Goal: Task Accomplishment & Management: Complete application form

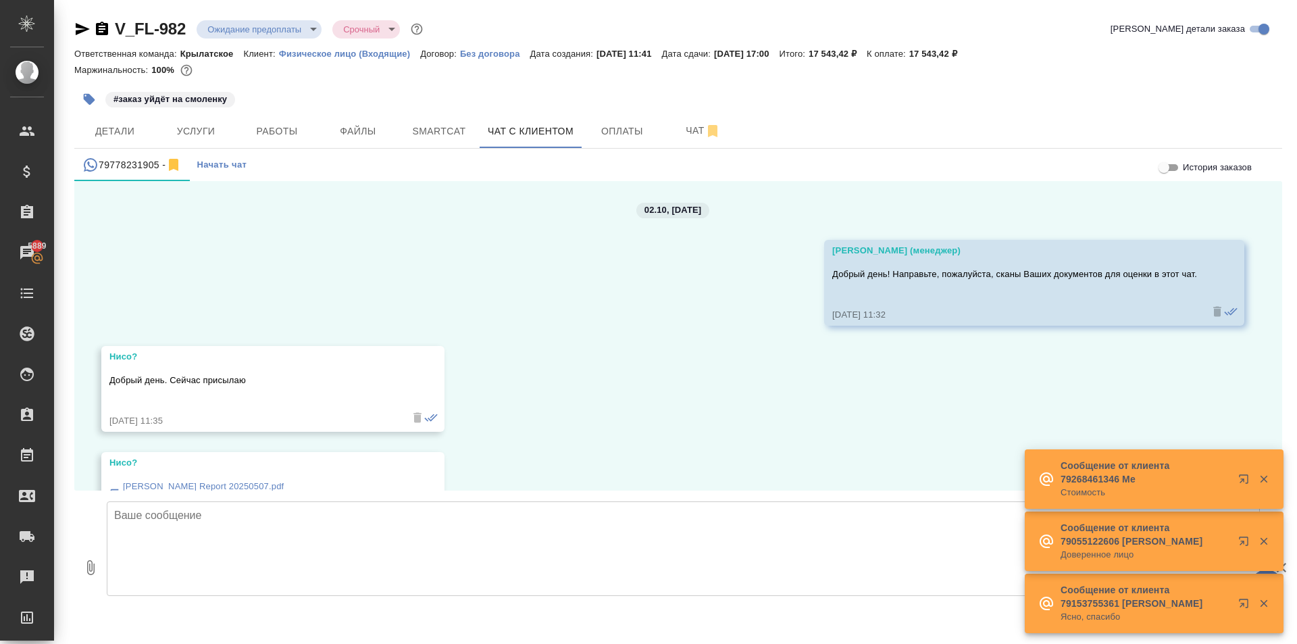
scroll to position [1939, 0]
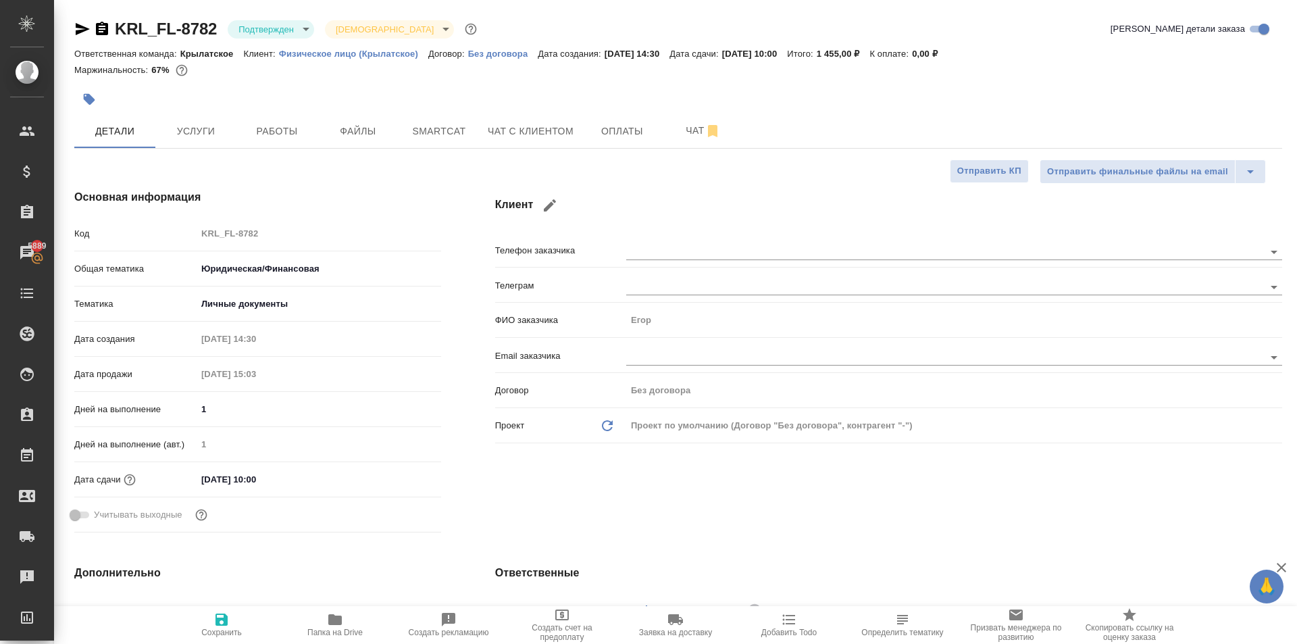
select select "RU"
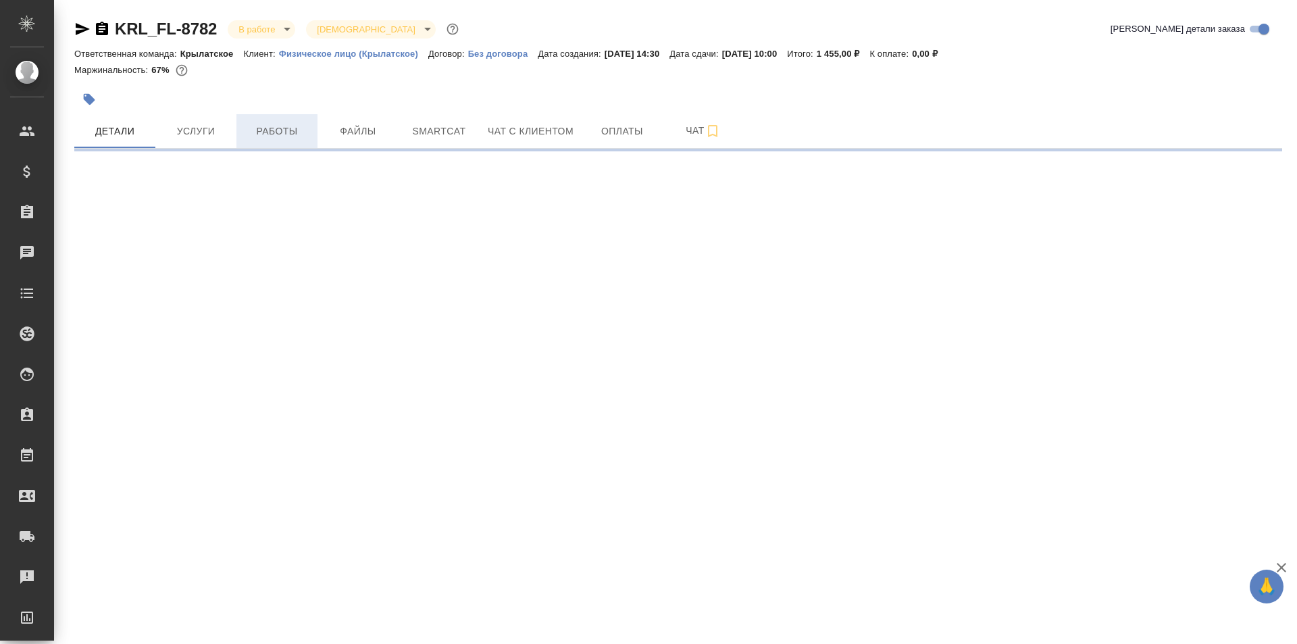
drag, startPoint x: 278, startPoint y: 136, endPoint x: 270, endPoint y: 144, distance: 11.0
click at [272, 142] on button "Работы" at bounding box center [276, 131] width 81 height 34
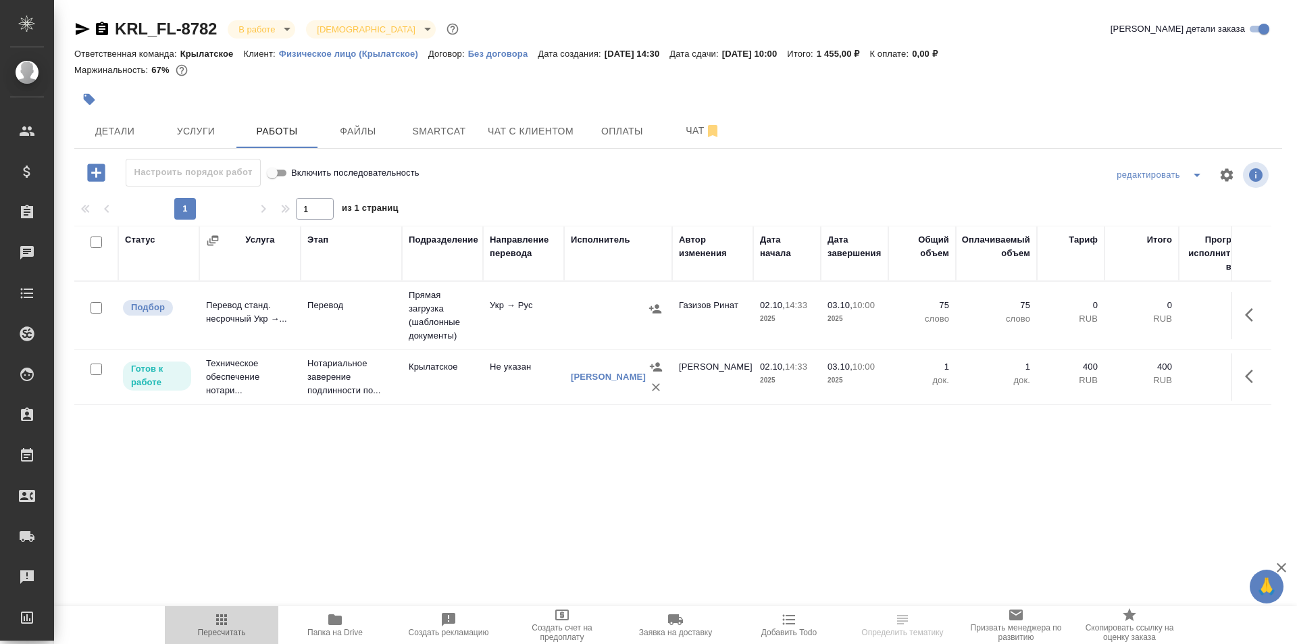
click at [205, 619] on span "Пересчитать" at bounding box center [221, 624] width 97 height 26
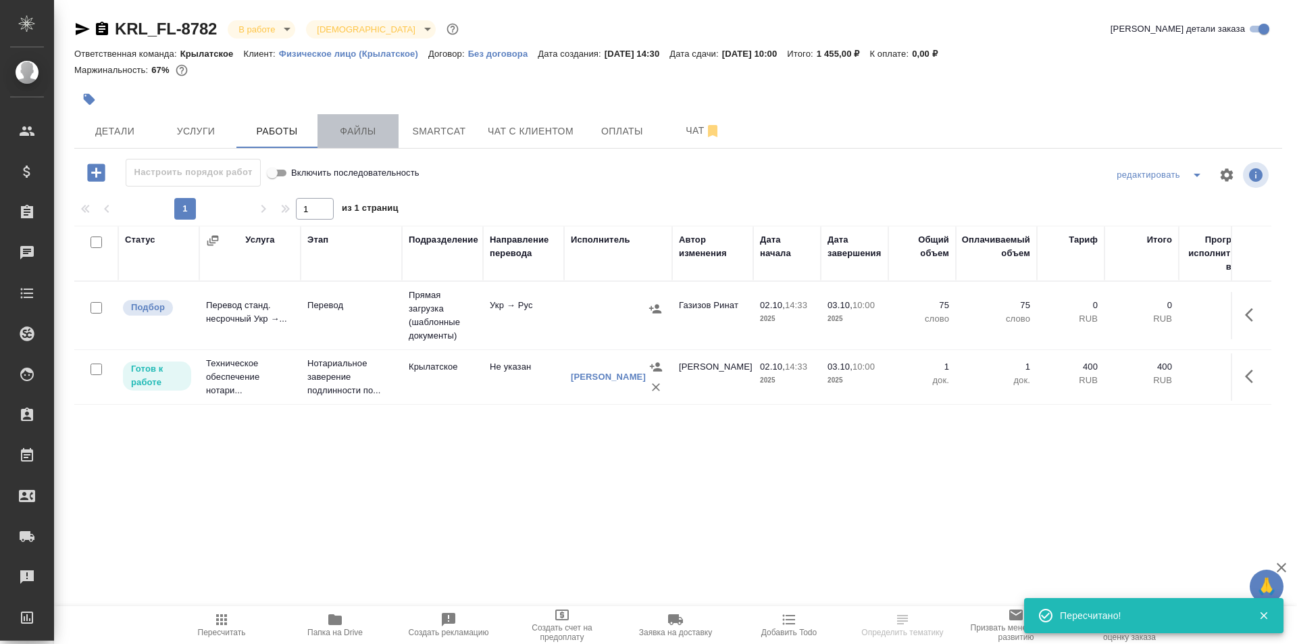
click at [346, 135] on span "Файлы" at bounding box center [357, 131] width 65 height 17
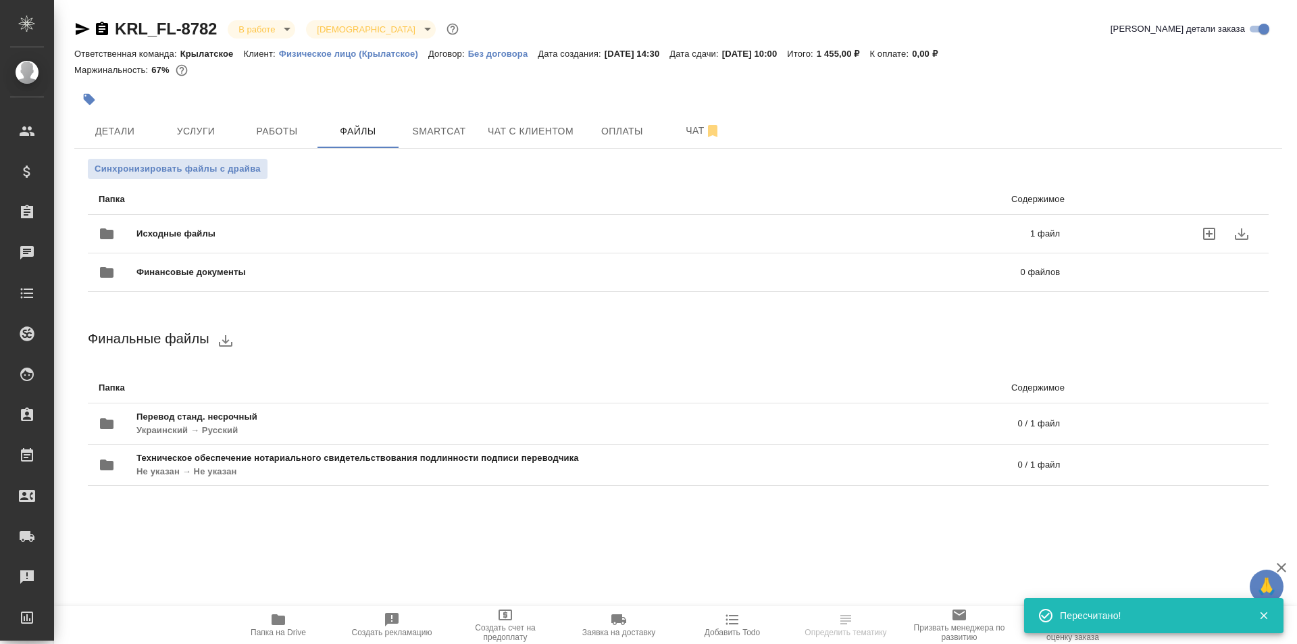
click at [215, 222] on div "Исходные файлы 1 файл" at bounding box center [579, 233] width 961 height 32
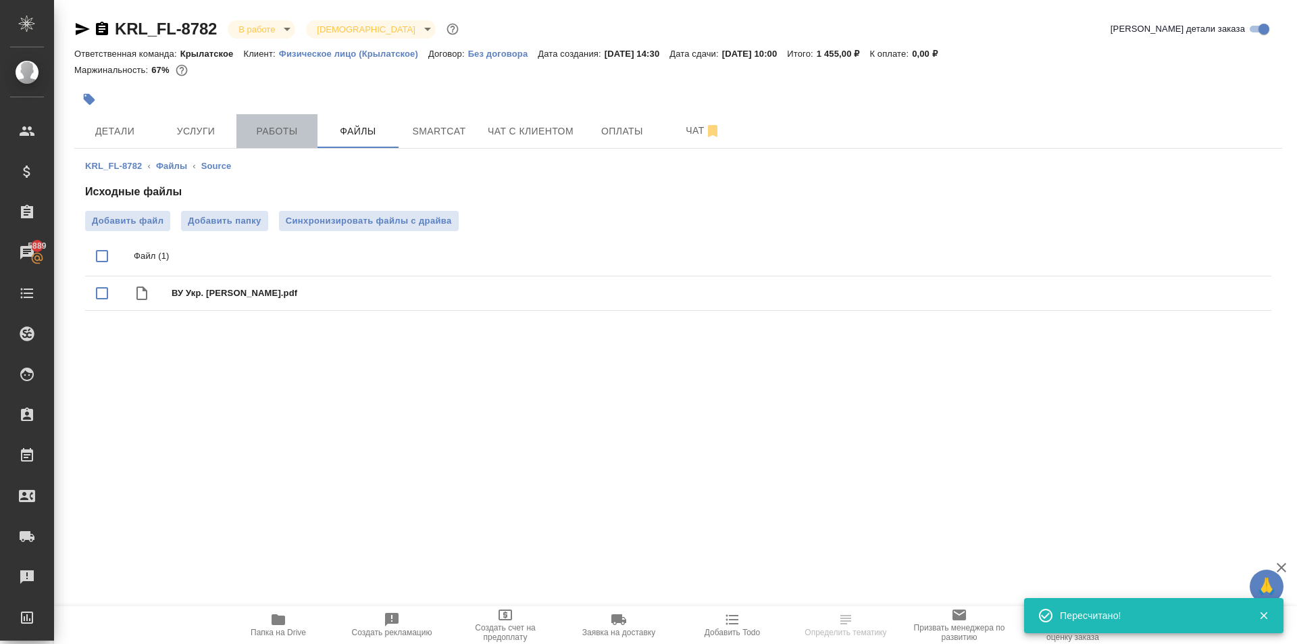
click at [272, 130] on span "Работы" at bounding box center [276, 131] width 65 height 17
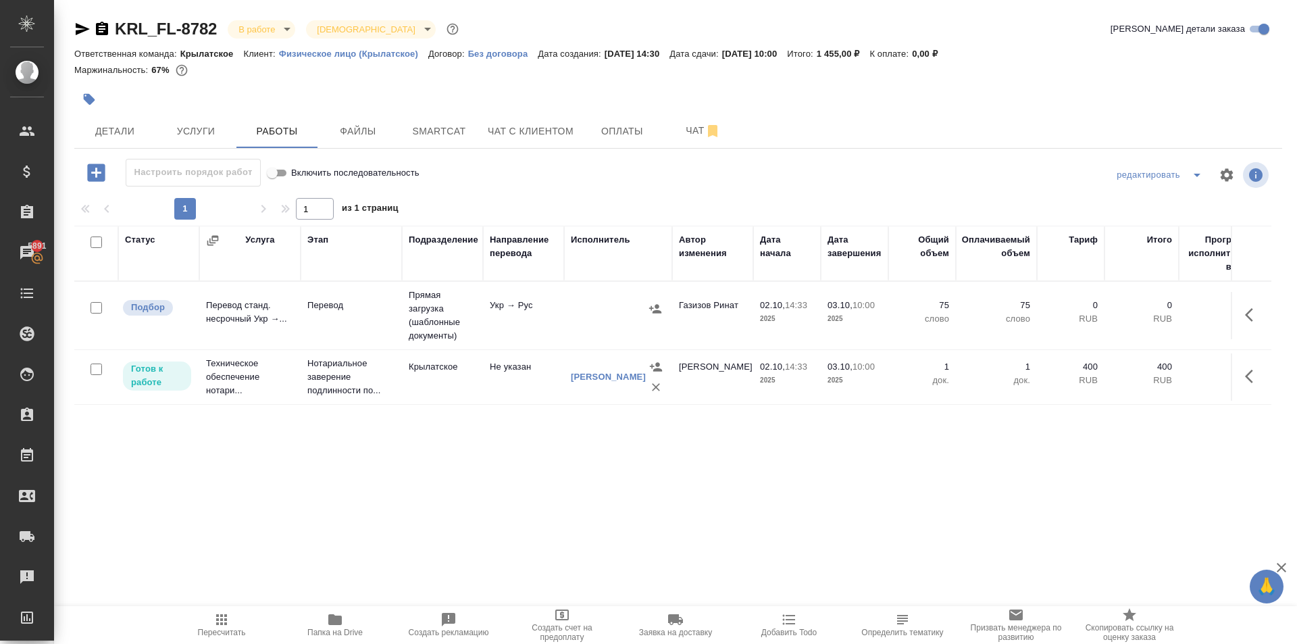
click at [240, 619] on span "Пересчитать" at bounding box center [221, 624] width 97 height 26
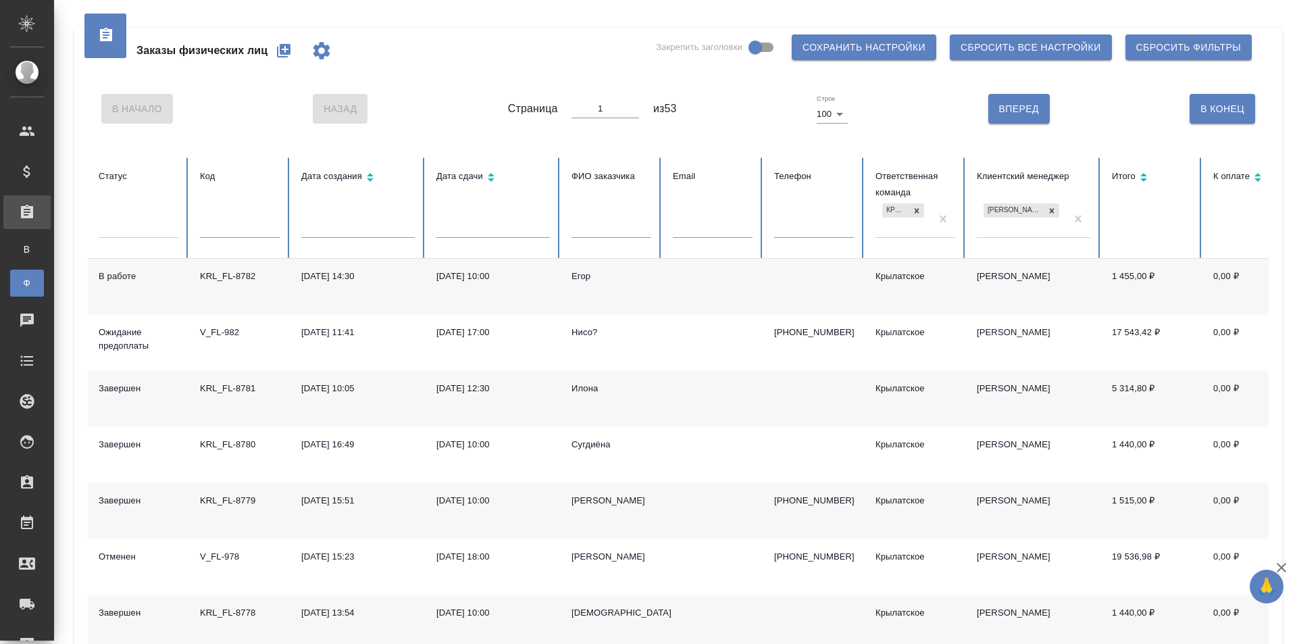
drag, startPoint x: 344, startPoint y: 154, endPoint x: 529, endPoint y: 174, distance: 186.1
click at [291, 42] on button "button" at bounding box center [283, 50] width 32 height 32
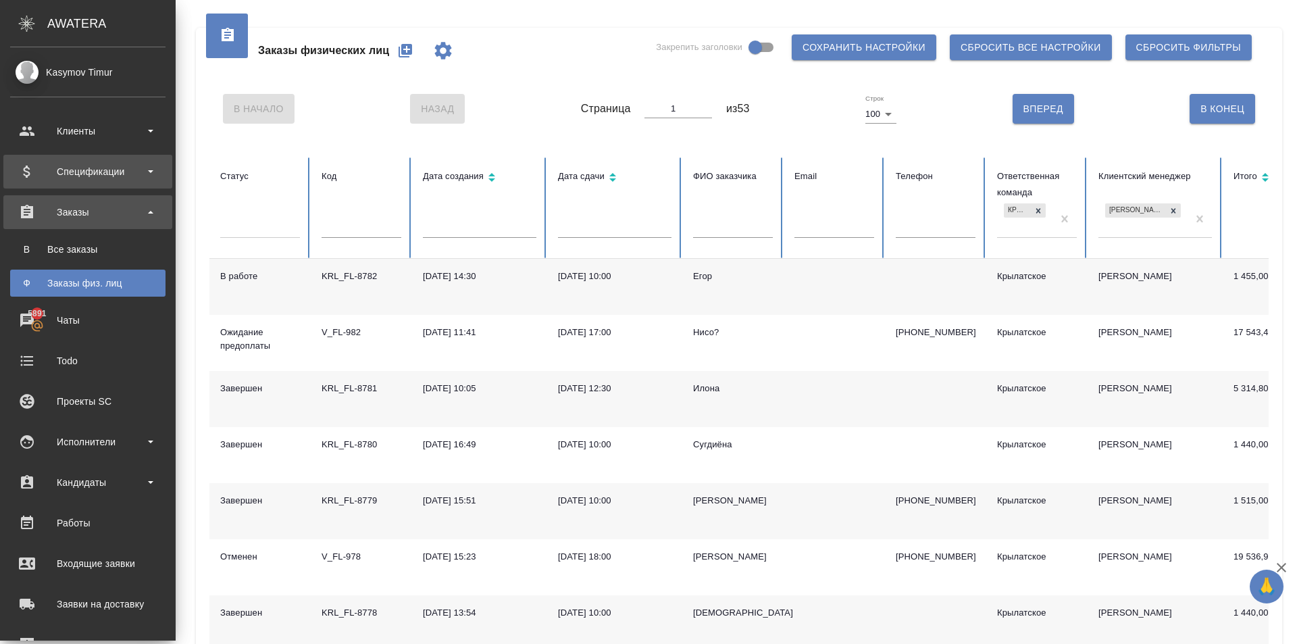
click at [72, 172] on div "Спецификации" at bounding box center [87, 171] width 155 height 20
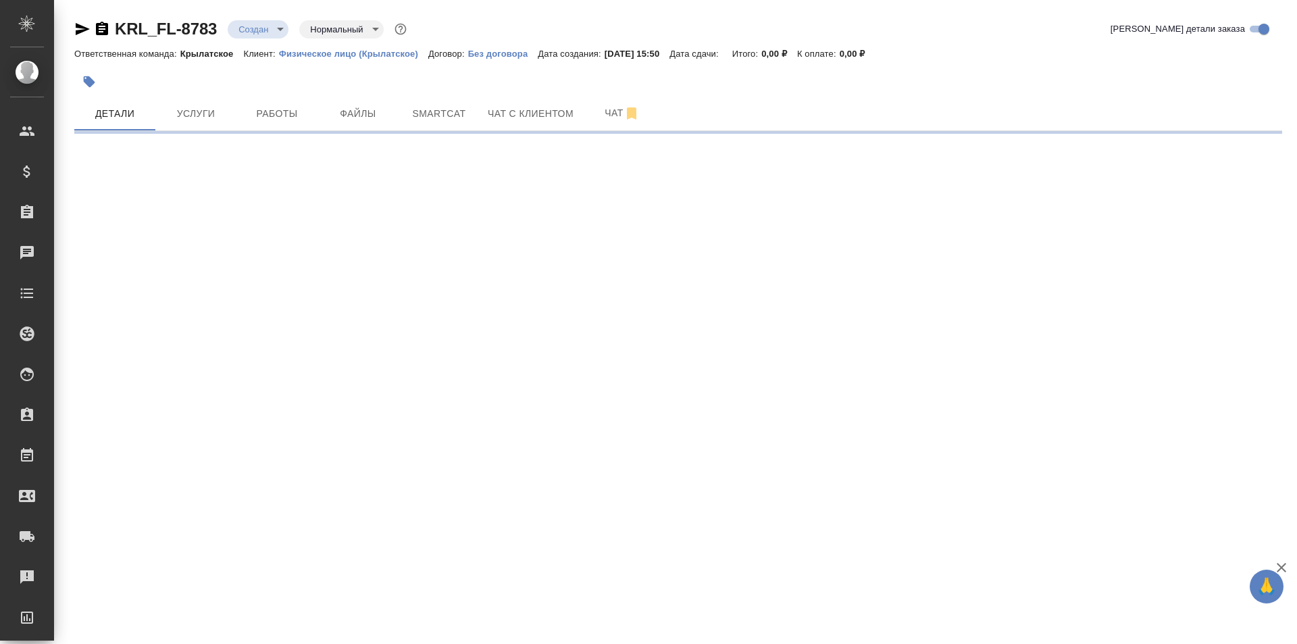
select select "RU"
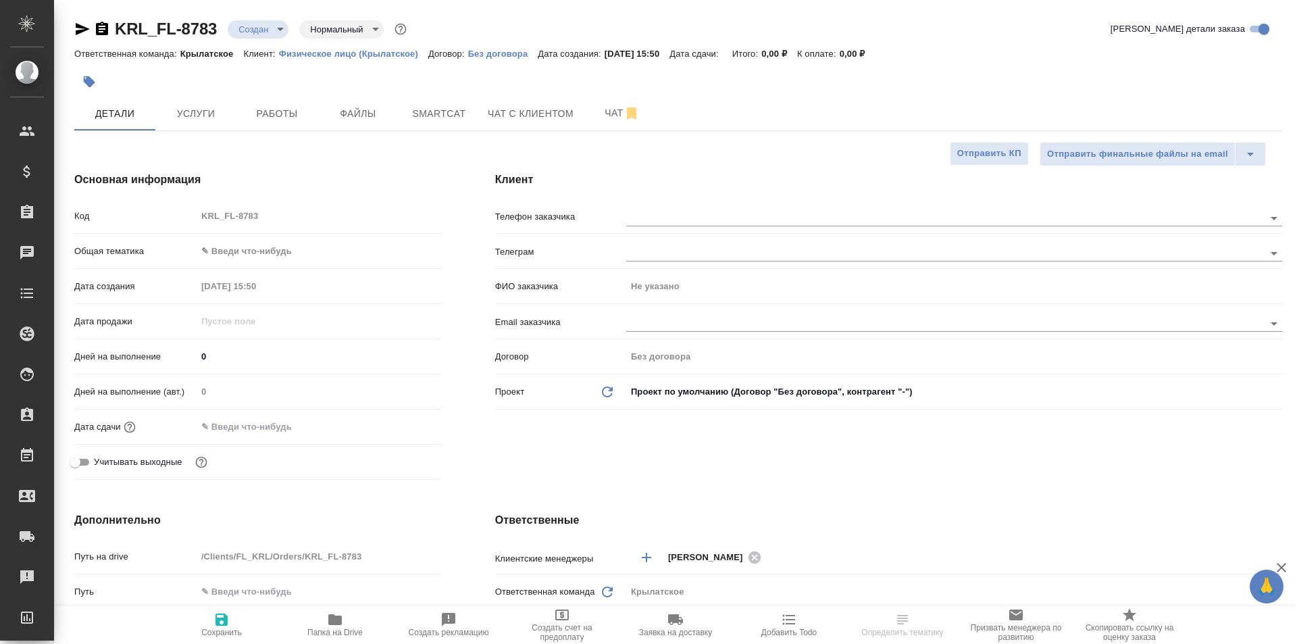
type textarea "x"
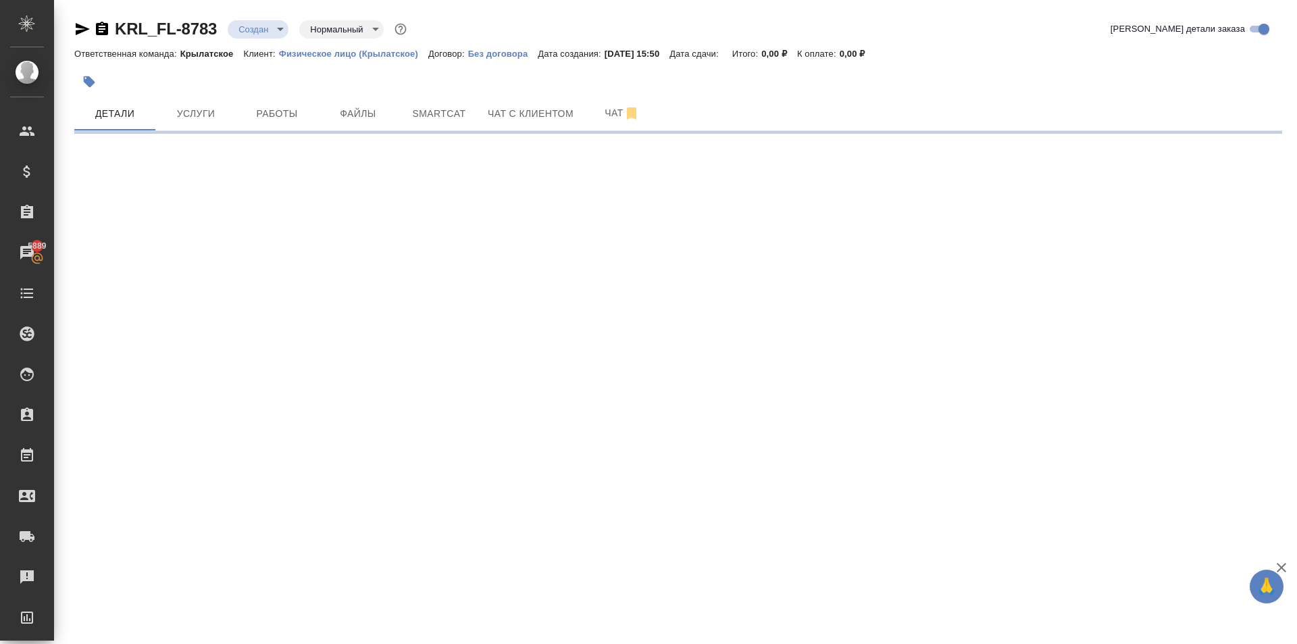
select select "RU"
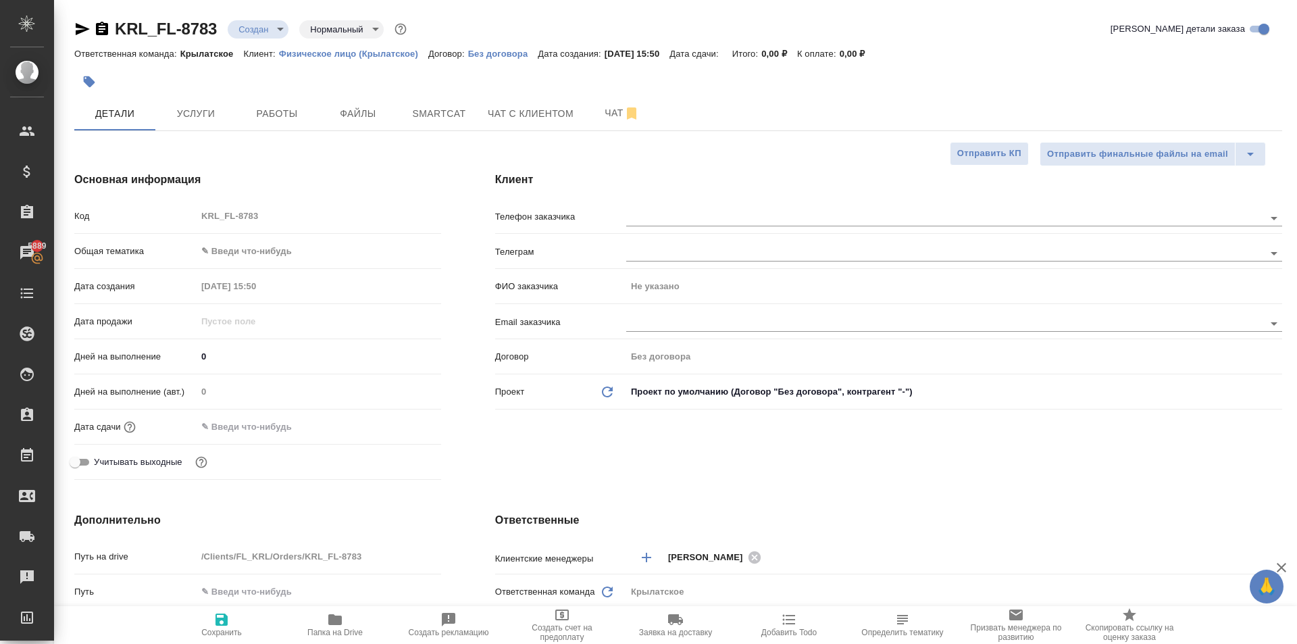
type textarea "x"
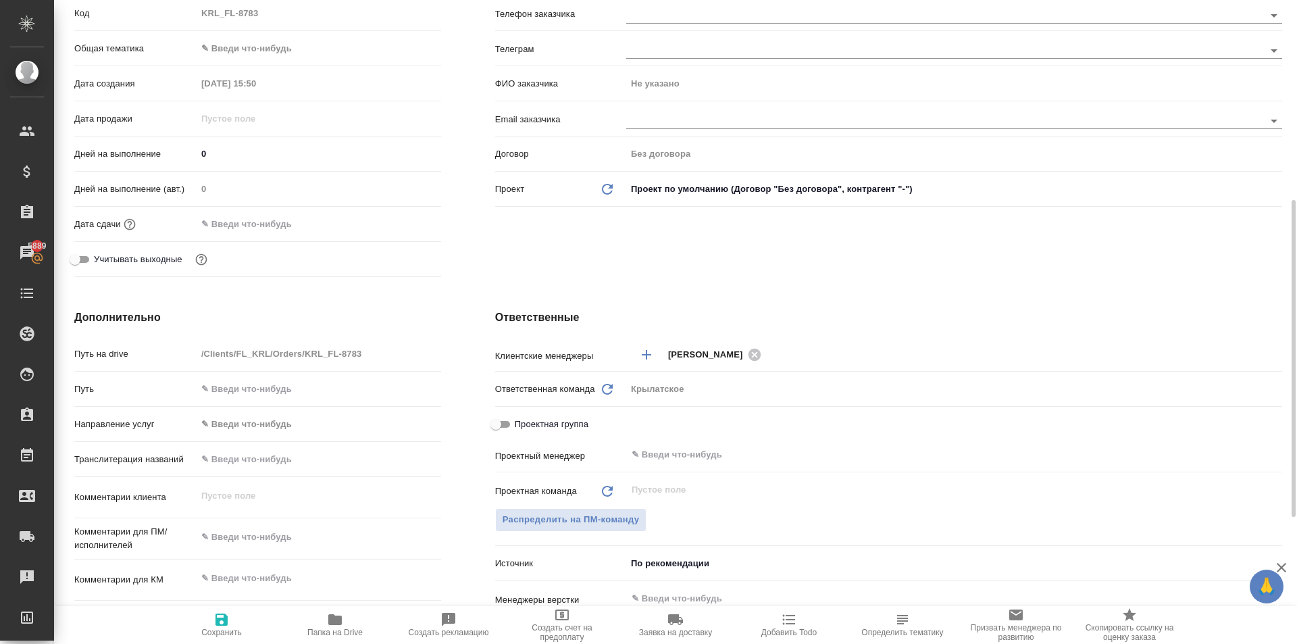
scroll to position [338, 0]
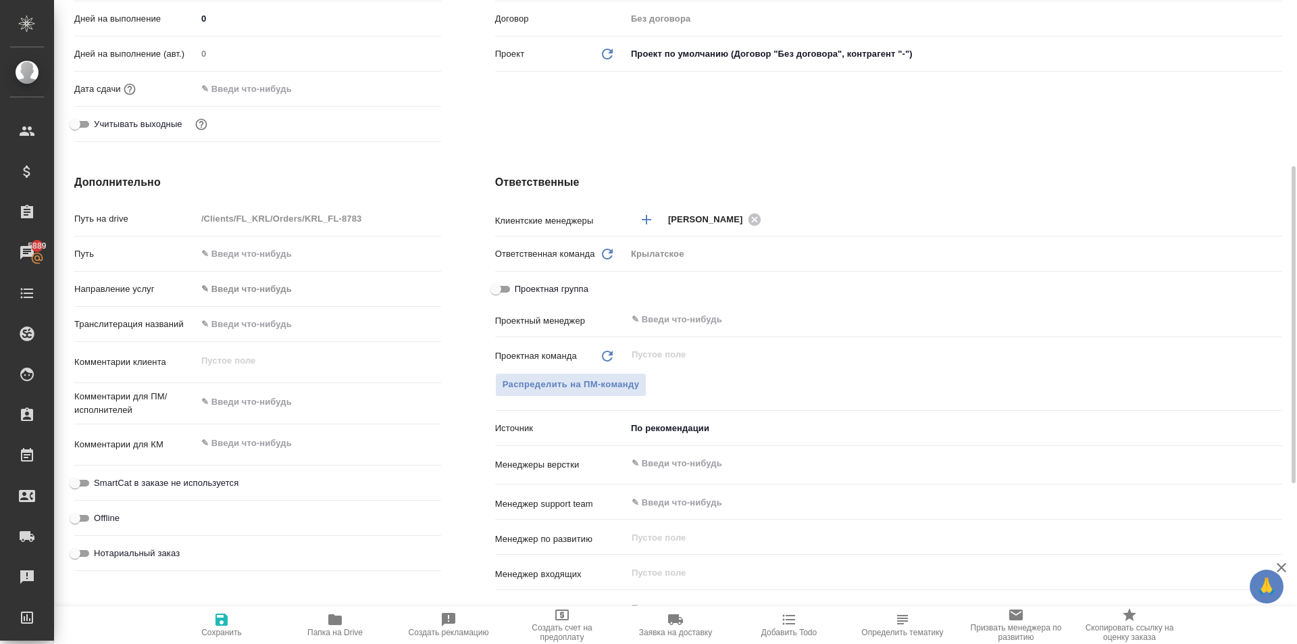
click at [306, 336] on div "Транслитерация названий" at bounding box center [257, 329] width 367 height 35
click at [292, 323] on input "text" at bounding box center [319, 324] width 244 height 20
type input "М"
type textarea "x"
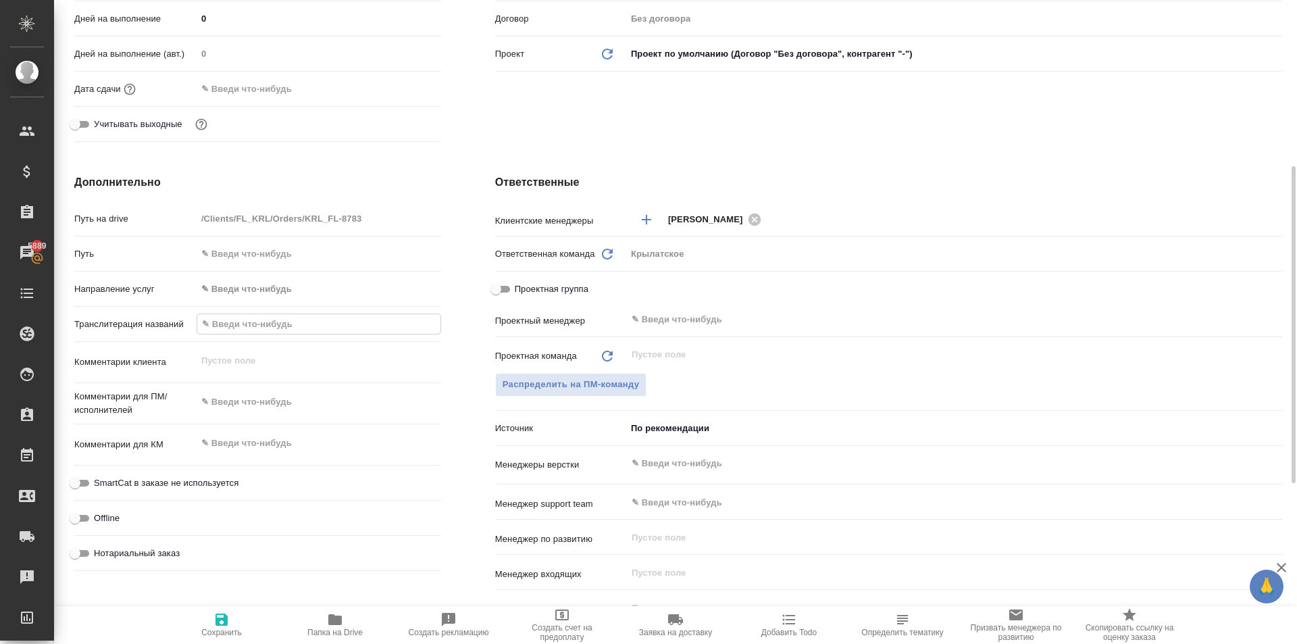
type textarea "x"
type input "МА"
type textarea "x"
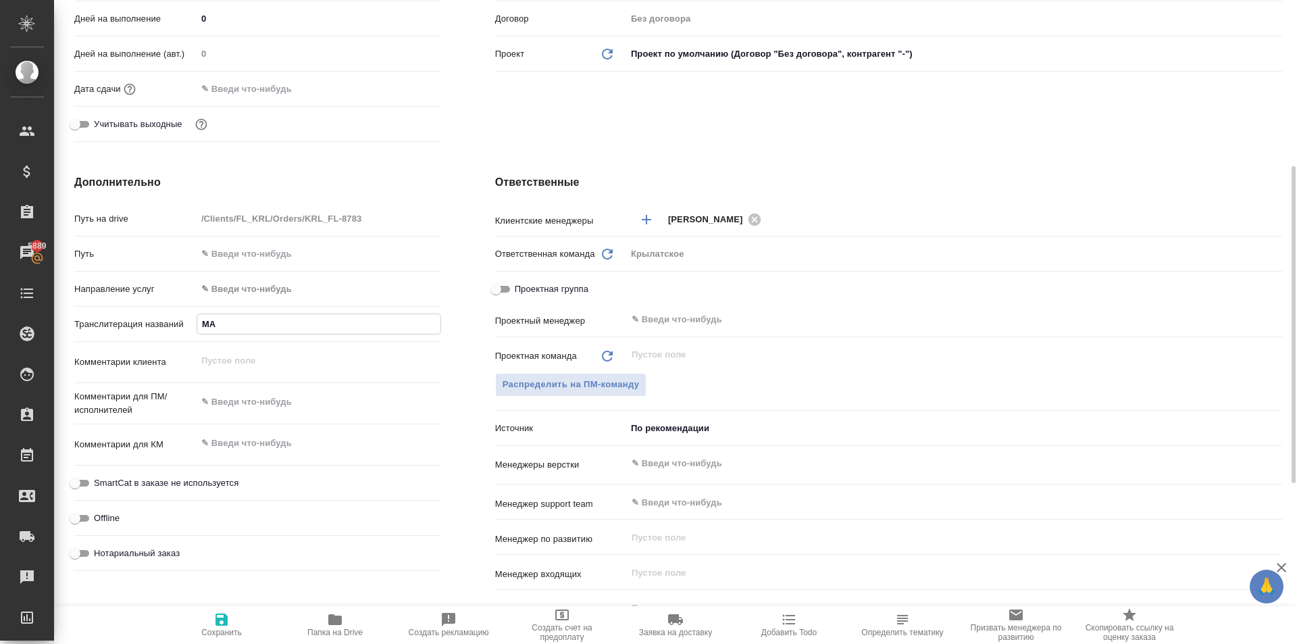
type input "МАТ"
type textarea "x"
type input "МАТК"
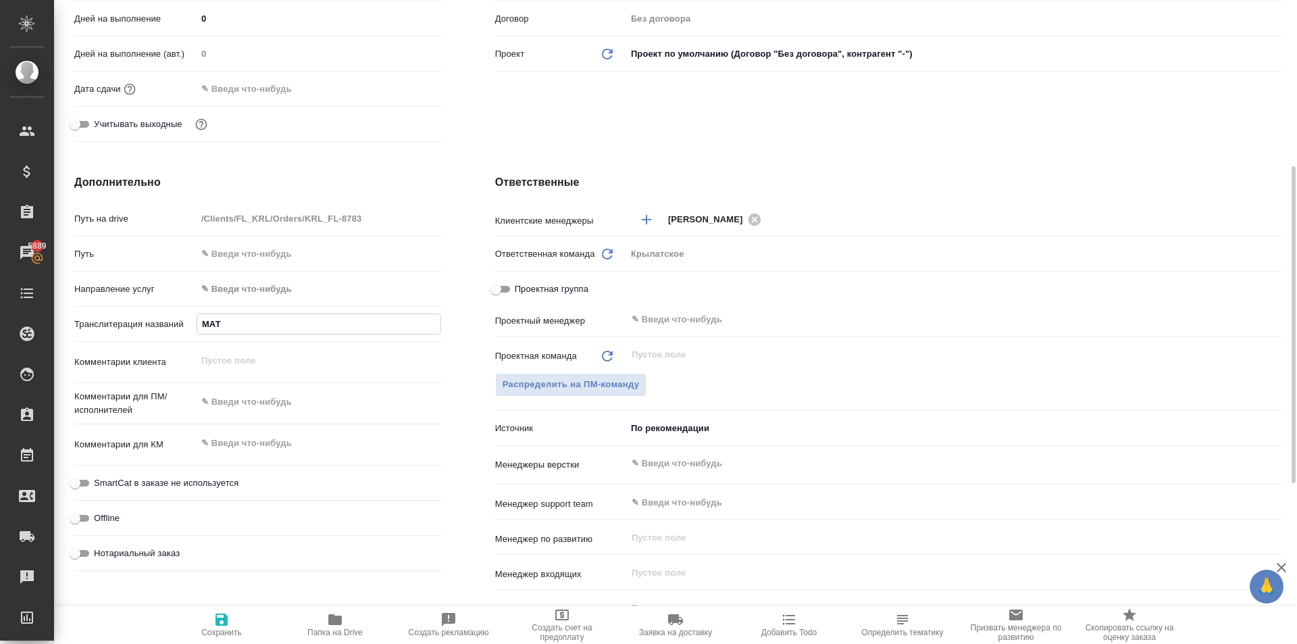
type textarea "x"
type input "МАТКАР"
type textarea "x"
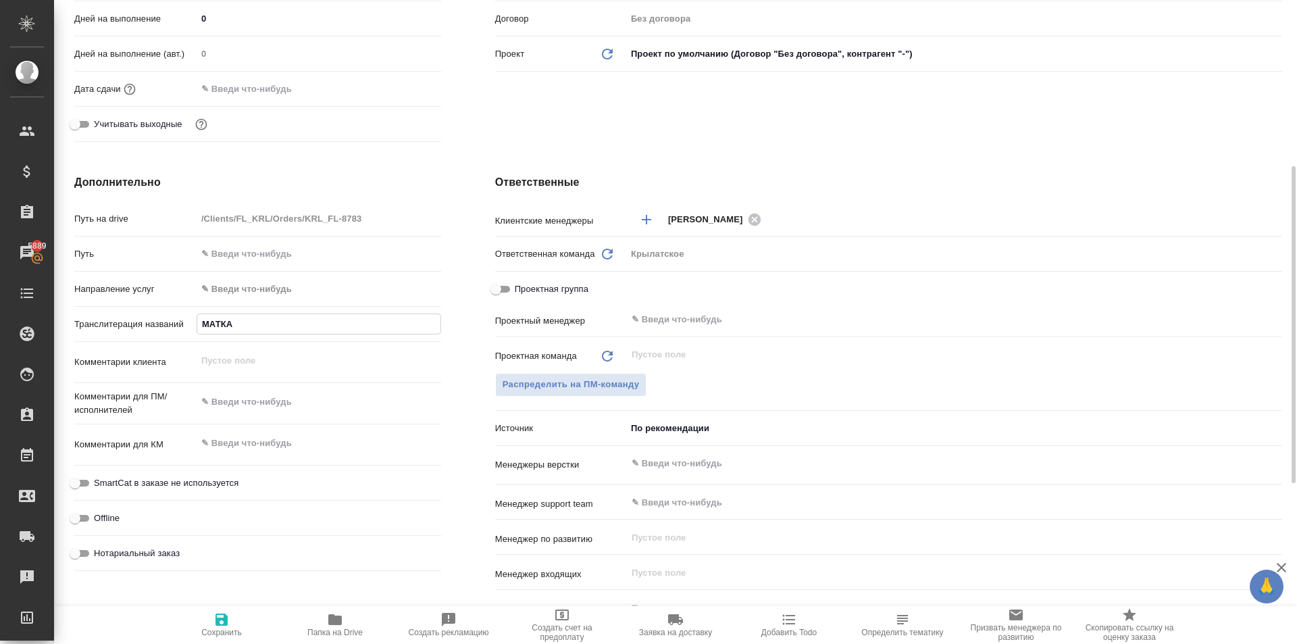
type textarea "x"
type input "МАТКАРИ"
type textarea "x"
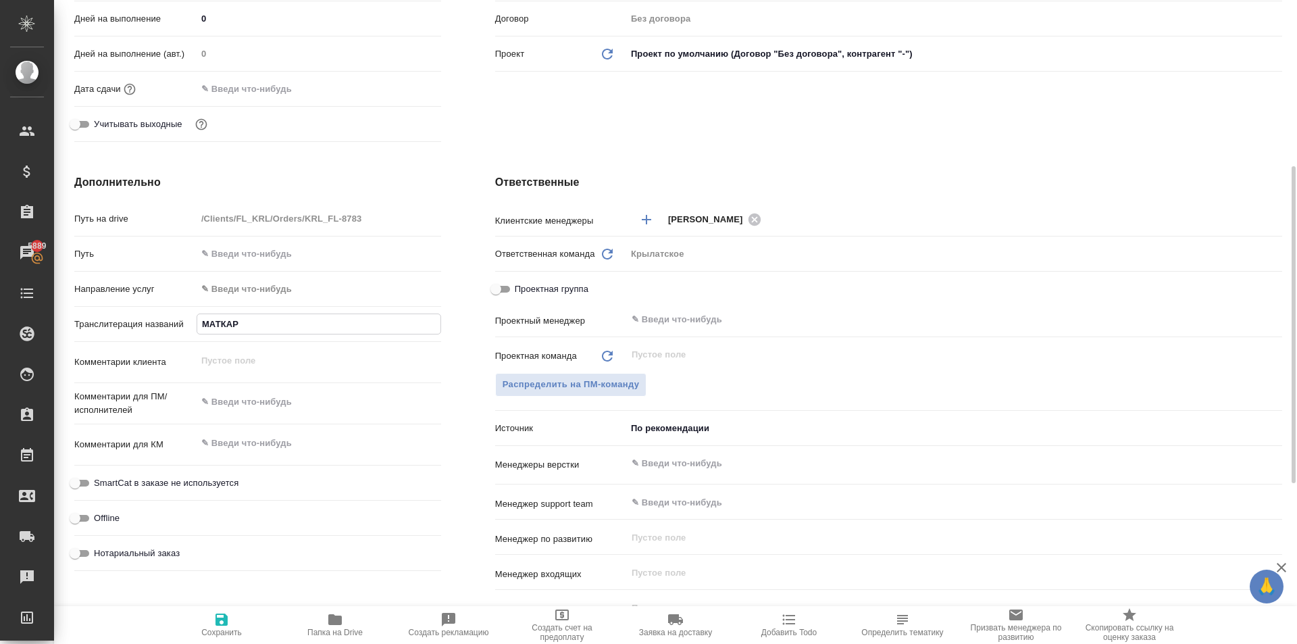
type textarea "x"
type input "МАТКАРИМ"
type textarea "x"
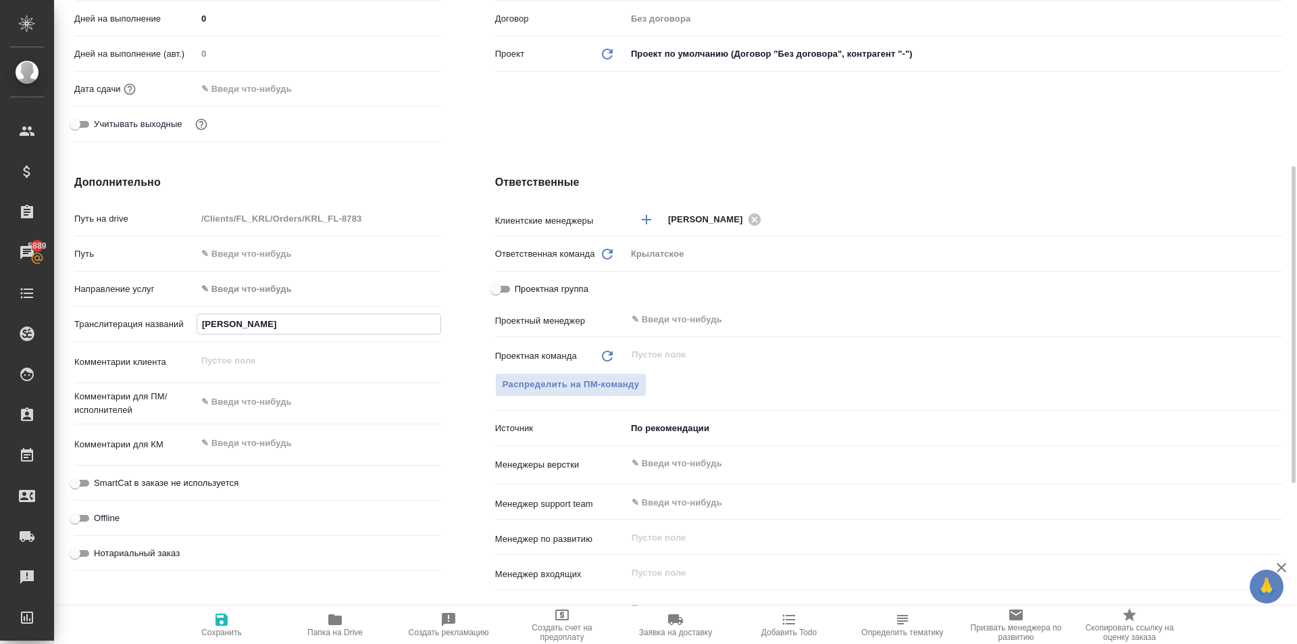
type input "МАТКАРИМО"
type textarea "x"
type input "МАТКАРИМОВ"
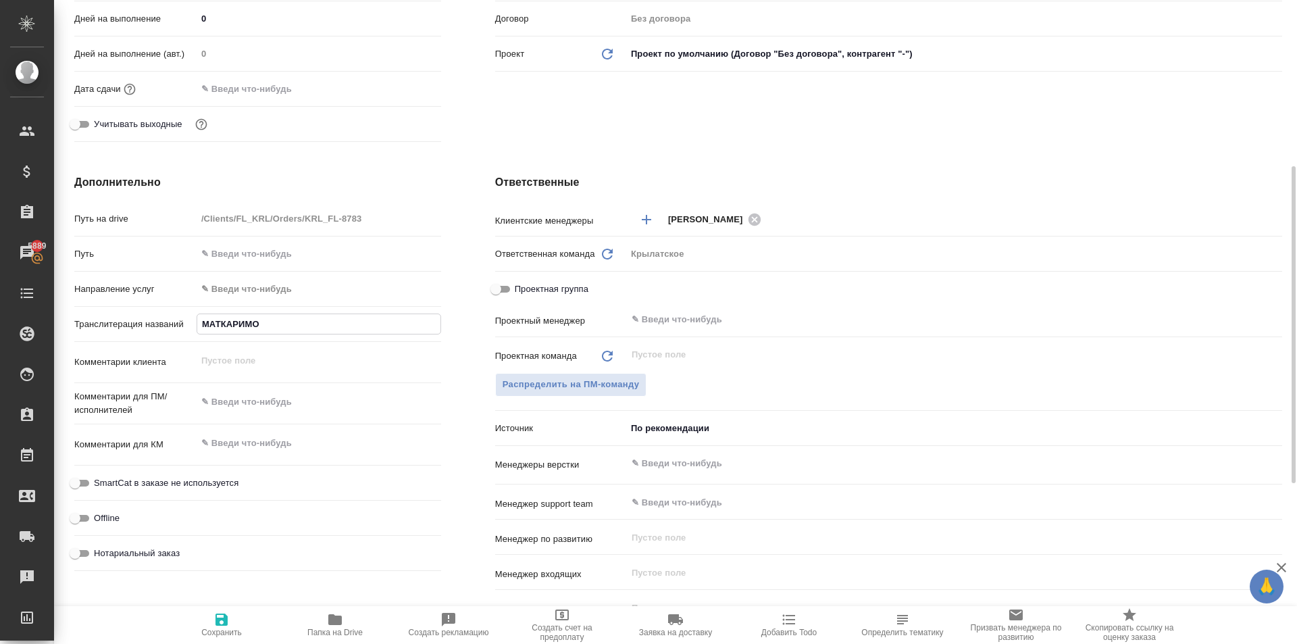
type textarea "x"
type input "МАТКАРИМОВ"
type textarea "x"
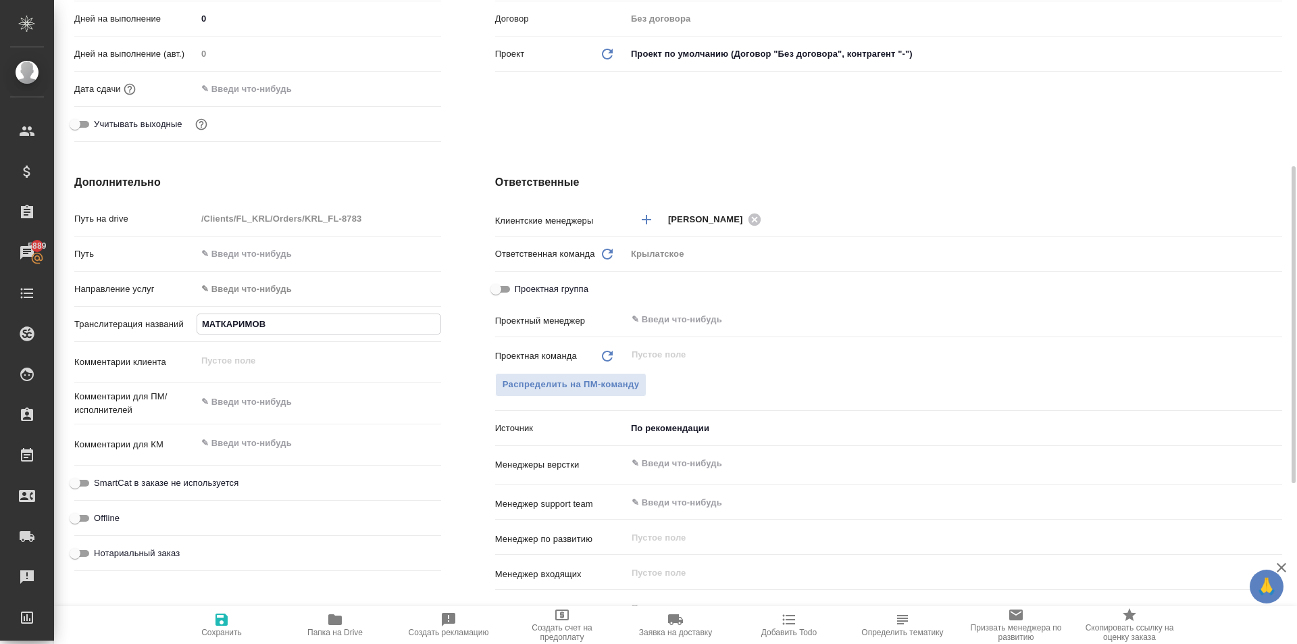
type textarea "x"
type input "МАТКАРИМОВ Н"
type textarea "x"
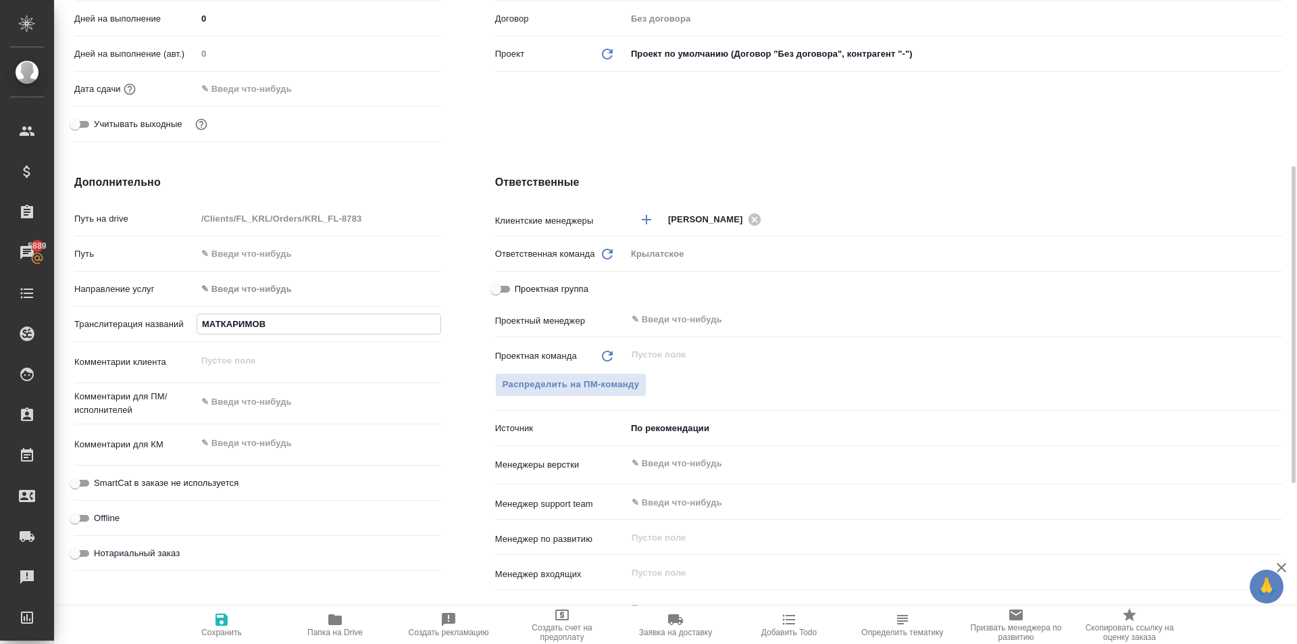
type textarea "x"
type input "МАТКАРИМОВ НО"
type textarea "x"
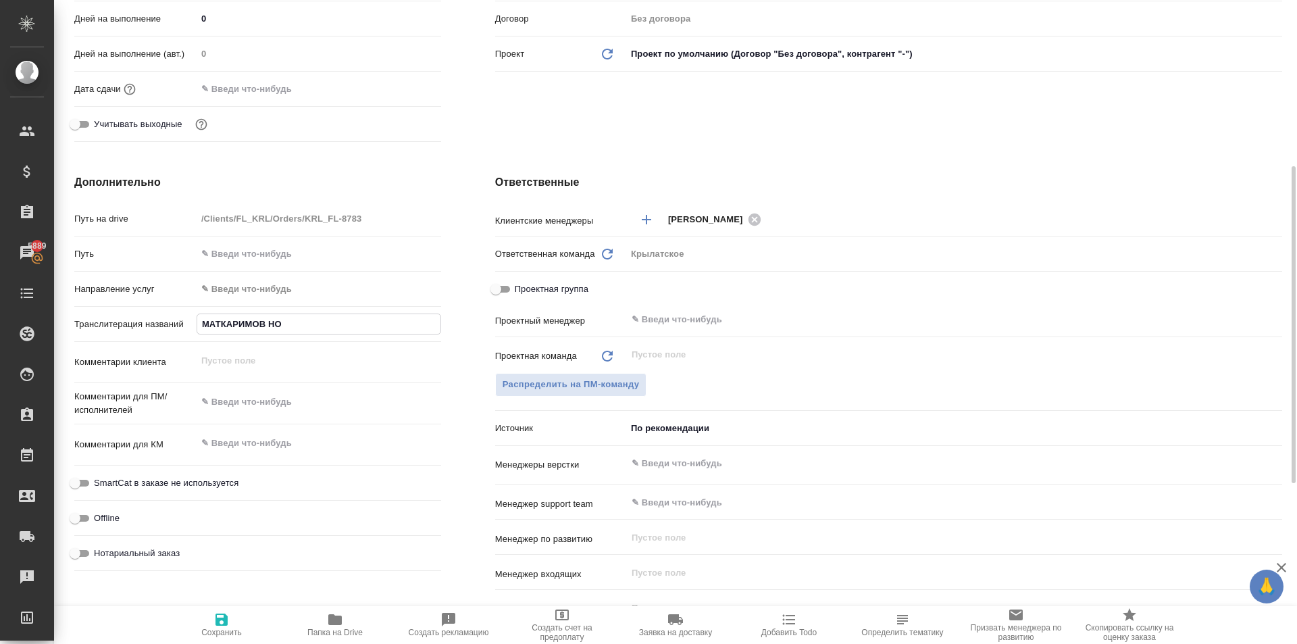
type input "МАТКАРИМОВ НОД"
type textarea "x"
type input "МАТКАРИМОВ НОДИ"
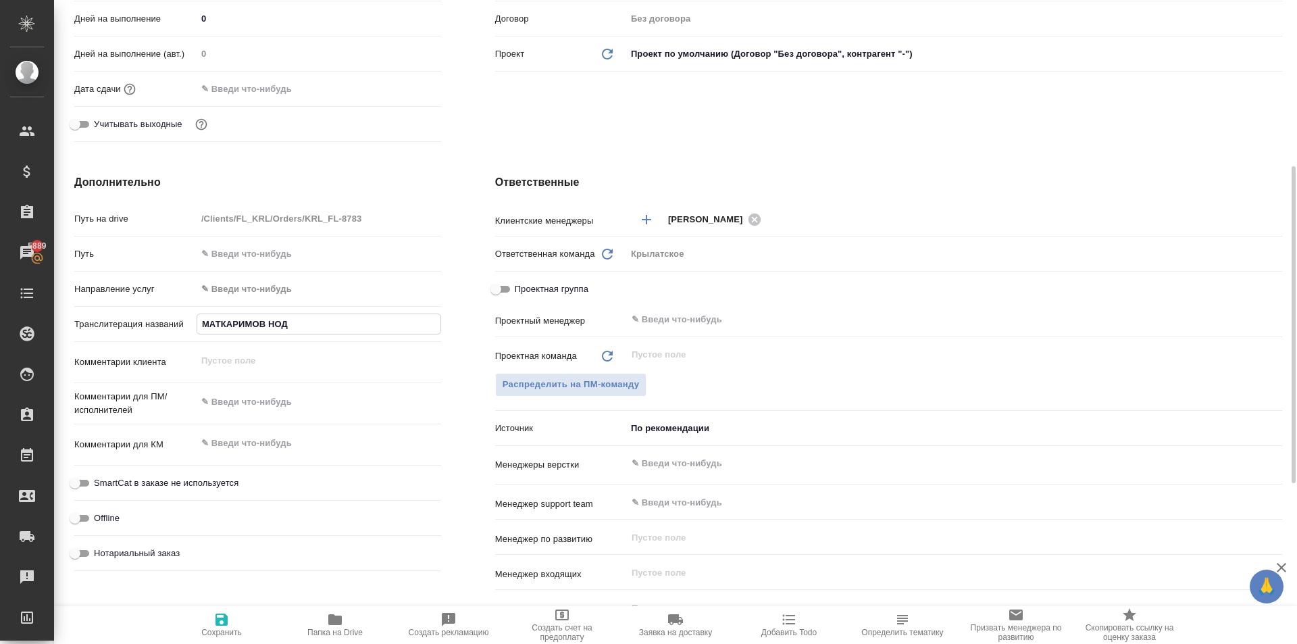
type textarea "x"
type input "МАТКАРИМОВ НОДИР"
type textarea "x"
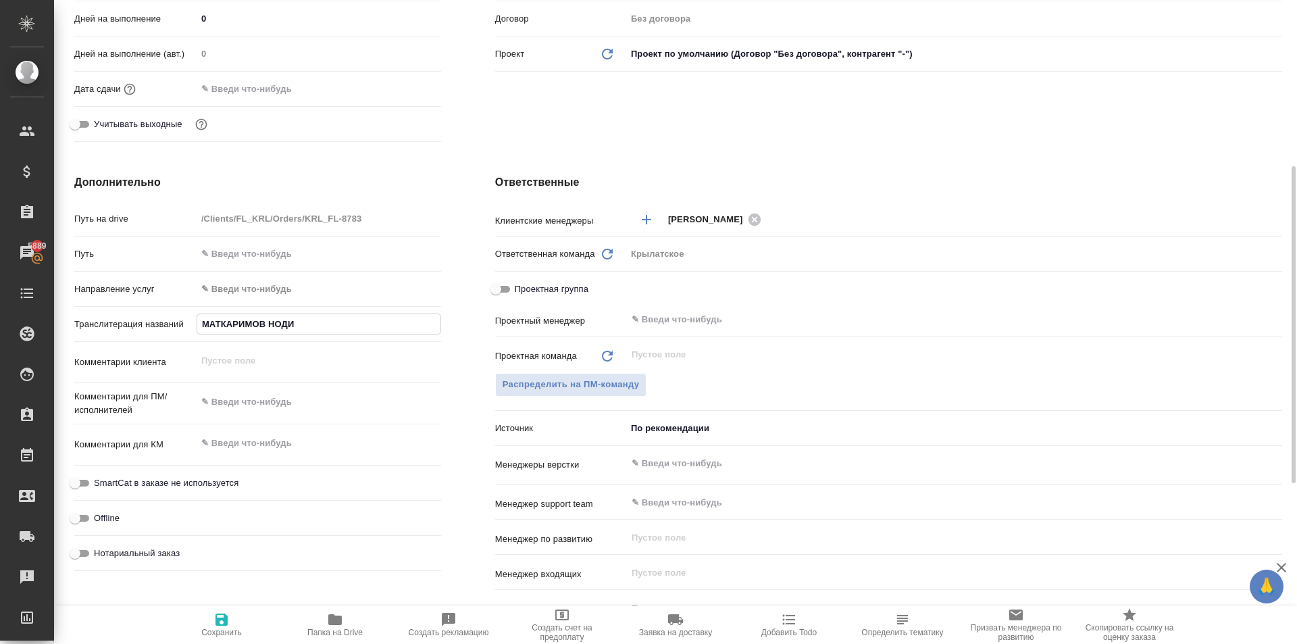
type textarea "x"
type input "МАТКАРИМОВ НОДИРЖ"
type textarea "x"
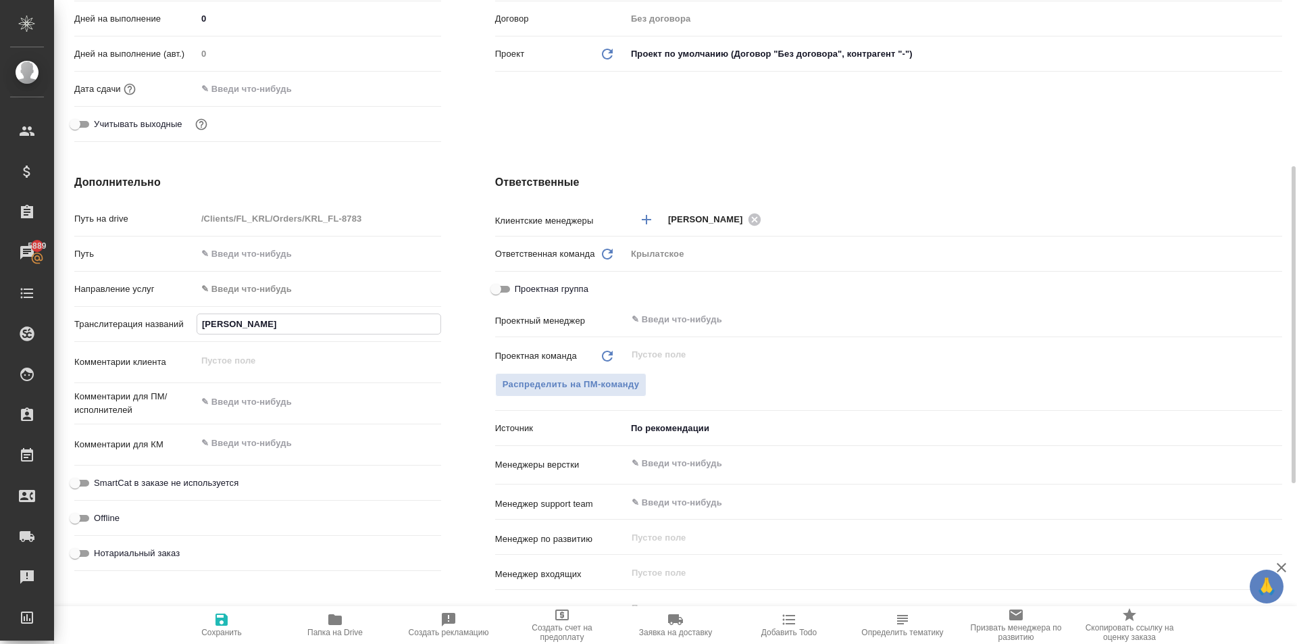
type textarea "x"
type input "МАТКАРИМОВ НОДИРЖО"
type textarea "x"
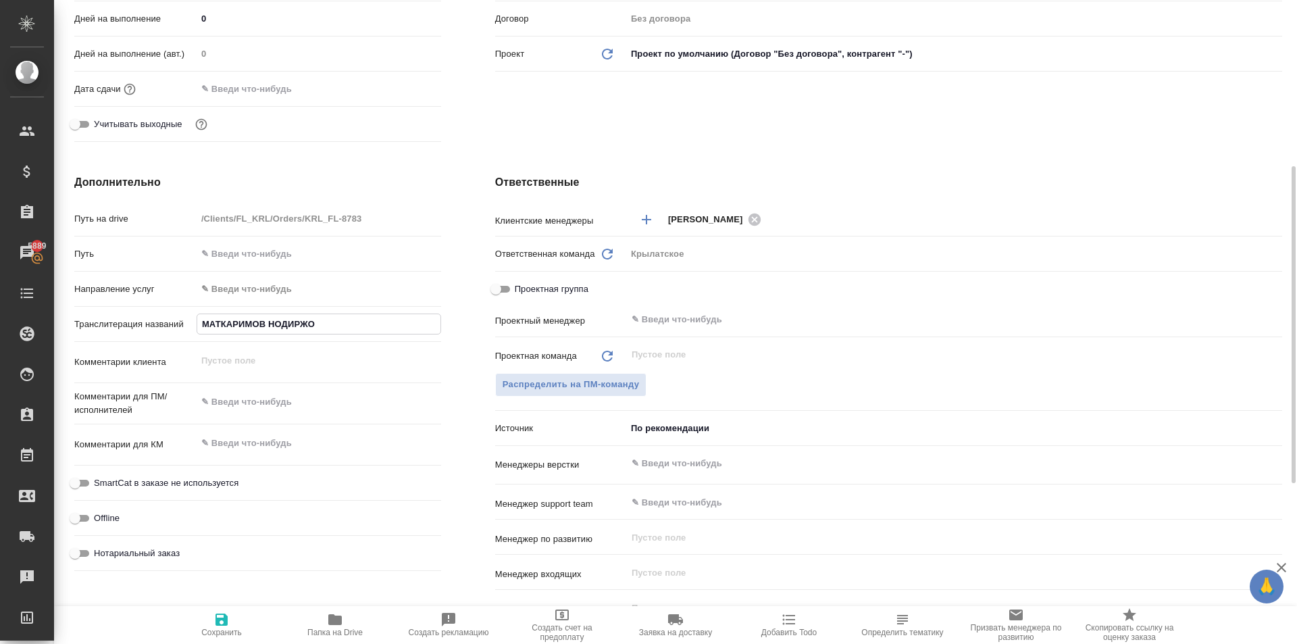
type input "МАТКАРИМОВ НОДИРЖОН"
type textarea "x"
type input "МАТКАРИМОВ НОДИРЖОН"
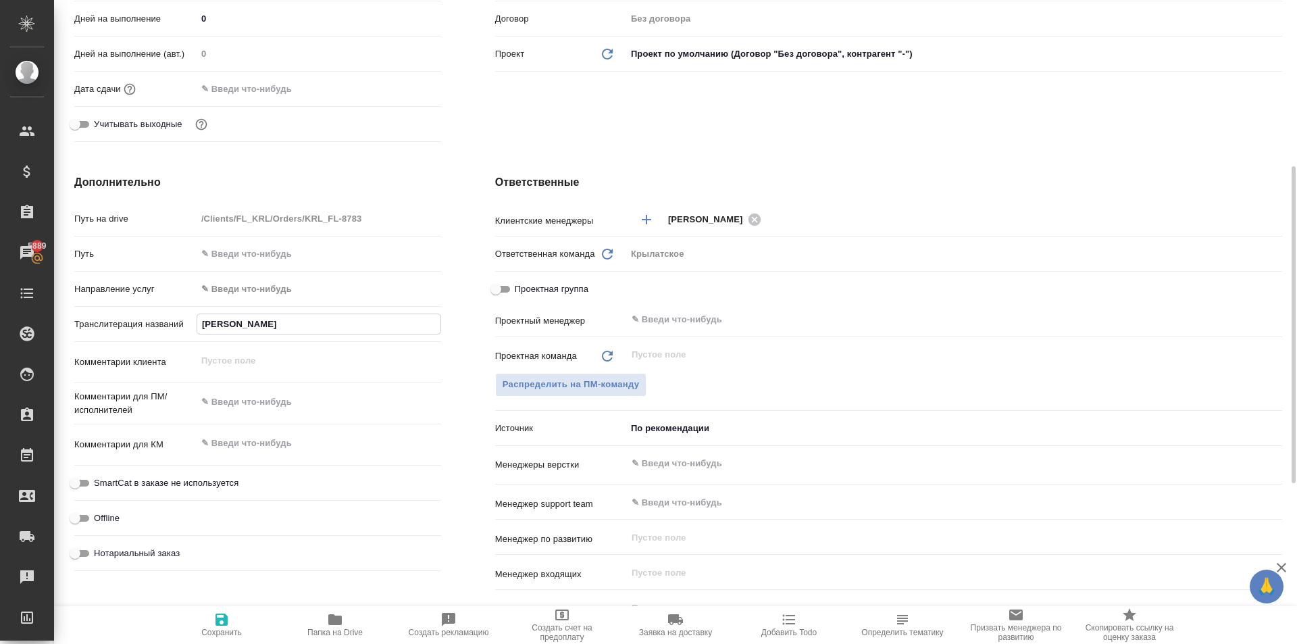
type textarea "x"
type input "МАТКАРИМОВ НОДИРЖОН А"
type textarea "x"
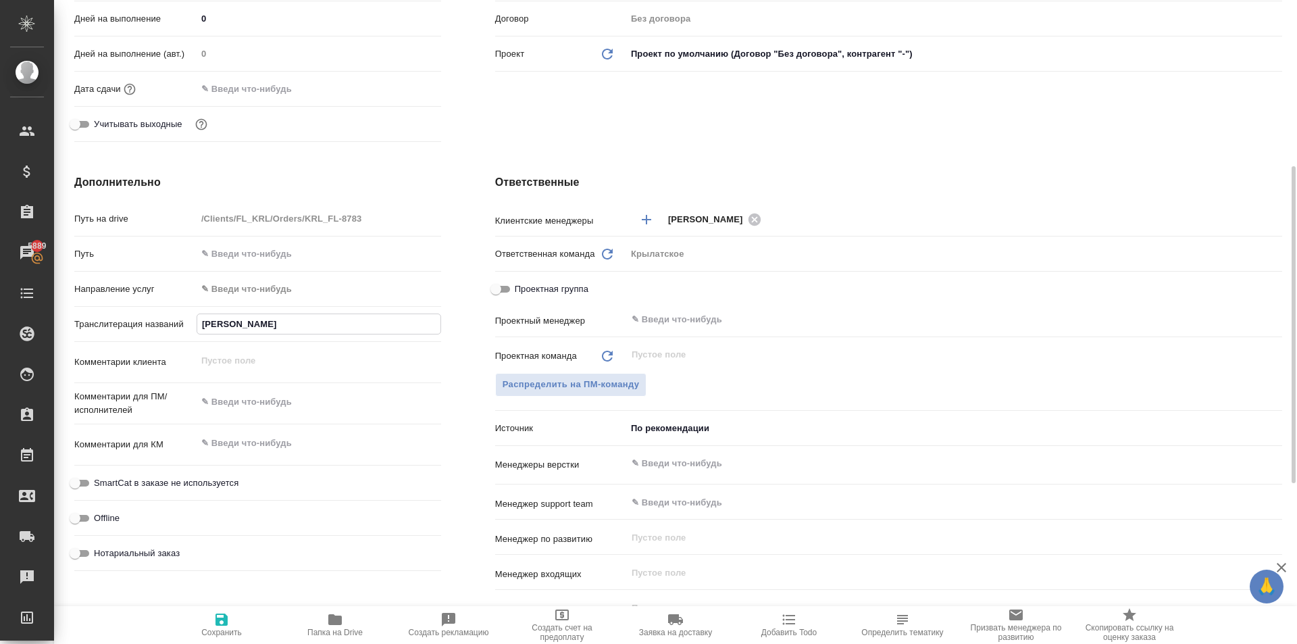
type textarea "x"
type input "МАТКАРИМОВ НОДИРЖОН АБ"
type textarea "x"
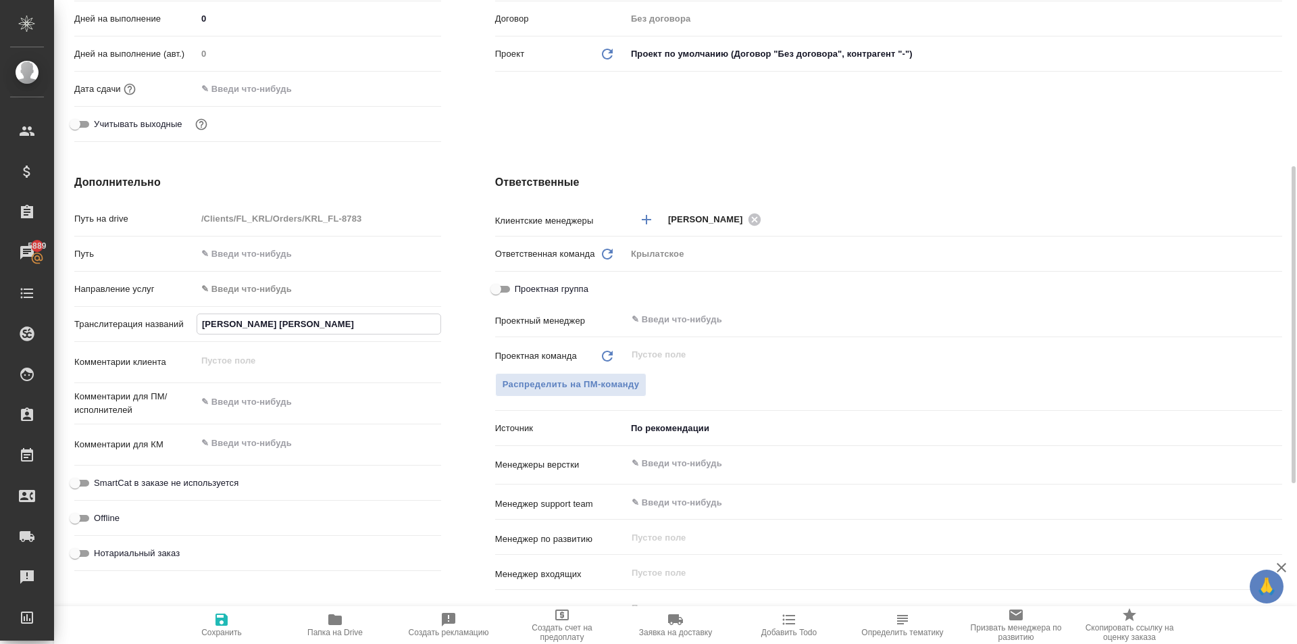
type textarea "x"
type input "МАТКАРИМОВ НОДИРЖОН АБД"
type textarea "x"
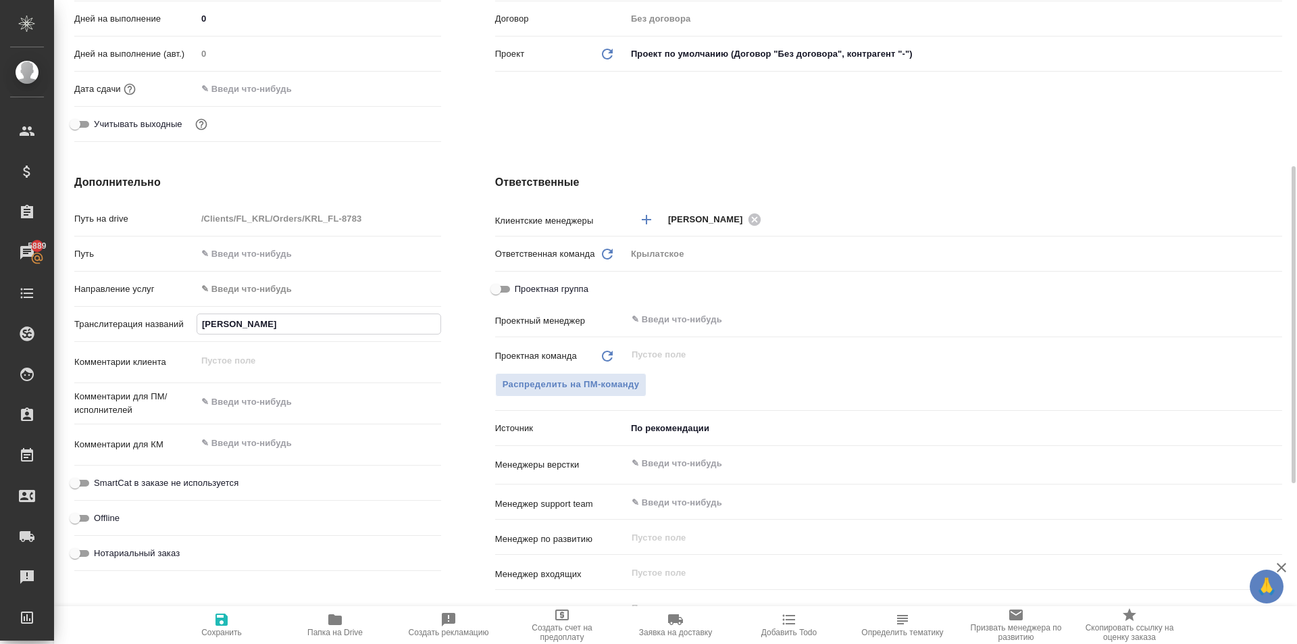
type input "МАТКАРИМОВ НОДИРЖОН АБДУ"
type textarea "x"
type input "МАТКАРИМОВ НОДИРЖОН АБДУМ"
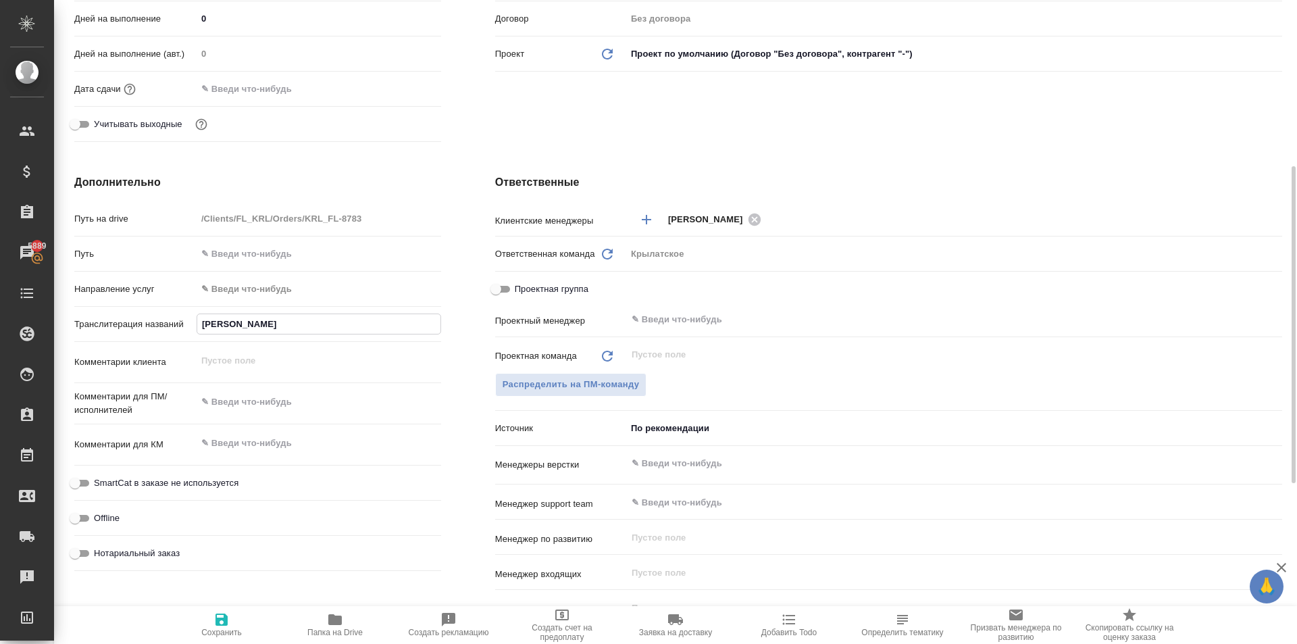
type textarea "x"
type input "МАТКАРИМОВ НОДИРЖОН АБДУМУ"
type textarea "x"
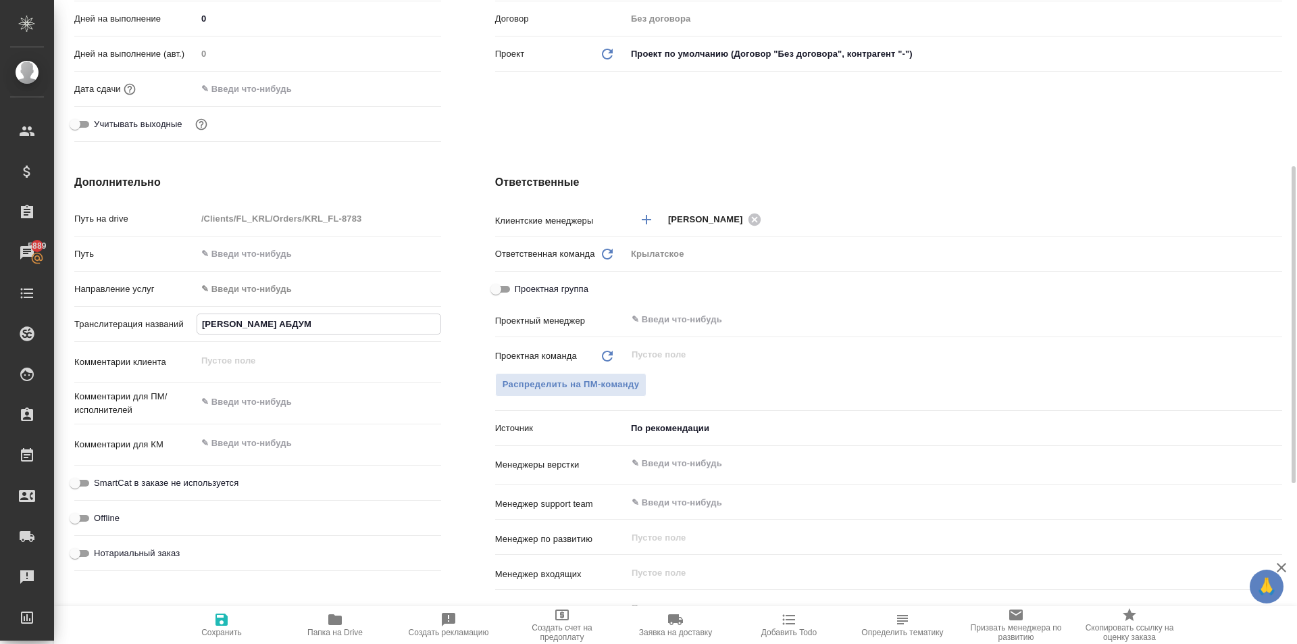
type textarea "x"
type input "МАТКАРИМОВ НОДИРЖОН АБДУМУМ"
type textarea "x"
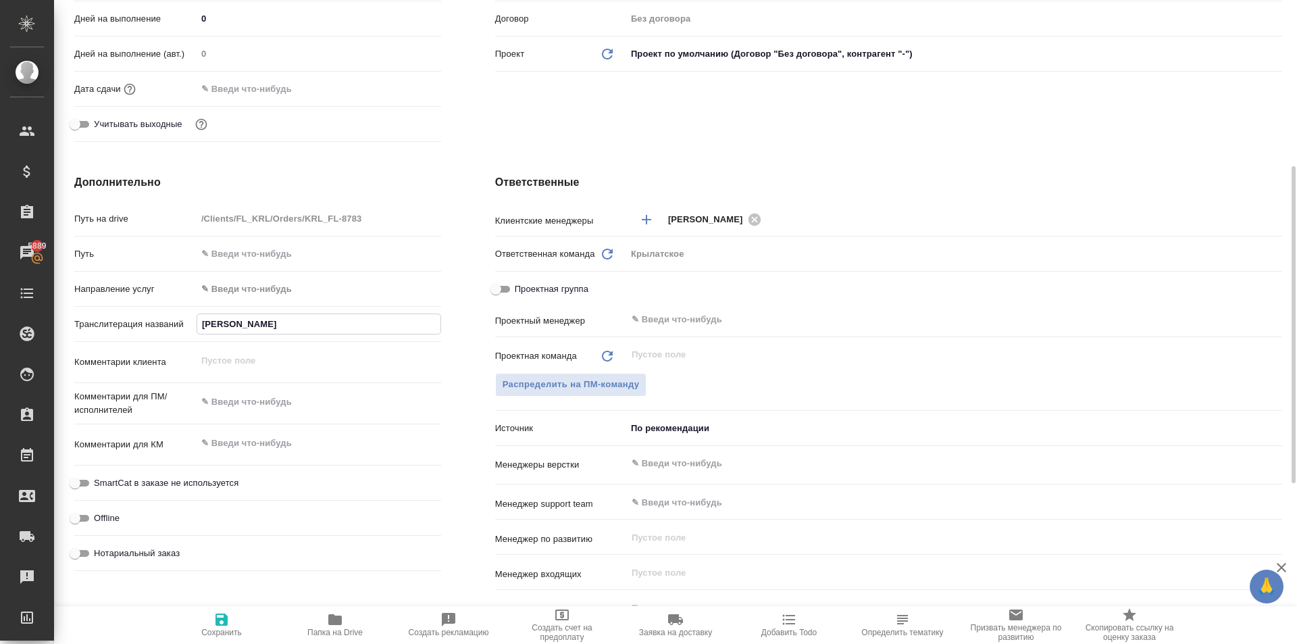
type textarea "x"
type input "МАТКАРИМОВ НОДИРЖОН АБДУМУМИ"
type textarea "x"
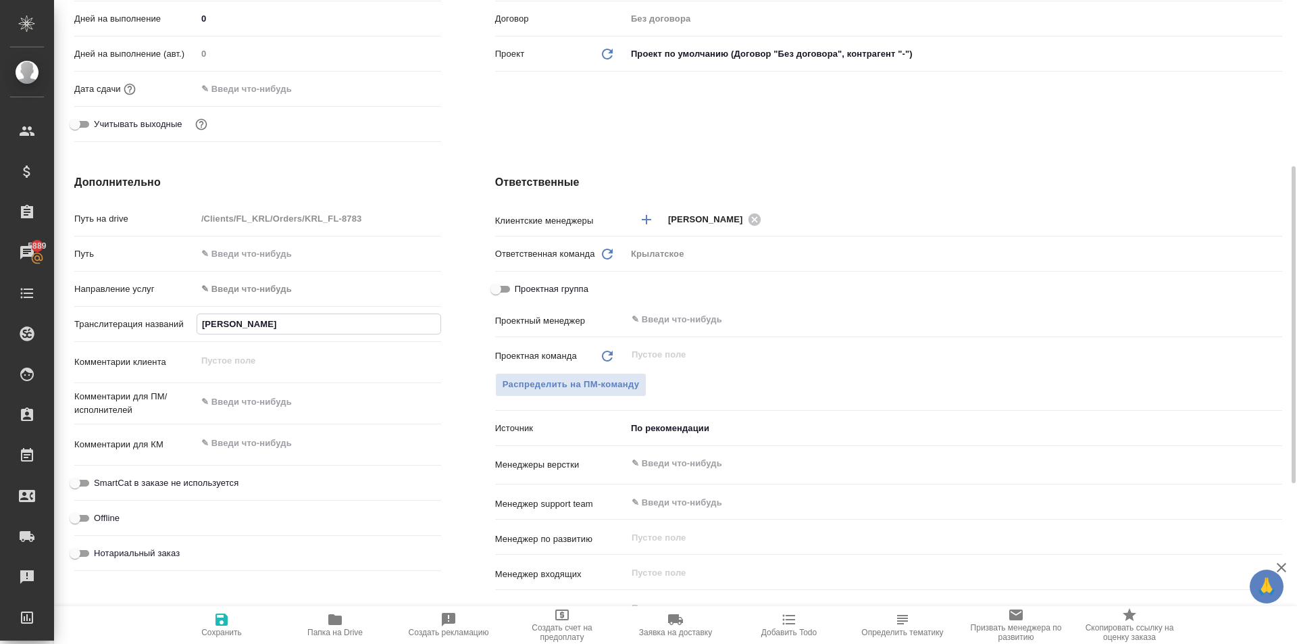
type input "МАТКАРИМОВ НОДИРЖОН АБДУМУМИН"
type textarea "x"
type input "МАТКАРИМОВ НОДИРЖОН АБДУМУМИНО"
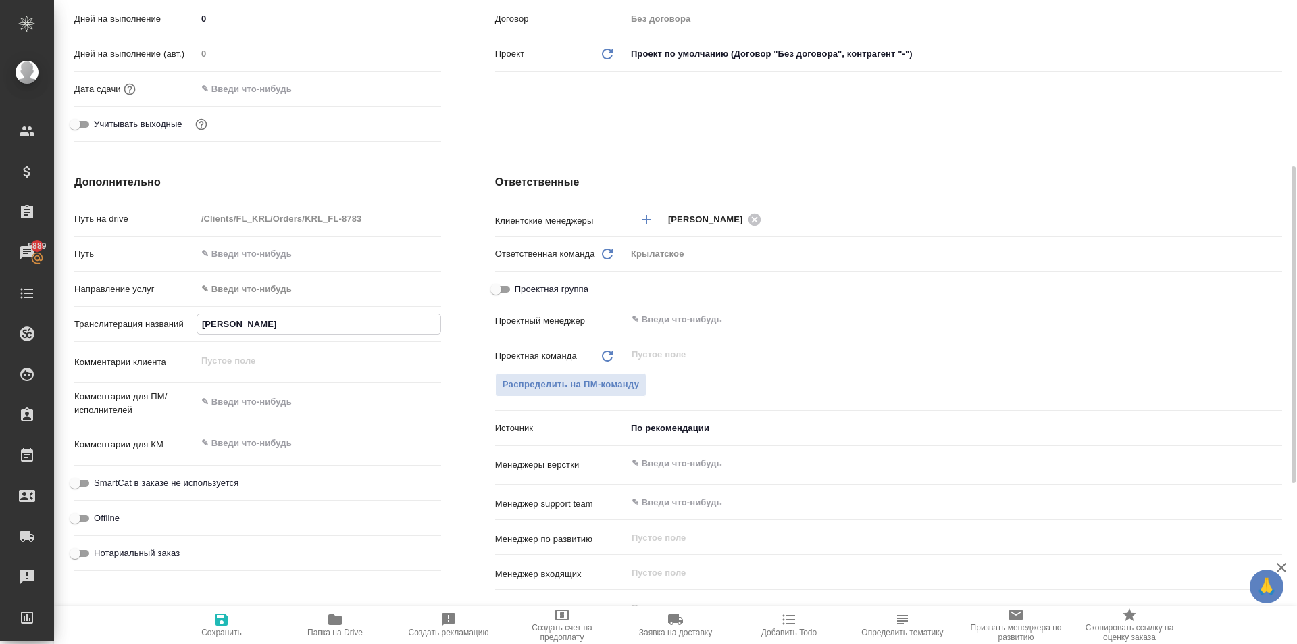
type textarea "x"
type input "МАТКАРИМОВ НОДИРЖОН АБДУМУМИНОВ"
type textarea "x"
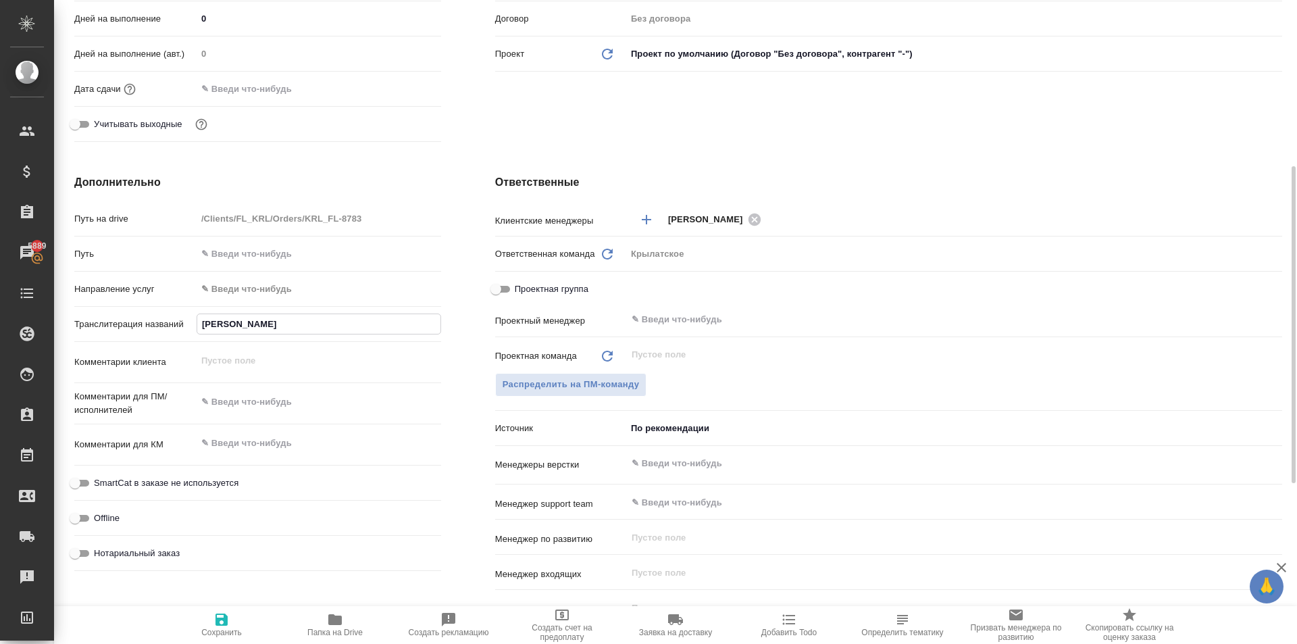
type textarea "x"
type input "МАТКАРИМОВ НОДИРЖОН АБДУМУМИНОВИ"
type textarea "x"
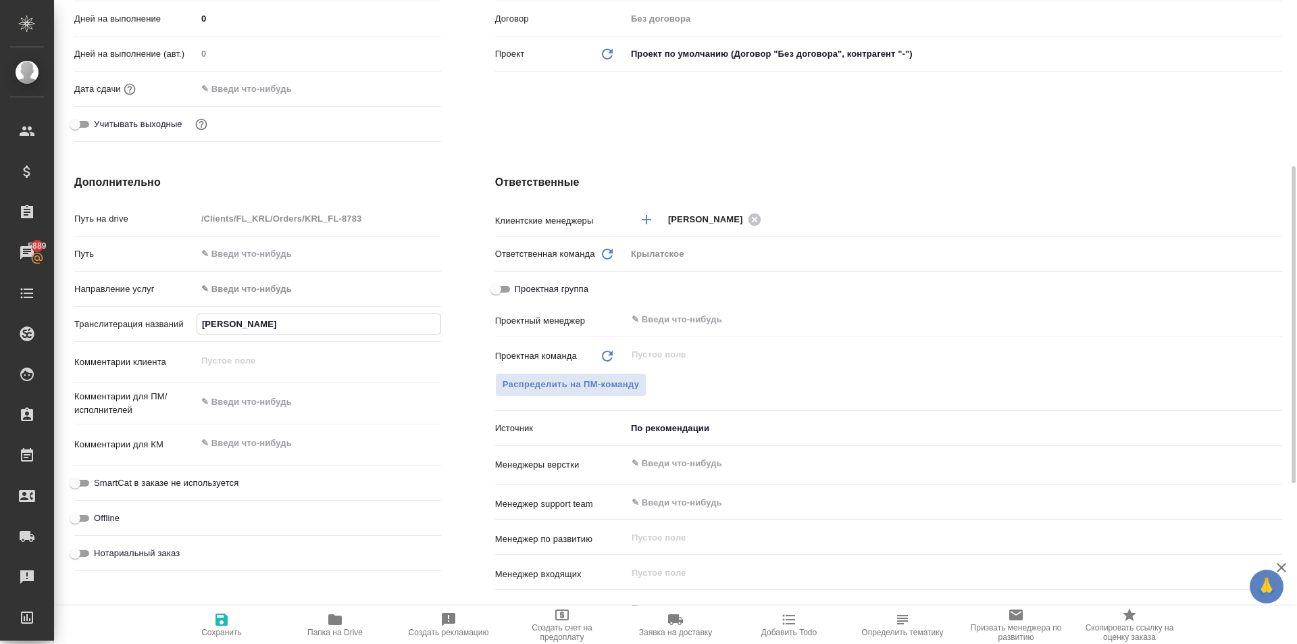
type textarea "x"
type input "МАТКАРИМОВ НОДИРЖОН АБДУМУМИНОВИЧ"
type textarea "x"
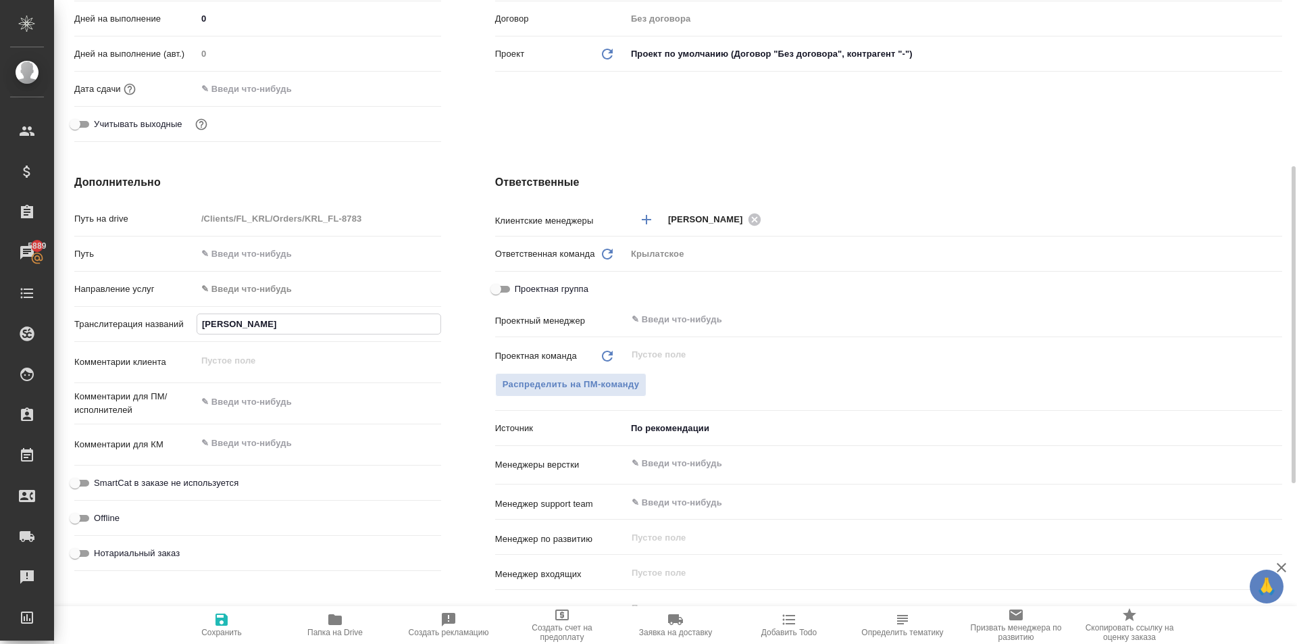
type input "МАТКАРИМОВ НОДИРЖОН АБДУМУМИНОВИЧ"
type textarea "x"
type input "МАТКАРИМОВ НОДИРЖОН АБДУМУМИНОВИЧ"
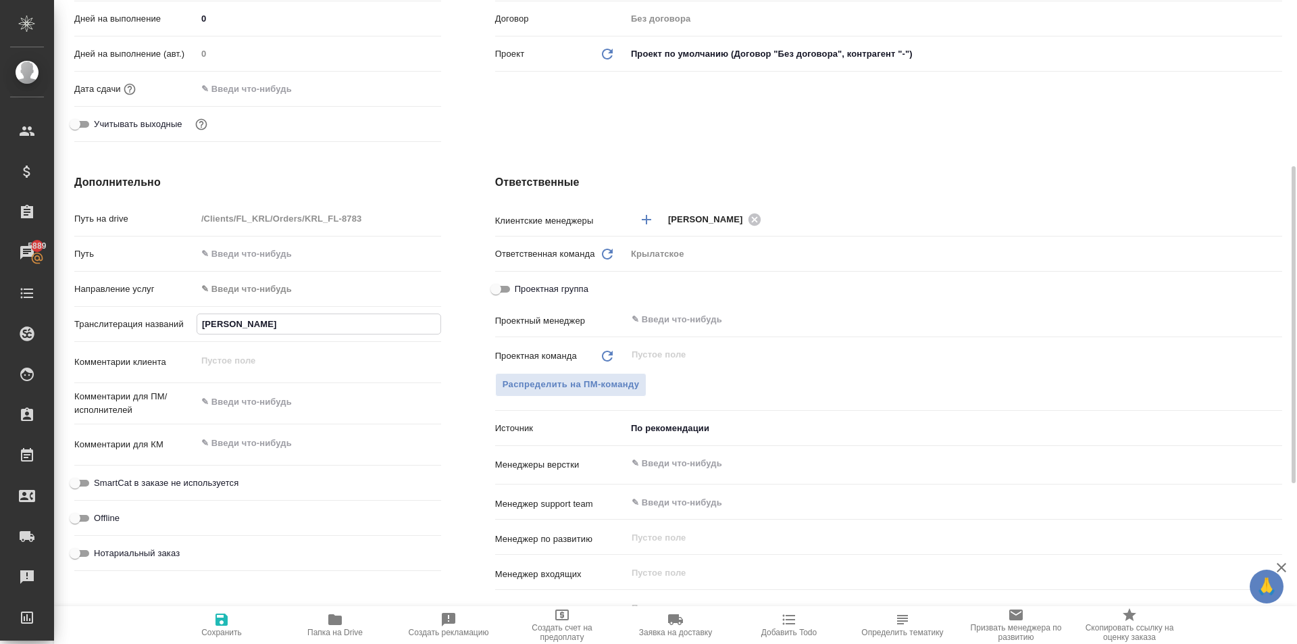
click at [211, 615] on span "Сохранить" at bounding box center [221, 624] width 97 height 26
type textarea "x"
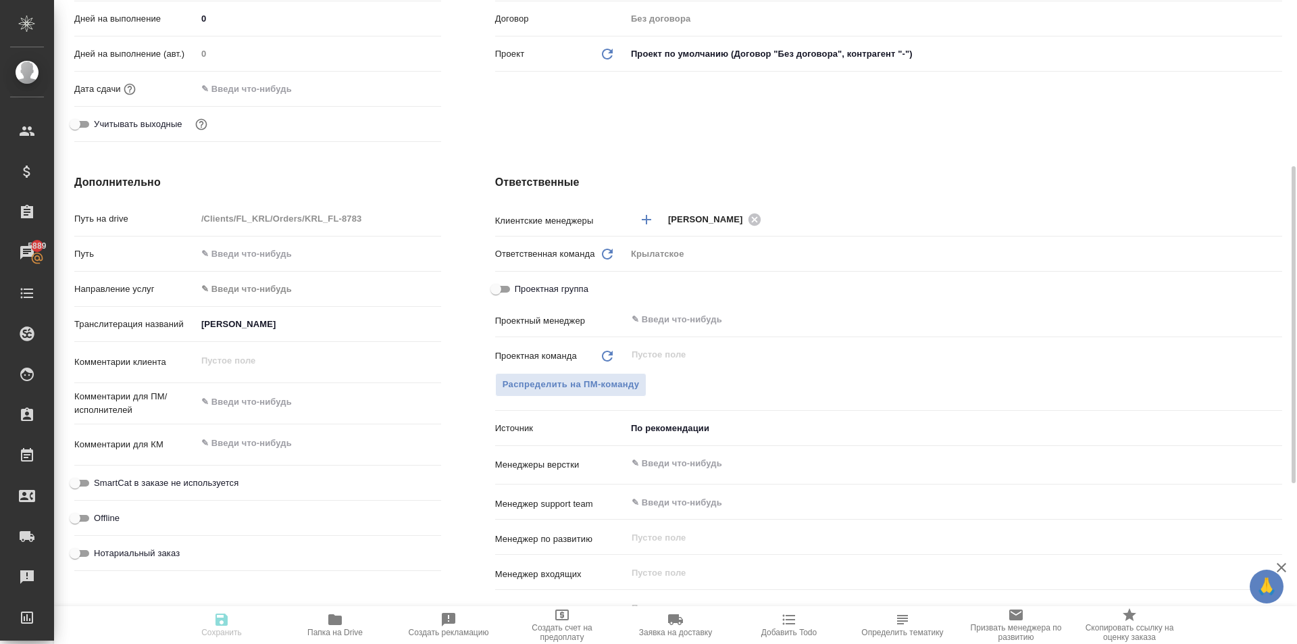
type textarea "x"
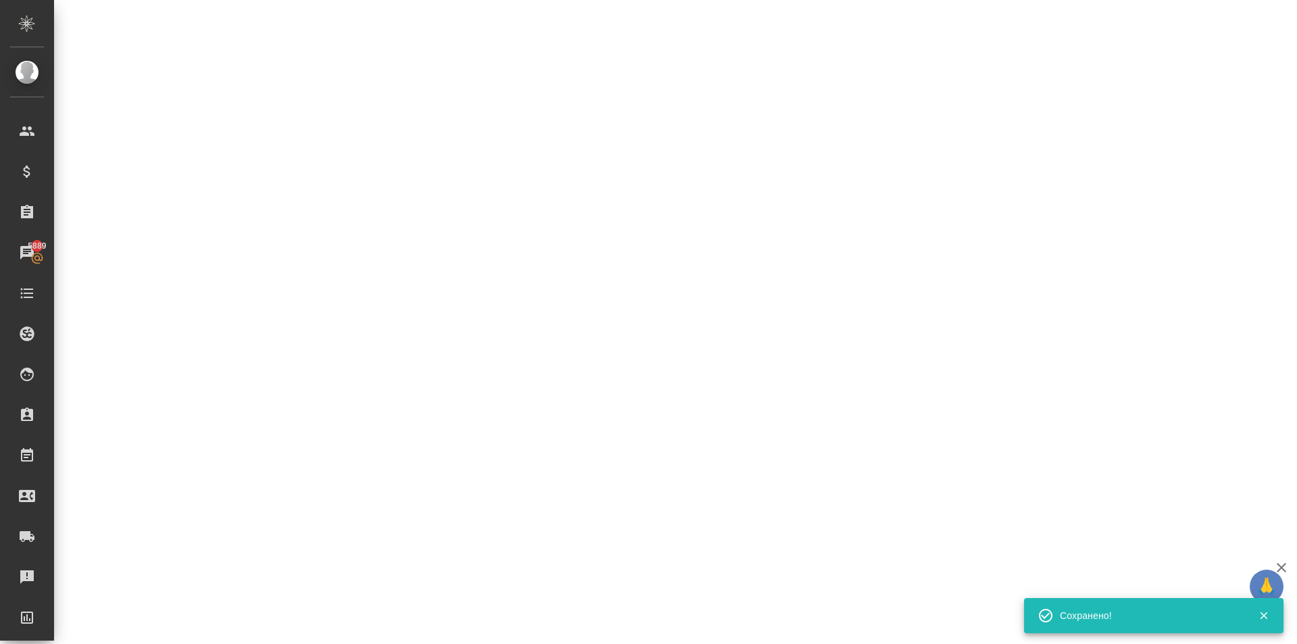
select select "RU"
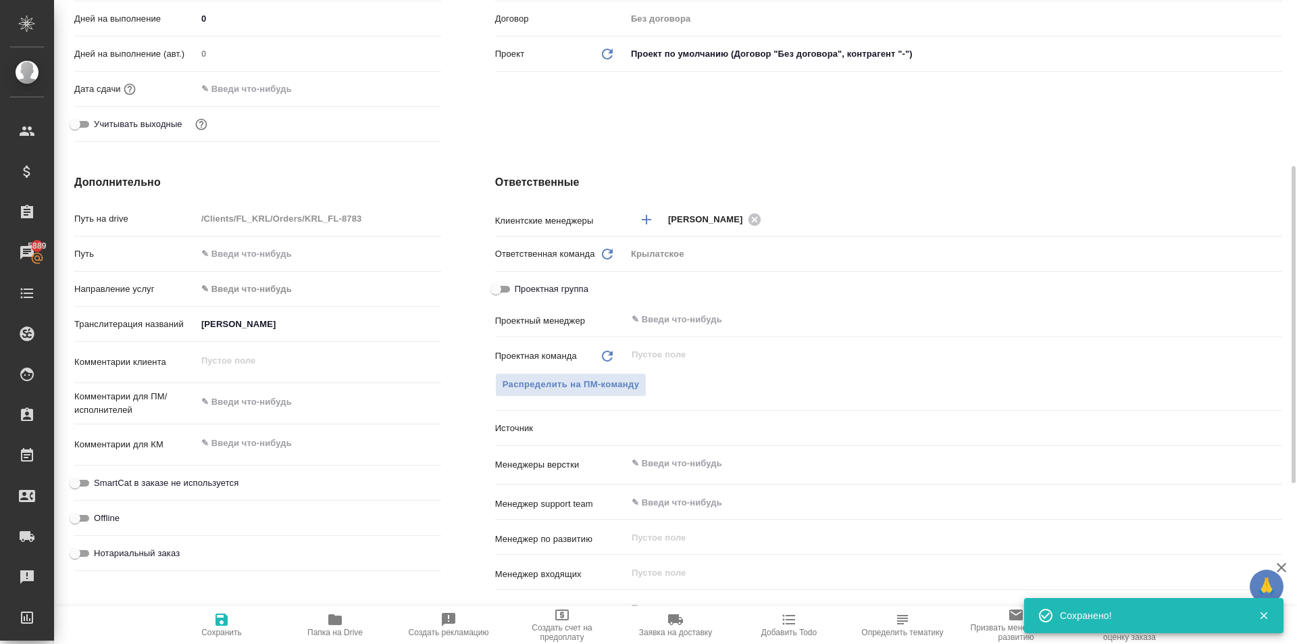
type textarea "x"
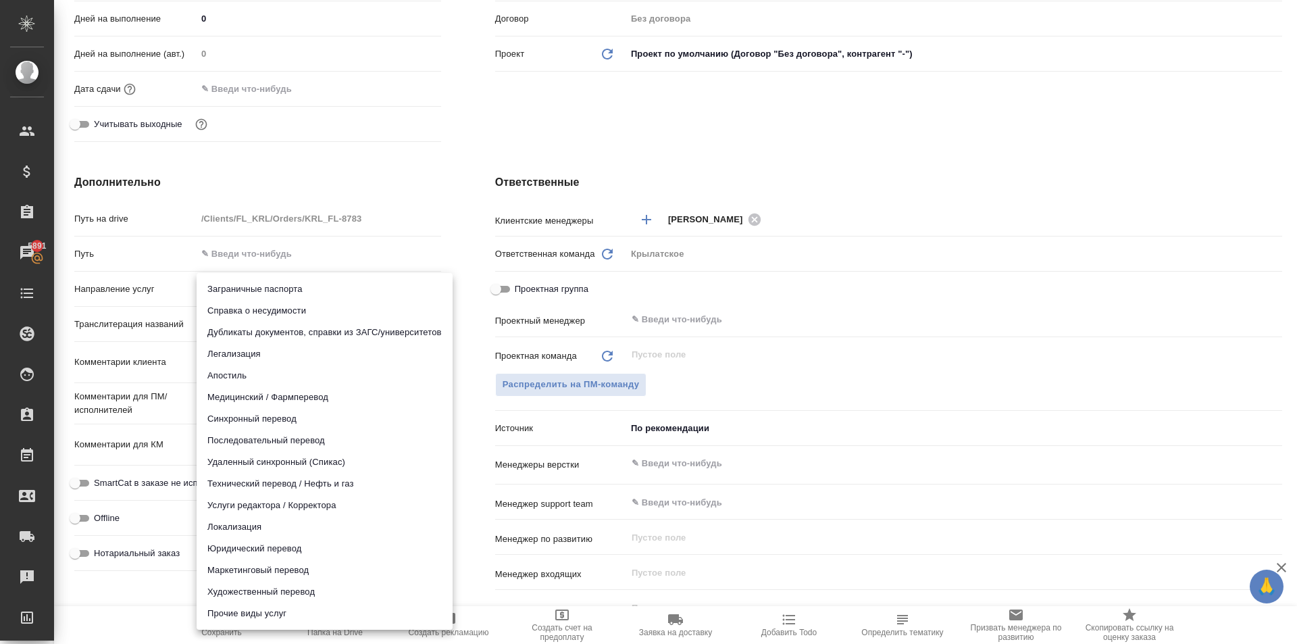
click at [242, 296] on body "🙏 .cls-1 fill:#fff; AWATERA Kasymov Timur Клиенты Спецификации Заказы 5891 Чаты…" at bounding box center [648, 322] width 1297 height 644
click at [234, 544] on li "Юридический перевод" at bounding box center [325, 549] width 256 height 22
type input "legalTranslation"
type textarea "x"
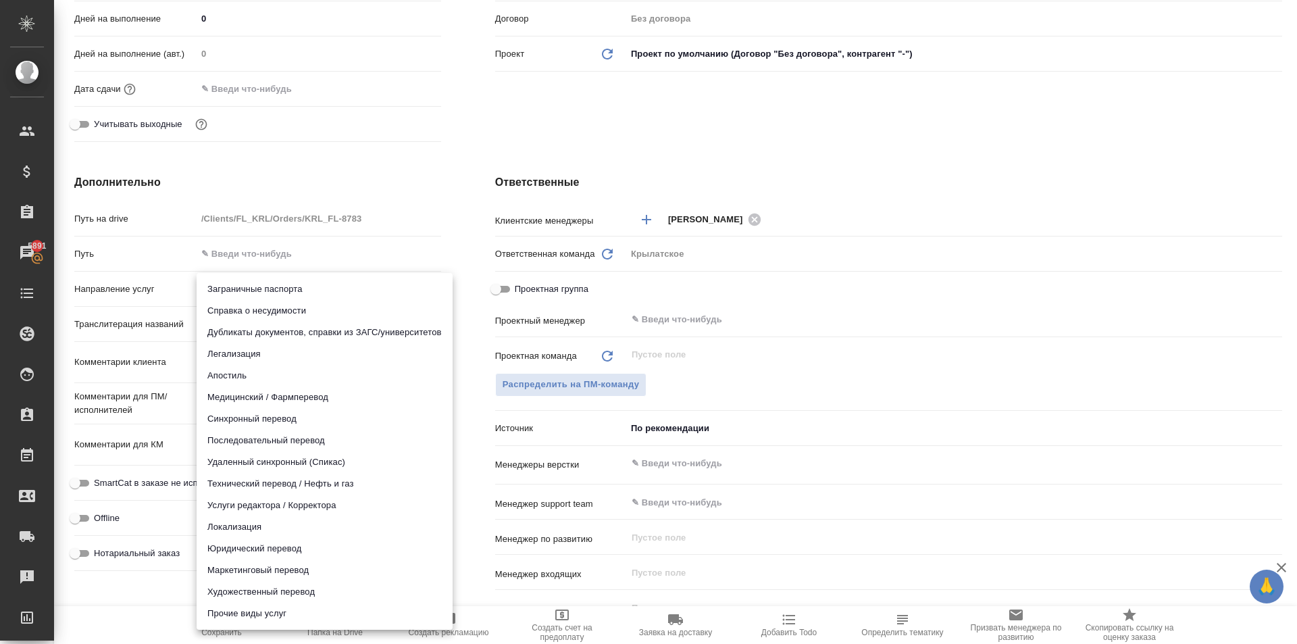
type textarea "x"
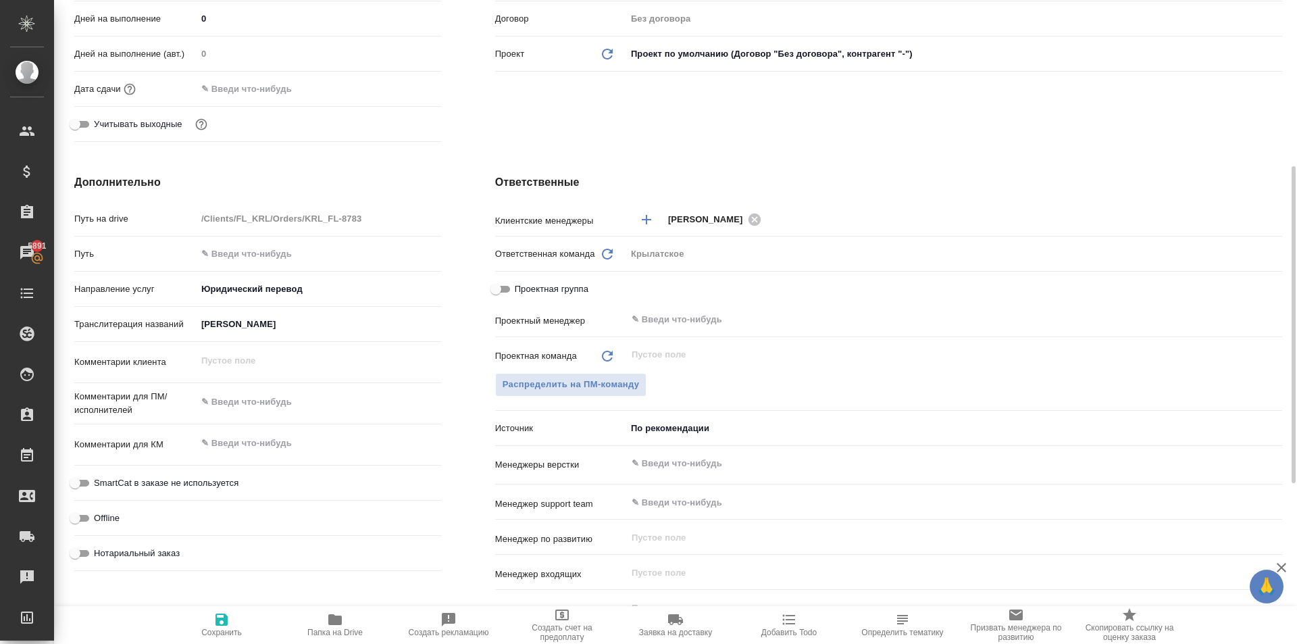
click at [122, 551] on span "Нотариальный заказ" at bounding box center [137, 553] width 86 height 14
click at [99, 551] on input "Нотариальный заказ" at bounding box center [75, 553] width 49 height 16
checkbox input "true"
type textarea "x"
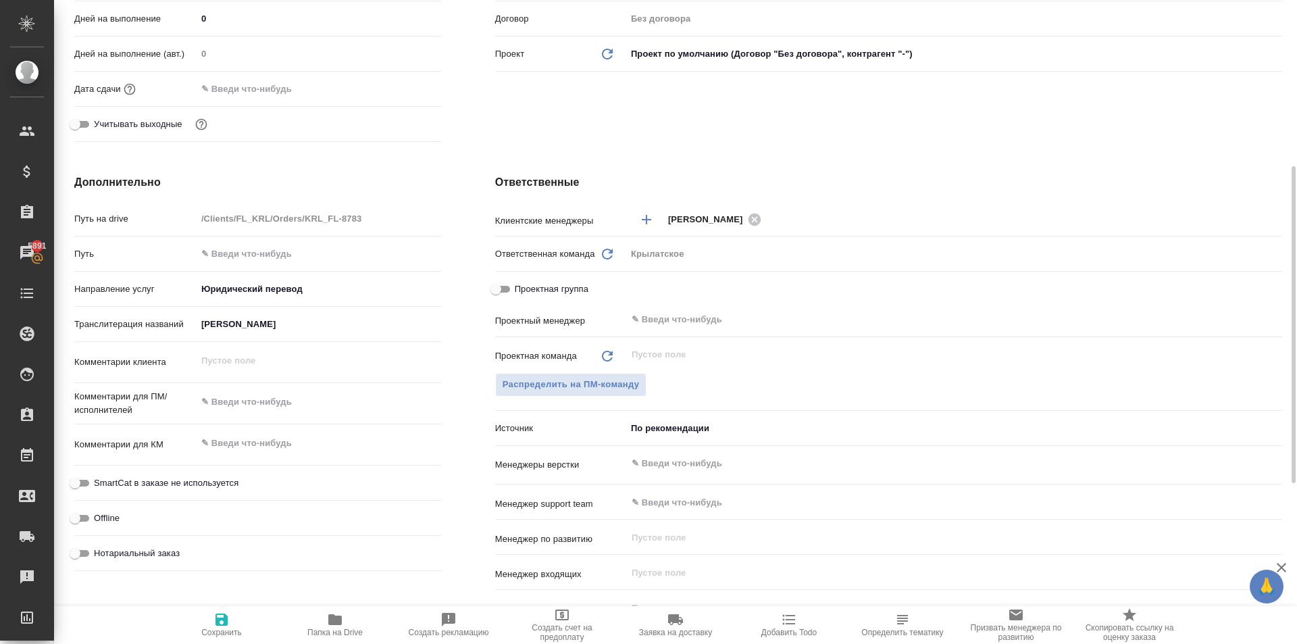
type textarea "x"
click at [141, 491] on div "SmartCat в заказе не используется" at bounding box center [257, 483] width 367 height 24
drag, startPoint x: 143, startPoint y: 481, endPoint x: 371, endPoint y: 602, distance: 258.0
click at [142, 481] on span "SmartCat в заказе не используется" at bounding box center [166, 483] width 145 height 14
click at [99, 481] on input "SmartCat в заказе не используется" at bounding box center [75, 483] width 49 height 16
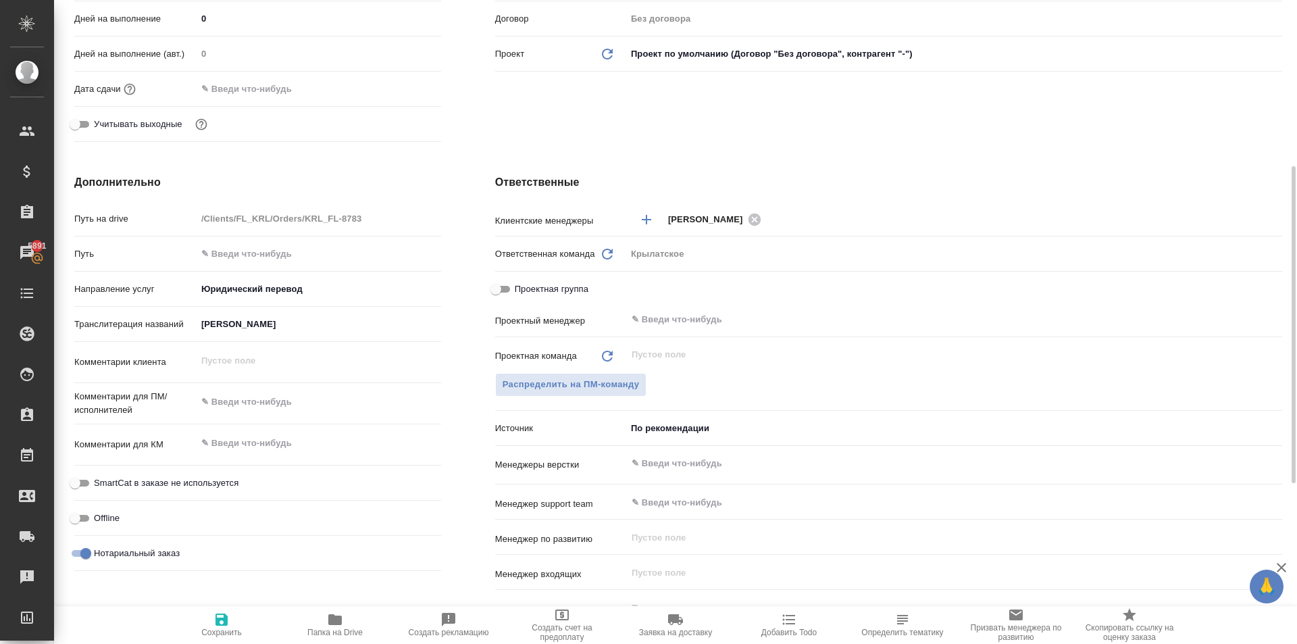
checkbox input "true"
type textarea "x"
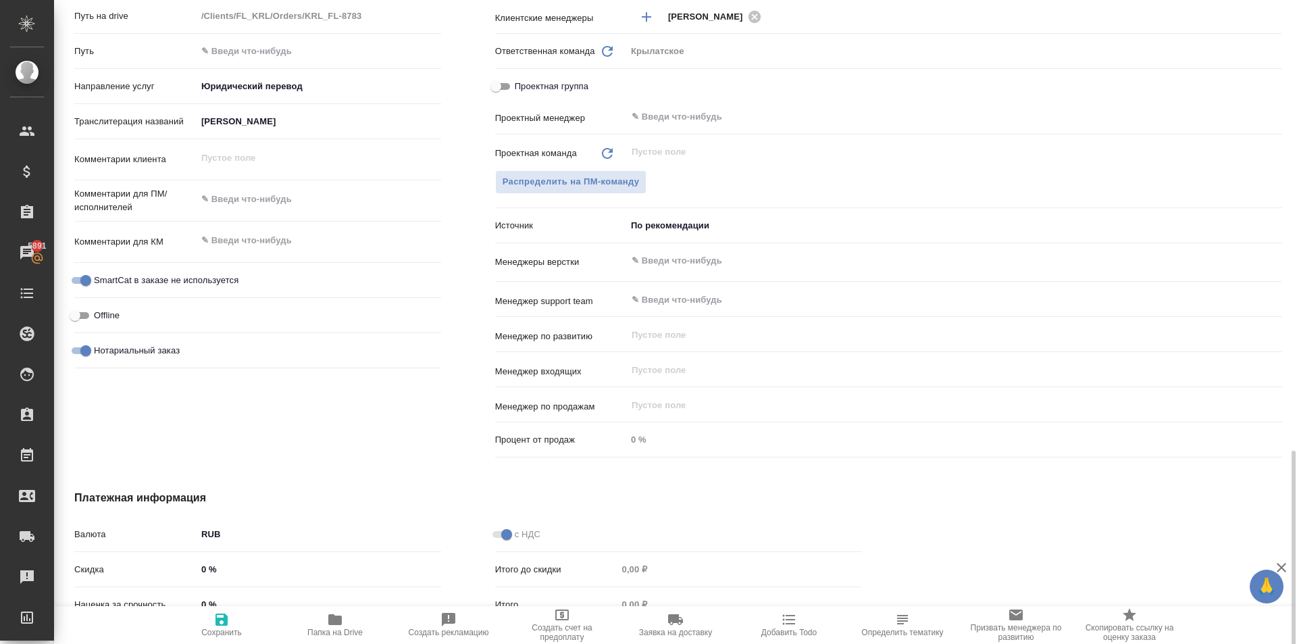
scroll to position [664, 0]
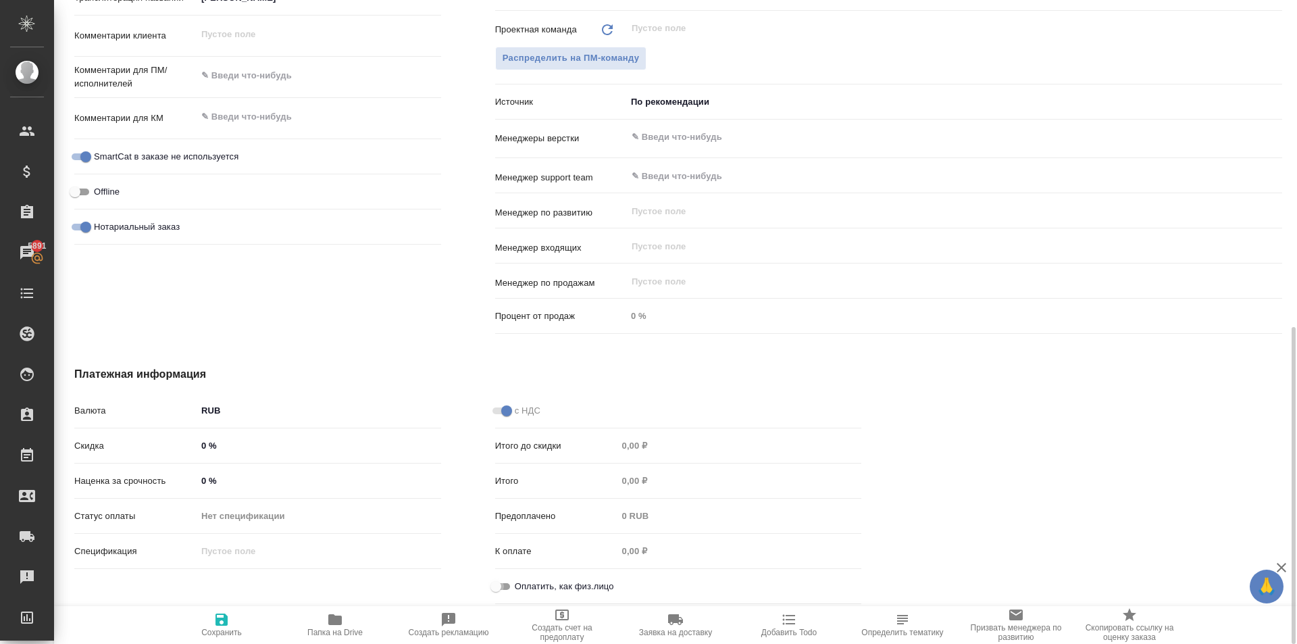
click at [502, 579] on input "Оплатить, как физ.лицо" at bounding box center [495, 586] width 49 height 16
checkbox input "true"
type textarea "x"
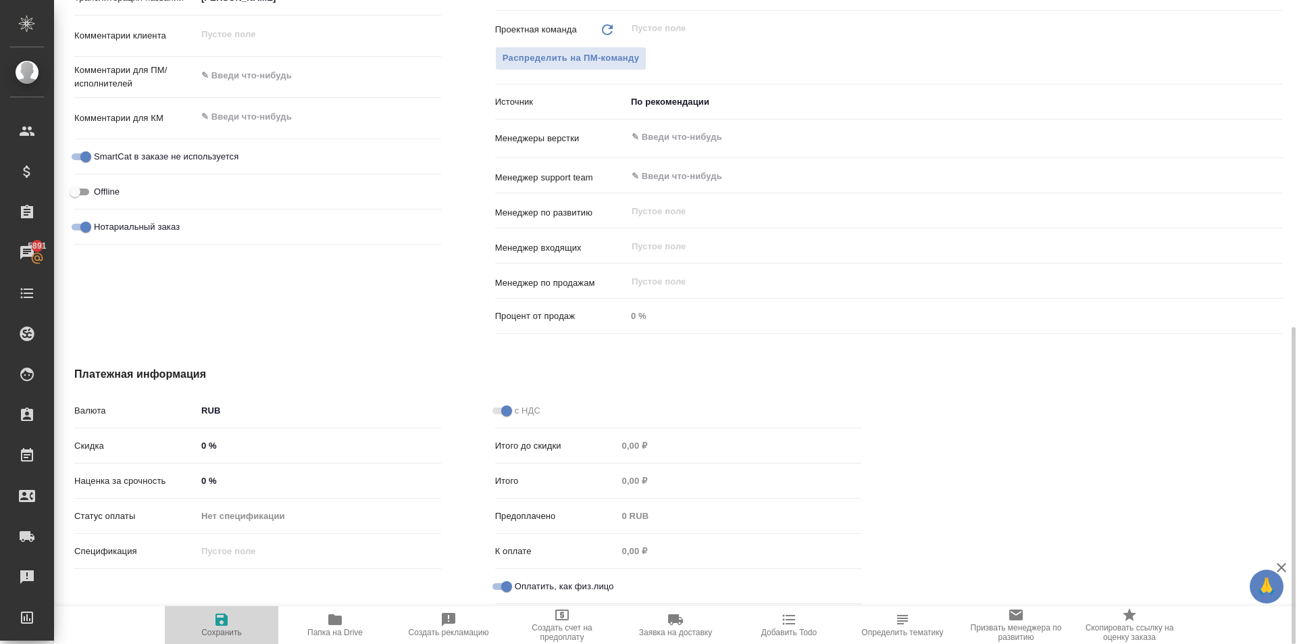
drag, startPoint x: 227, startPoint y: 615, endPoint x: 235, endPoint y: 613, distance: 8.2
click at [228, 615] on icon "button" at bounding box center [221, 619] width 16 height 16
type textarea "x"
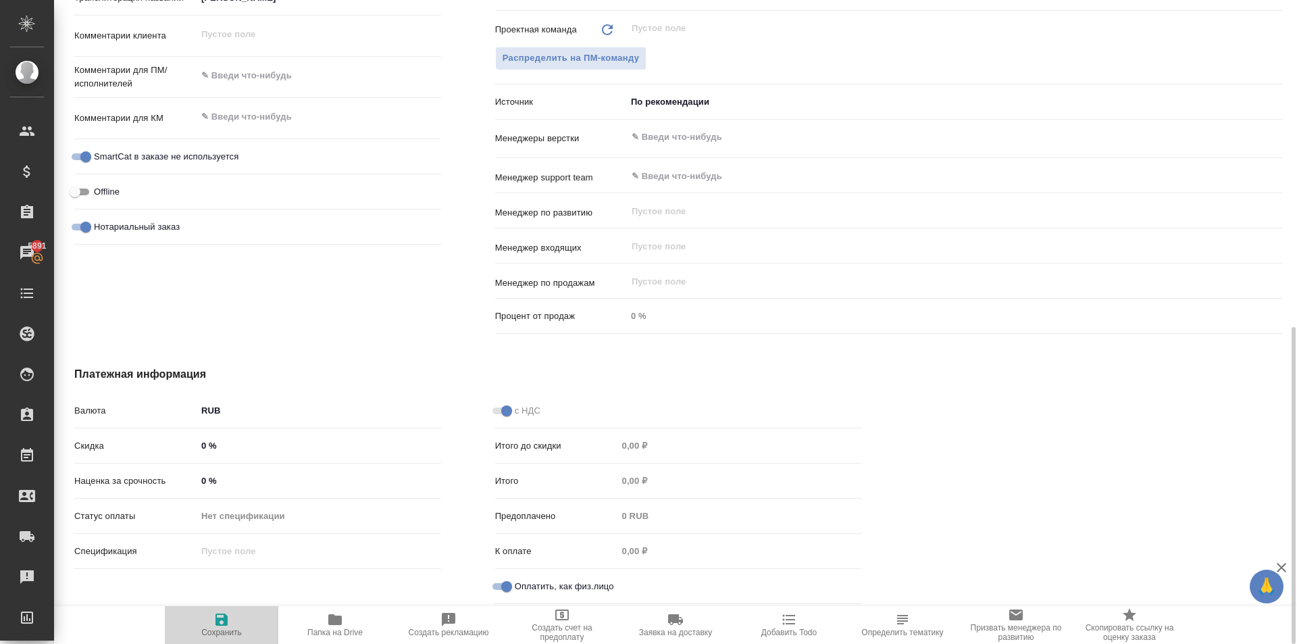
type textarea "x"
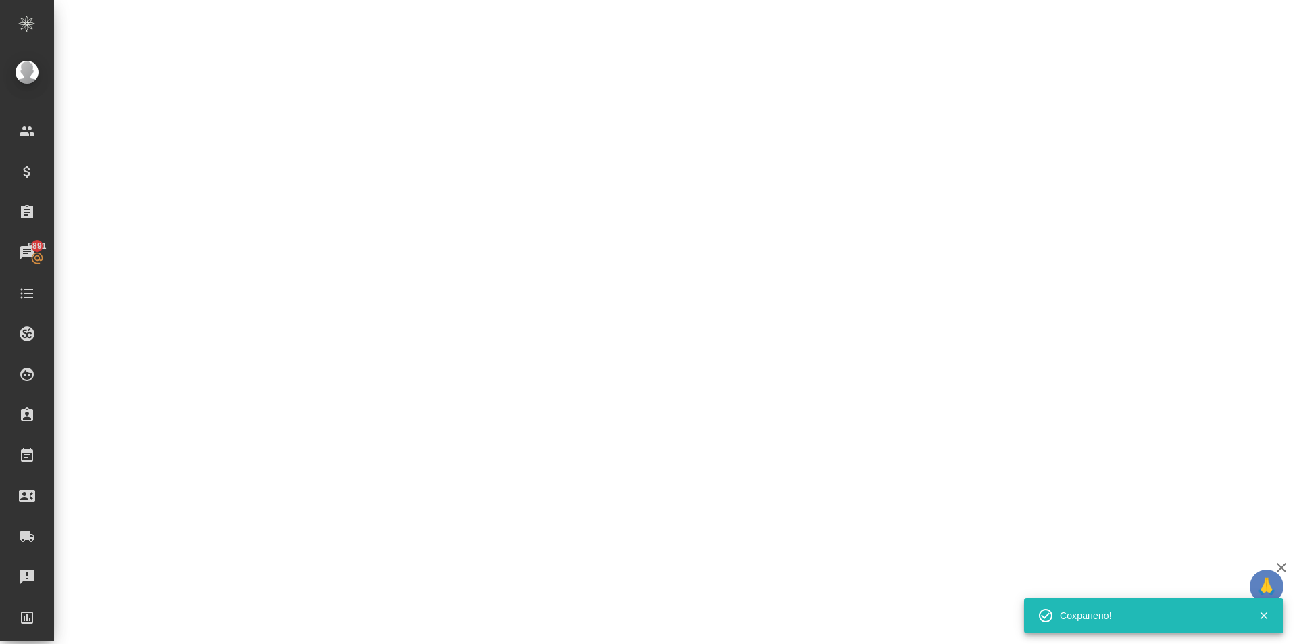
select select "RU"
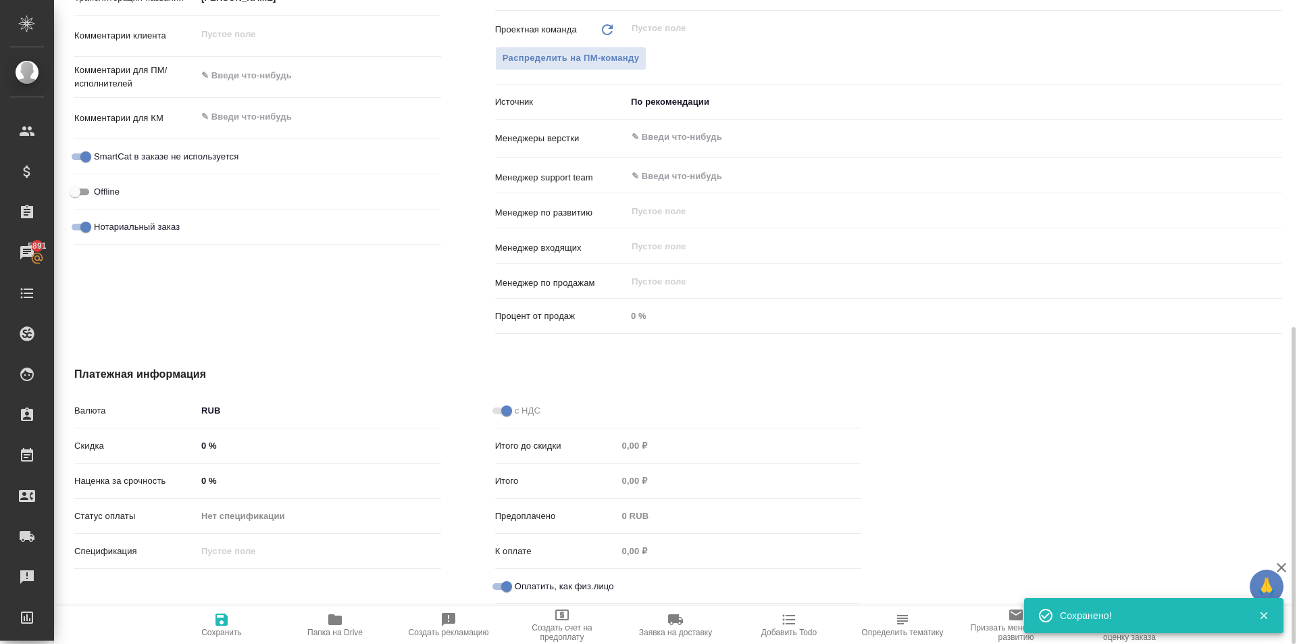
type textarea "x"
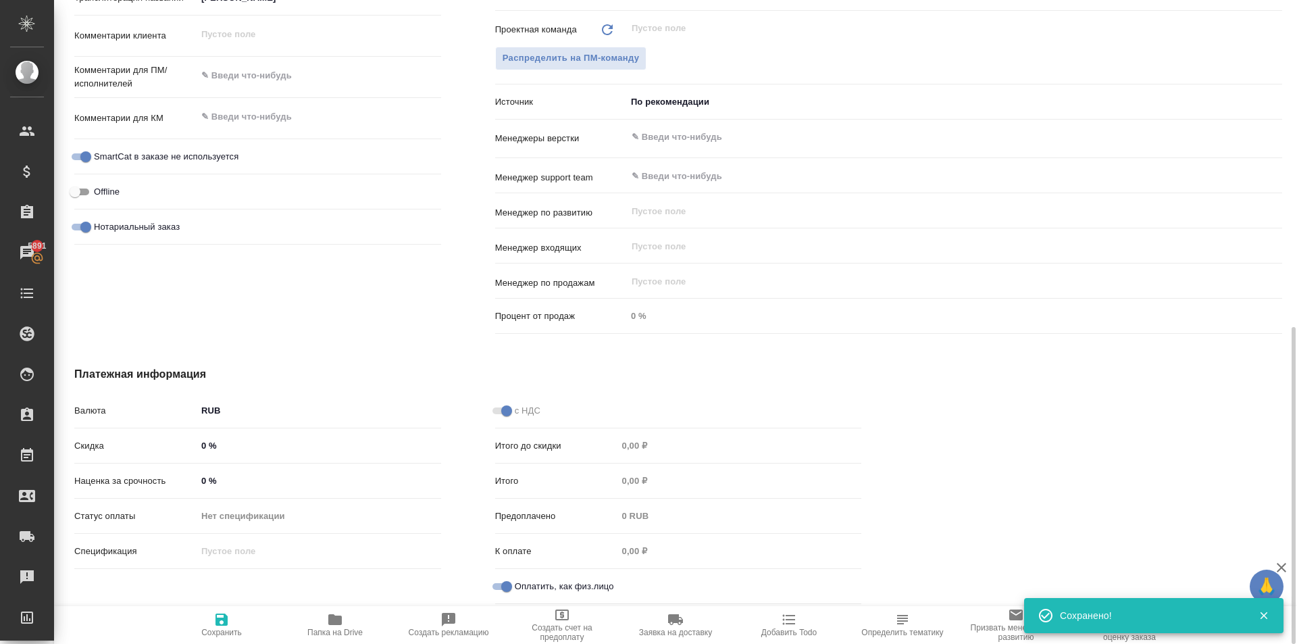
type textarea "x"
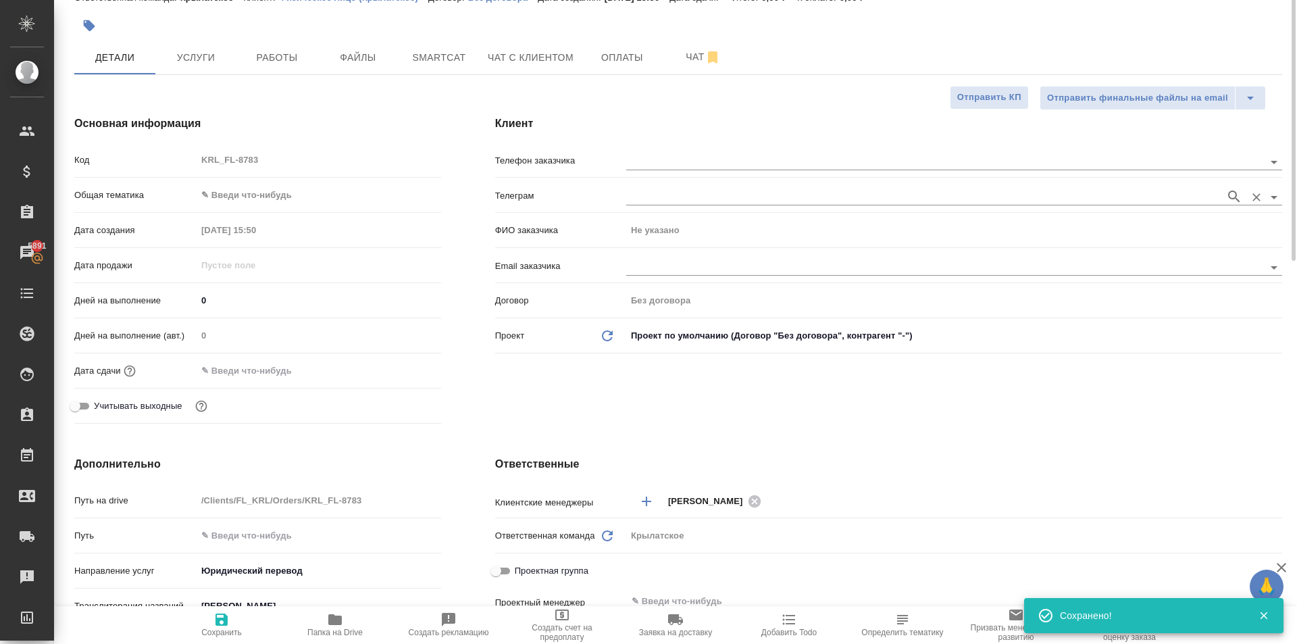
scroll to position [0, 0]
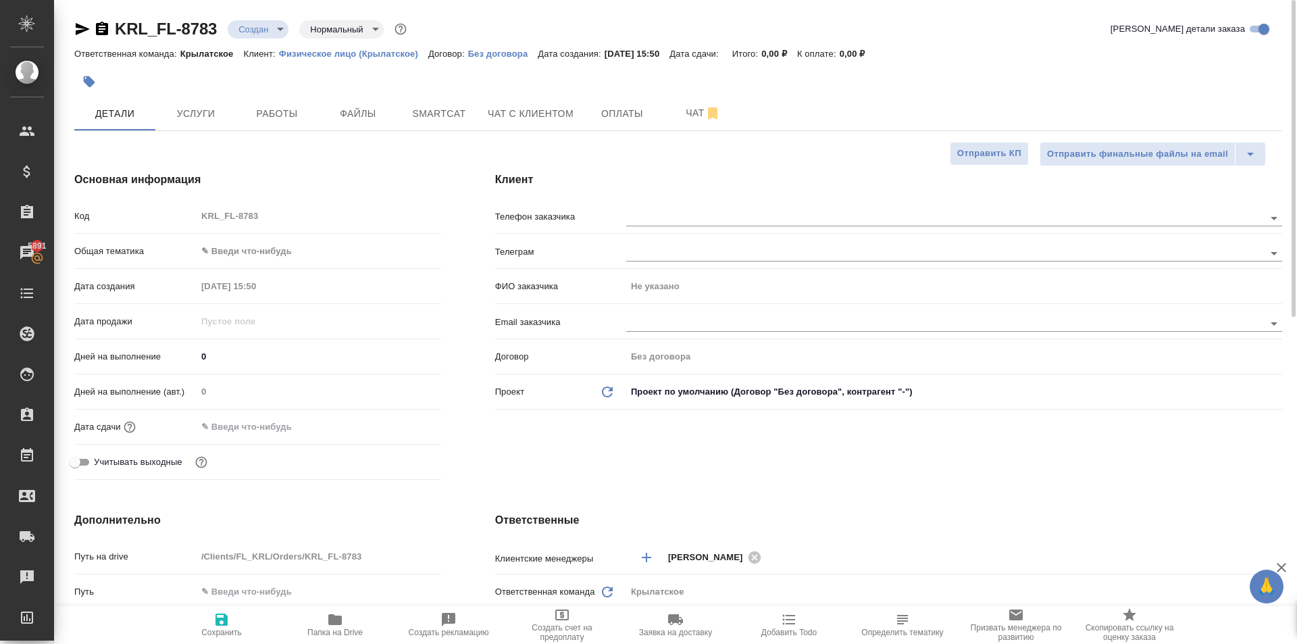
drag, startPoint x: 687, startPoint y: 205, endPoint x: 696, endPoint y: 236, distance: 32.3
click at [696, 234] on div "Телефон заказчика" at bounding box center [888, 221] width 787 height 35
click at [696, 236] on div "Телефон заказчика" at bounding box center [888, 221] width 787 height 35
click at [681, 210] on input "text" at bounding box center [922, 217] width 592 height 16
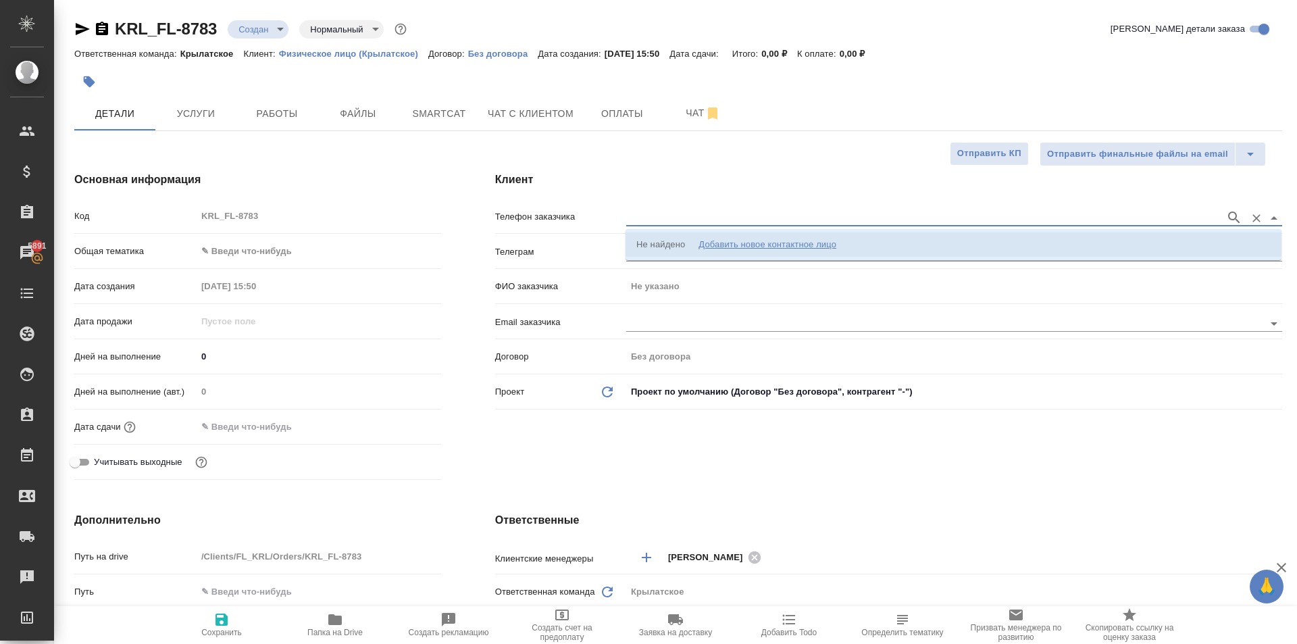
click at [699, 232] on li "Не найдено Добавить новое контактное лицо" at bounding box center [953, 244] width 656 height 24
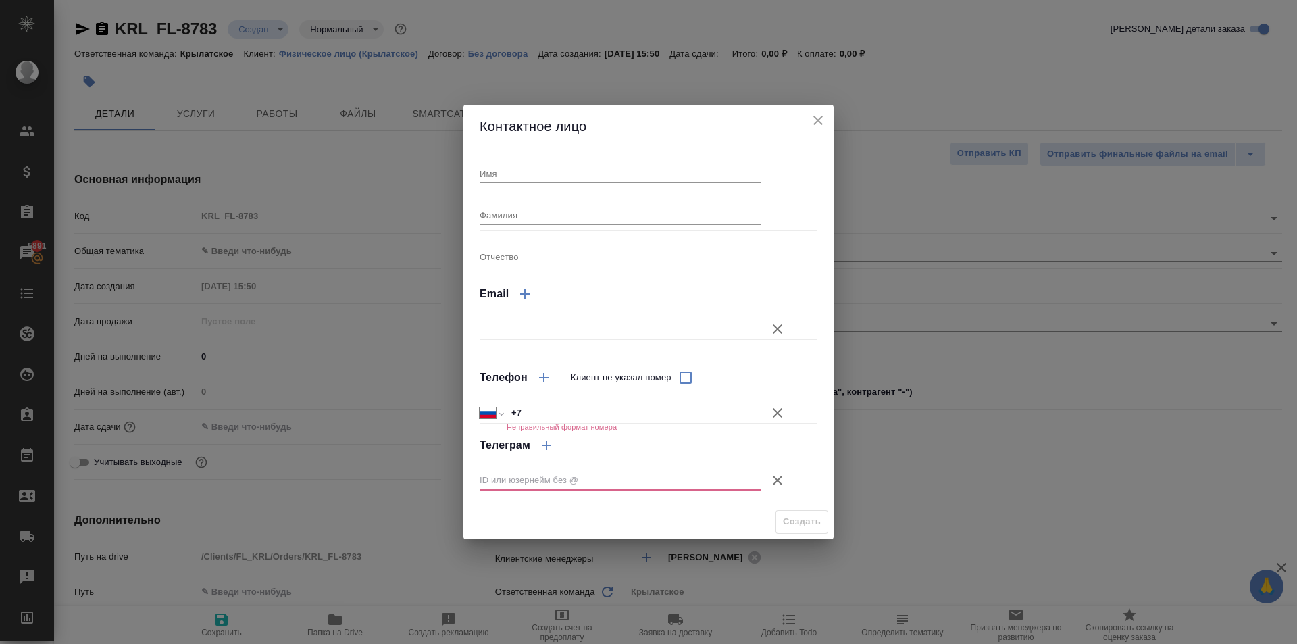
click at [498, 173] on input "Имя" at bounding box center [620, 173] width 282 height 19
drag, startPoint x: 554, startPoint y: 165, endPoint x: 429, endPoint y: 164, distance: 124.9
click at [429, 164] on div "Контактное лицо Имя нОДИРЖОН Фамилия Отчество Email Телефон Клиент не указал но…" at bounding box center [648, 322] width 1297 height 644
type input "Нодиржон"
click at [771, 407] on icon "button" at bounding box center [777, 413] width 16 height 16
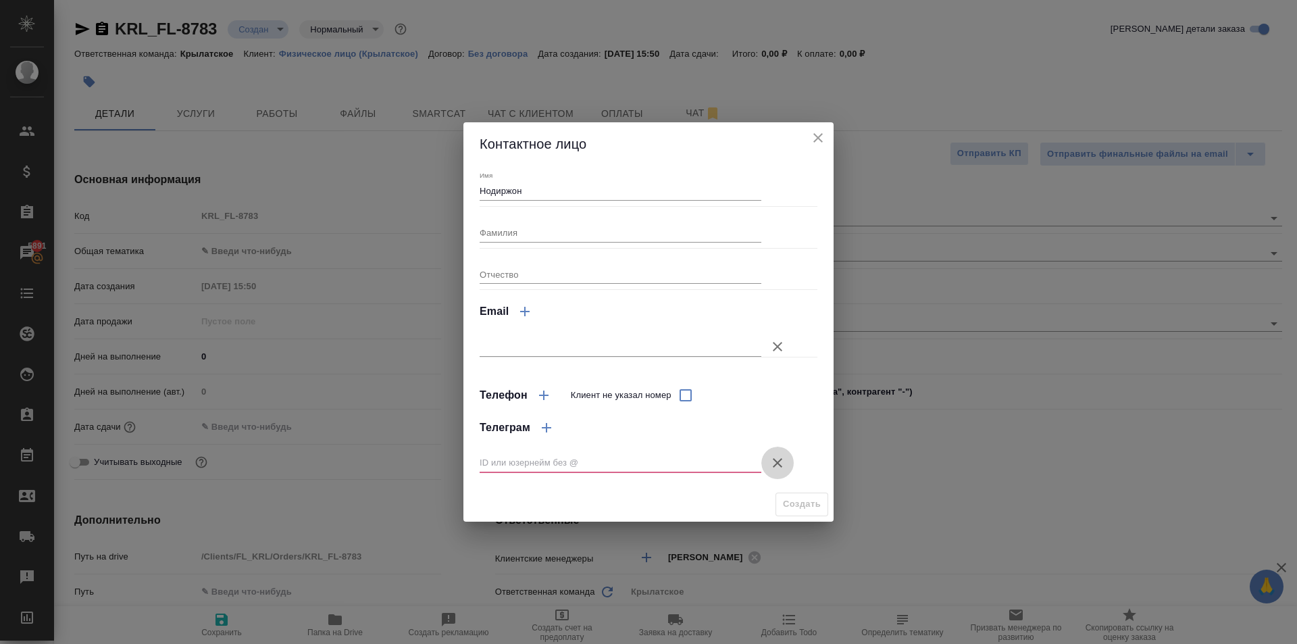
click at [774, 471] on button "Клиент не указал номер" at bounding box center [777, 462] width 32 height 32
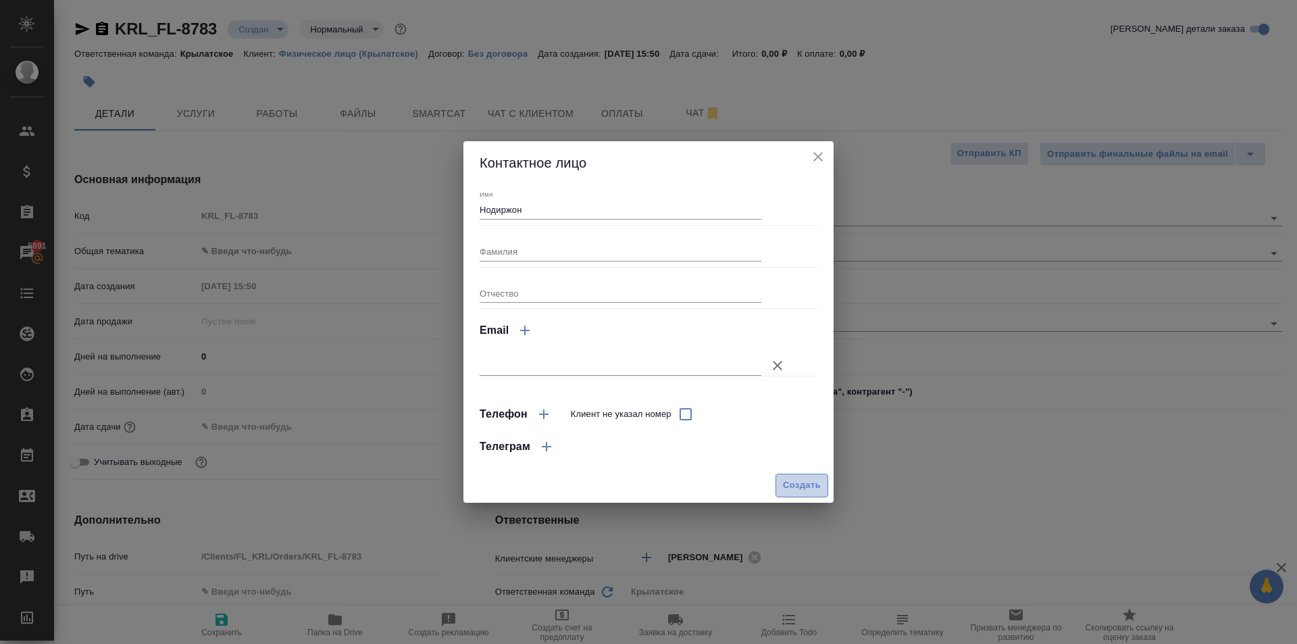
click at [780, 477] on button "Создать" at bounding box center [801, 485] width 53 height 24
type input "Нодиржон"
type textarea "x"
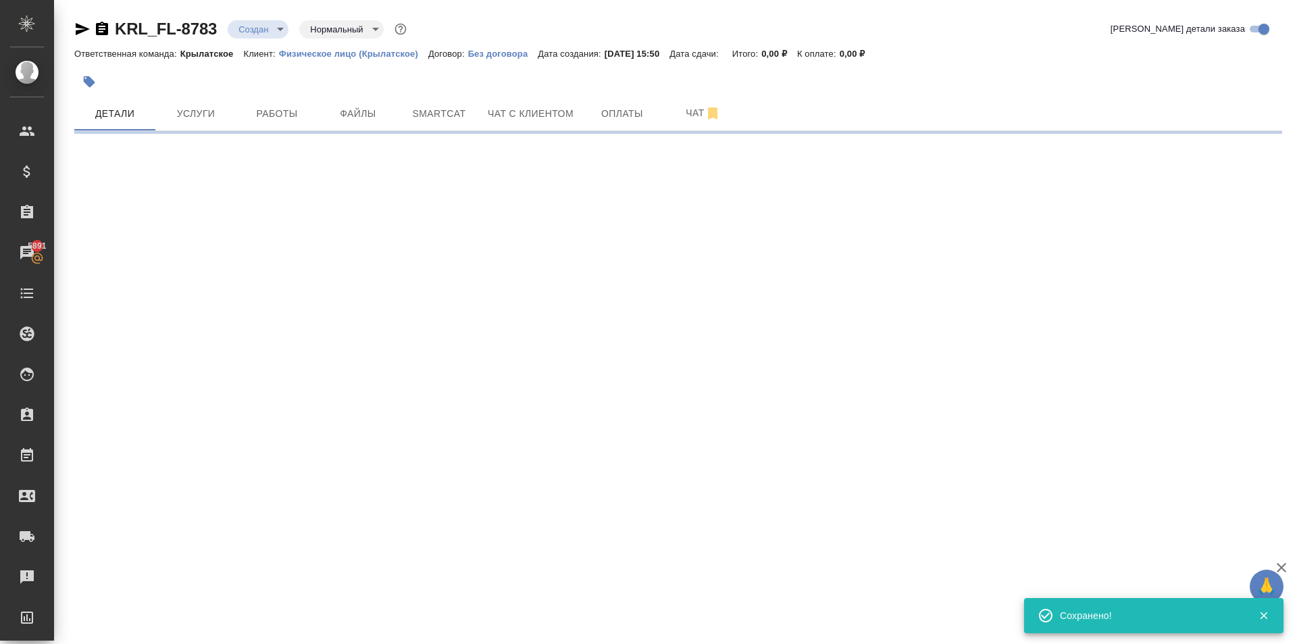
type input "holyTrinity"
select select "RU"
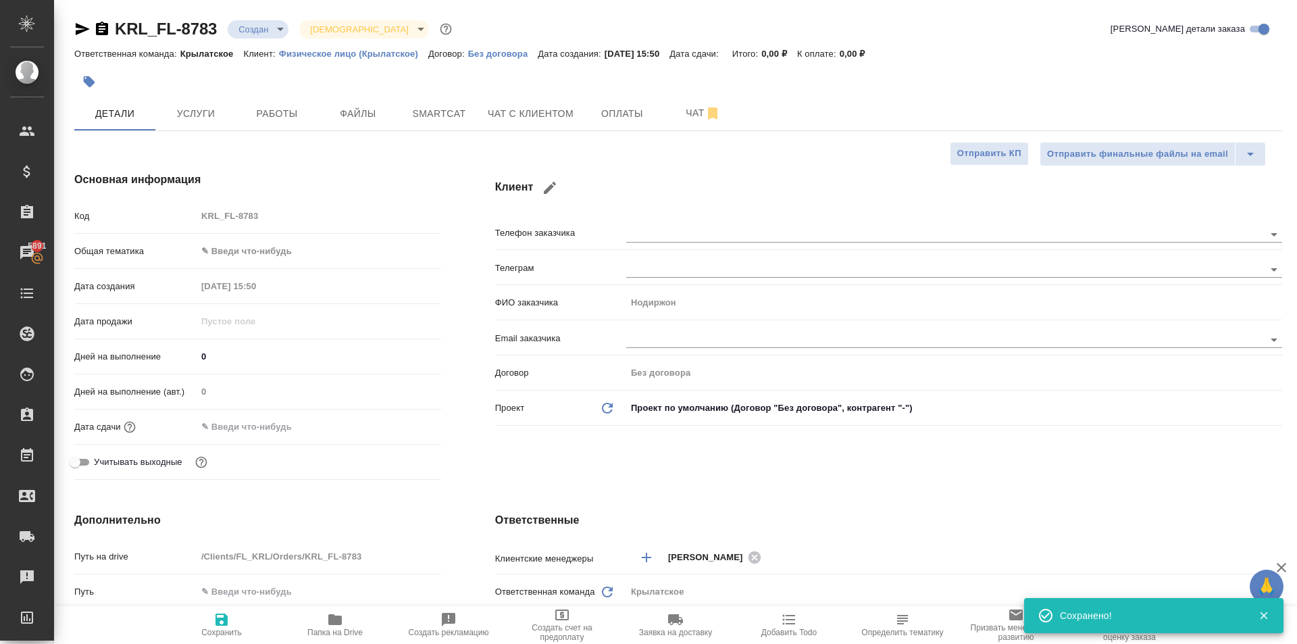
type textarea "x"
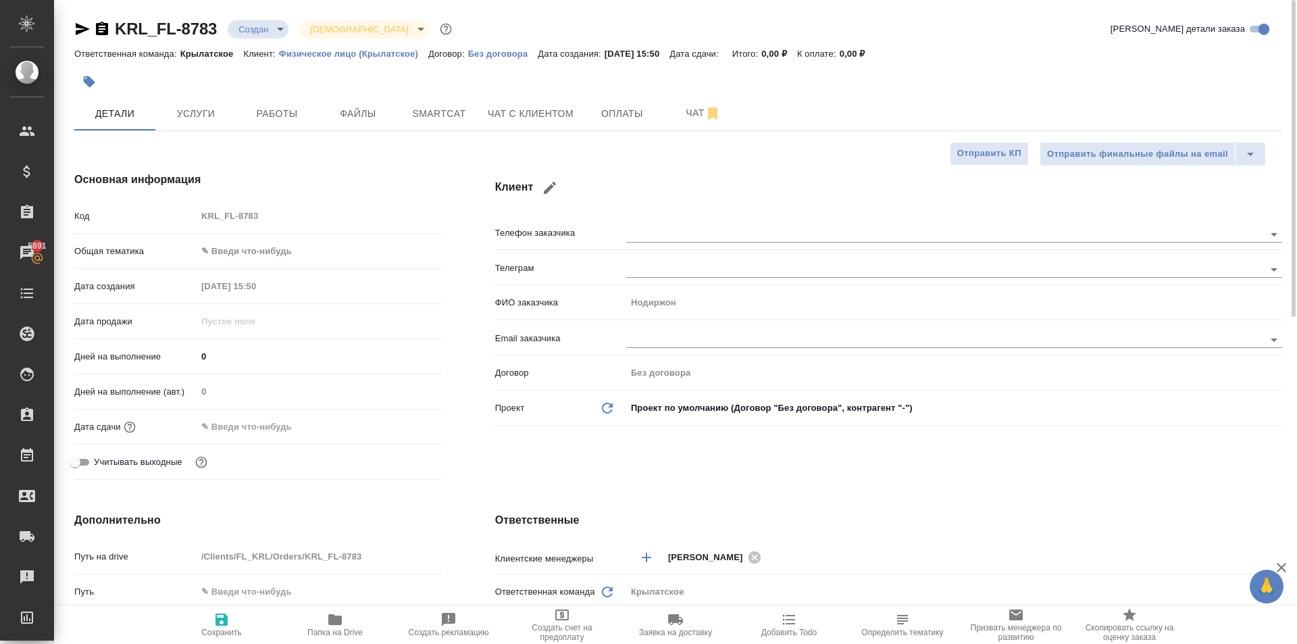
click at [329, 245] on body "🙏 .cls-1 fill:#fff; AWATERA Kasymov Timur Клиенты Спецификации Заказы 5891 Чаты…" at bounding box center [648, 322] width 1297 height 644
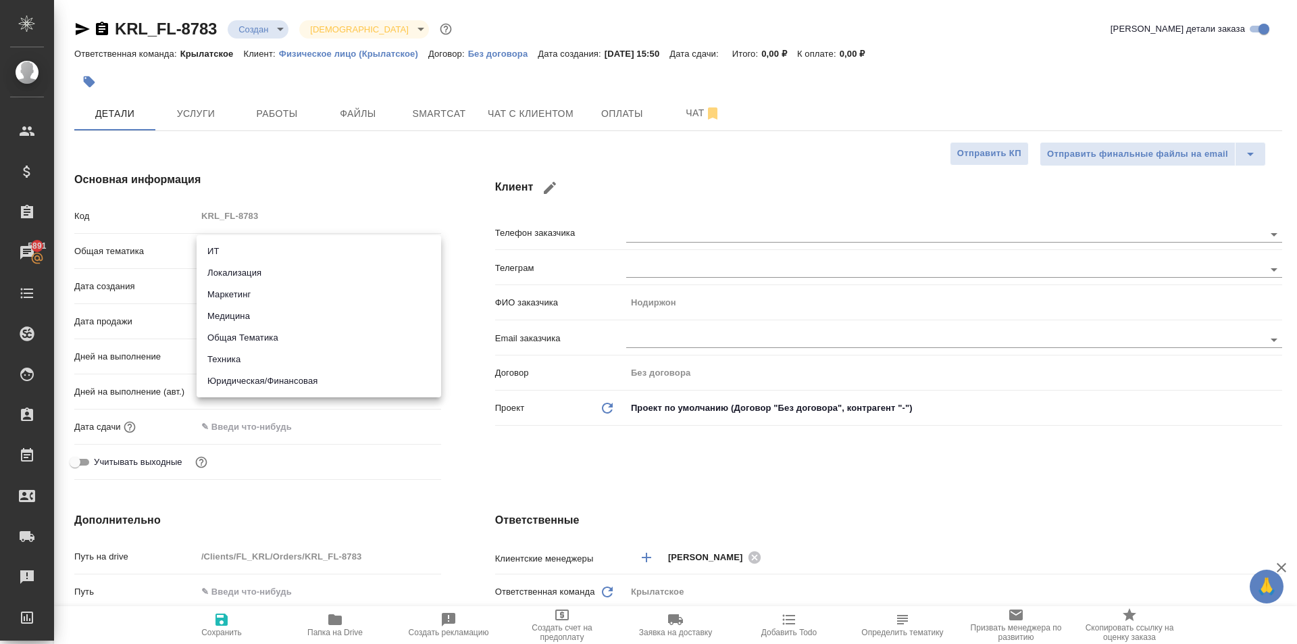
click at [286, 387] on li "Юридическая/Финансовая" at bounding box center [319, 381] width 244 height 22
type input "yr-fn"
type textarea "x"
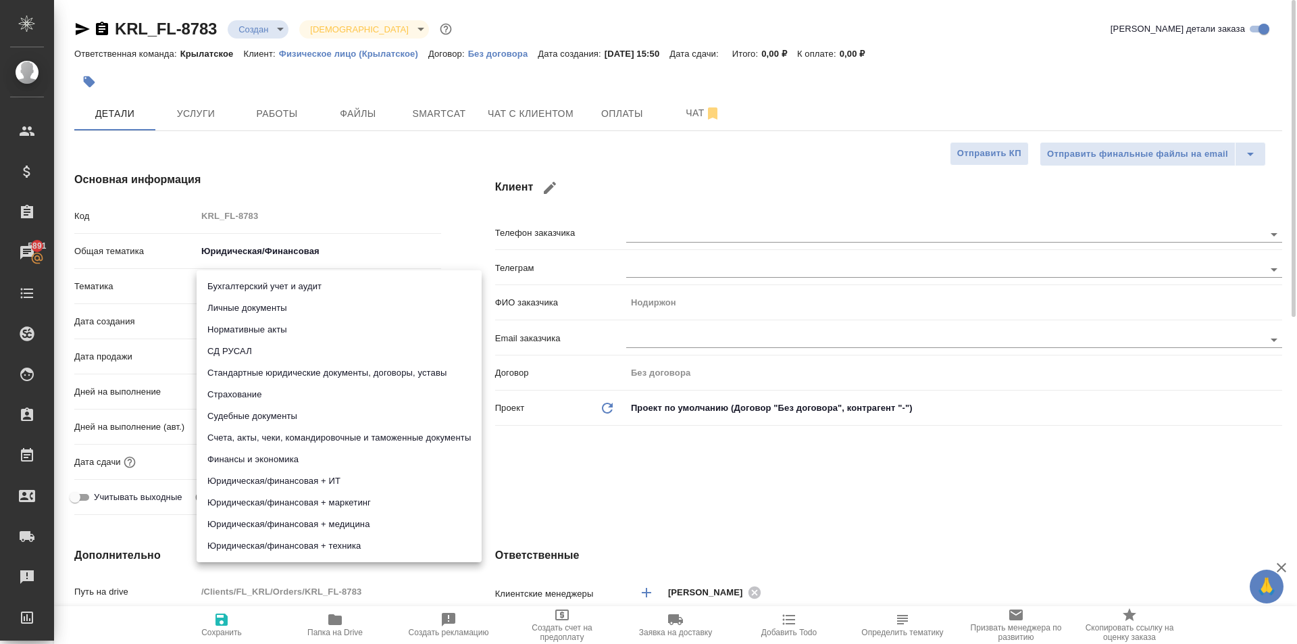
click at [264, 290] on body "🙏 .cls-1 fill:#fff; AWATERA Kasymov Timur Клиенты Спецификации Заказы 5891 Чаты…" at bounding box center [648, 322] width 1297 height 644
click at [262, 308] on li "Личные документы" at bounding box center [339, 308] width 285 height 22
type textarea "x"
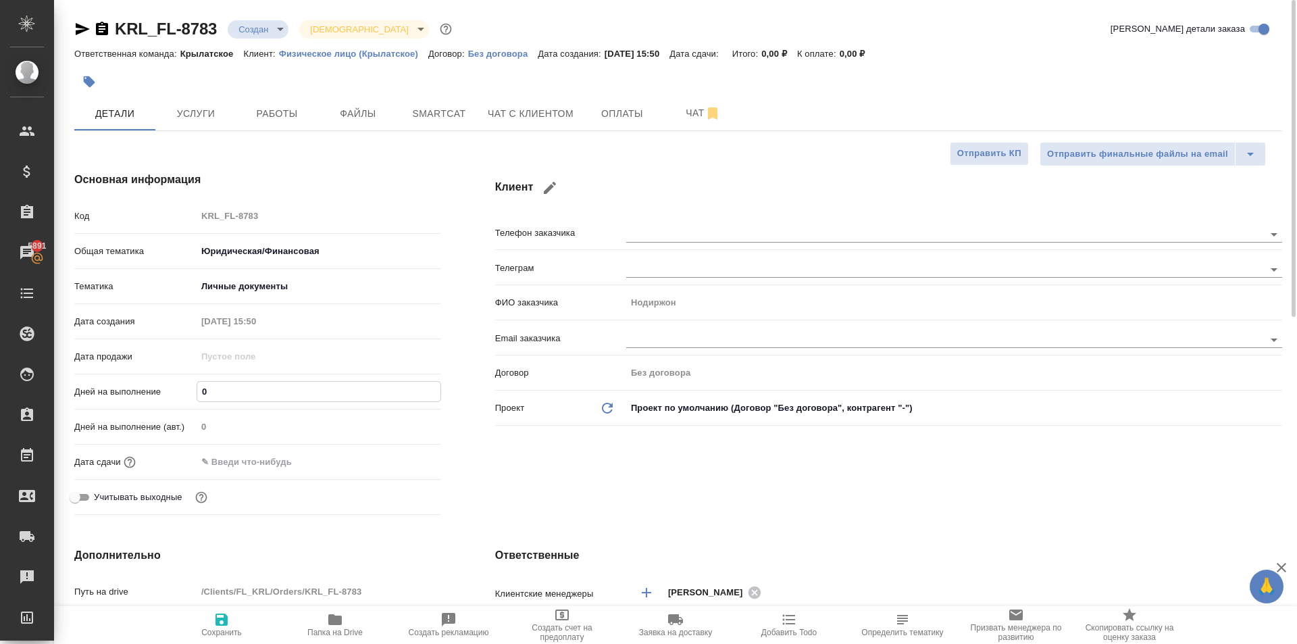
drag, startPoint x: 213, startPoint y: 394, endPoint x: 200, endPoint y: 390, distance: 14.1
click at [200, 390] on input "0" at bounding box center [318, 392] width 243 height 20
click at [234, 463] on input "text" at bounding box center [256, 462] width 118 height 20
click at [394, 463] on icon "button" at bounding box center [402, 460] width 16 height 16
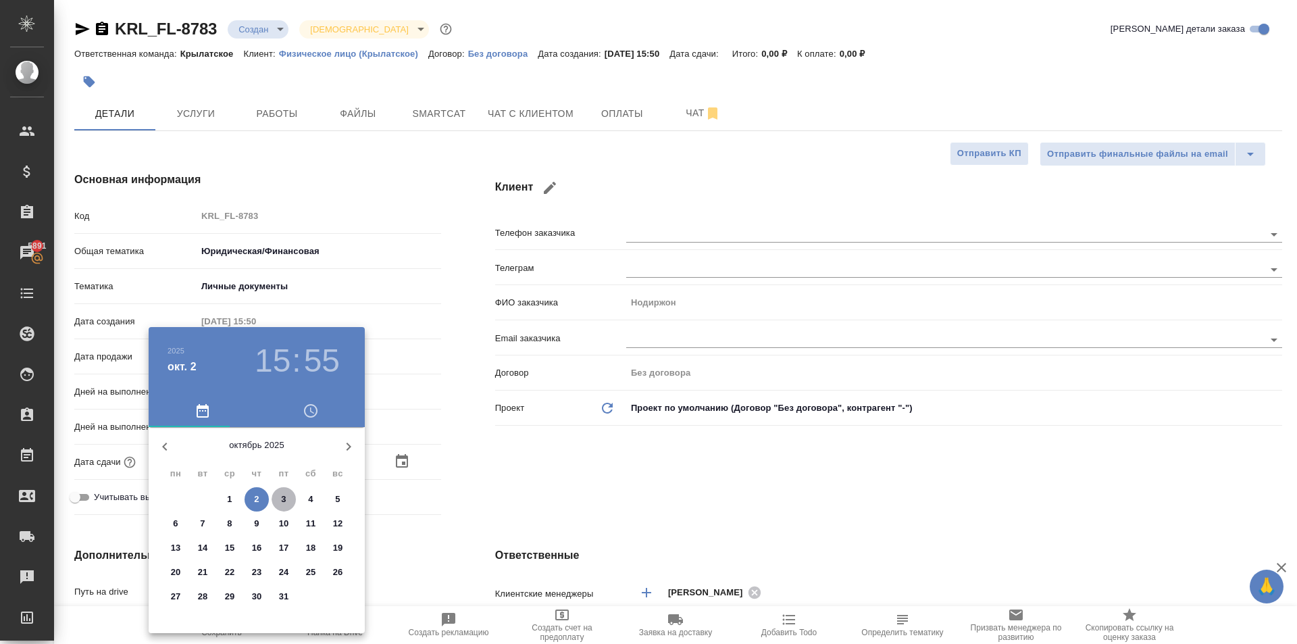
click at [276, 505] on span "3" at bounding box center [283, 499] width 24 height 14
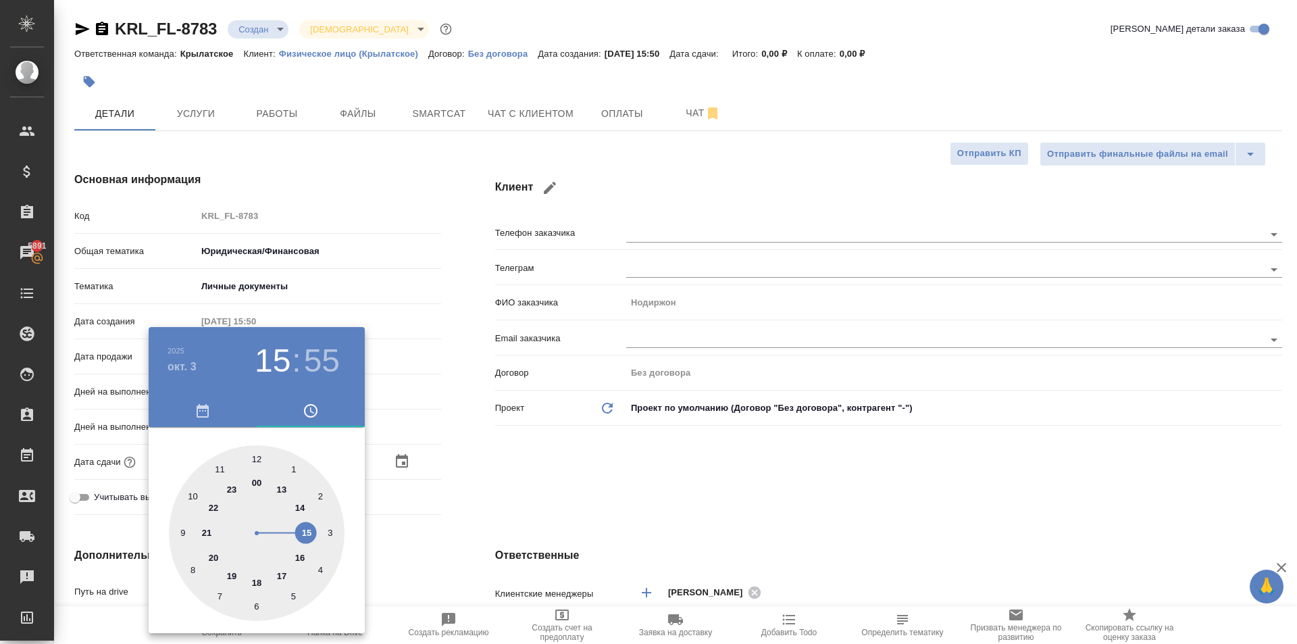
click at [192, 490] on div at bounding box center [257, 533] width 176 height 176
drag, startPoint x: 242, startPoint y: 465, endPoint x: 256, endPoint y: 457, distance: 15.4
click at [256, 457] on div at bounding box center [257, 533] width 176 height 176
click at [555, 475] on div at bounding box center [648, 322] width 1297 height 644
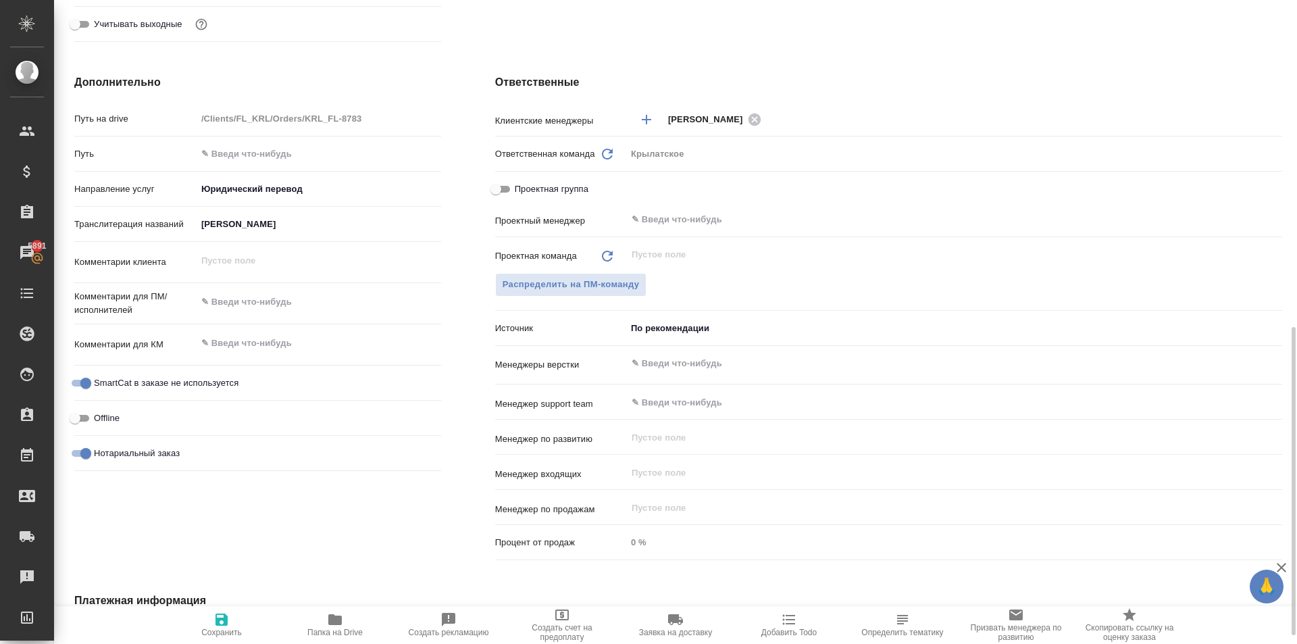
scroll to position [699, 0]
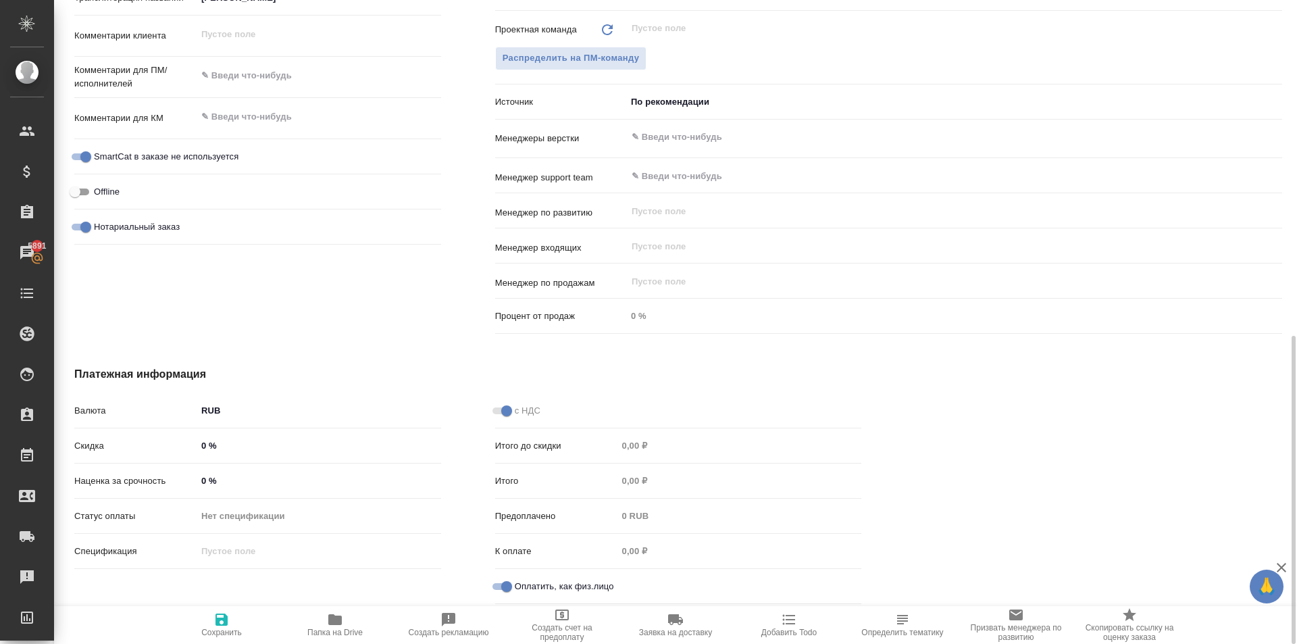
drag, startPoint x: 212, startPoint y: 622, endPoint x: 244, endPoint y: 602, distance: 37.7
click at [213, 622] on span "Сохранить" at bounding box center [221, 624] width 97 height 26
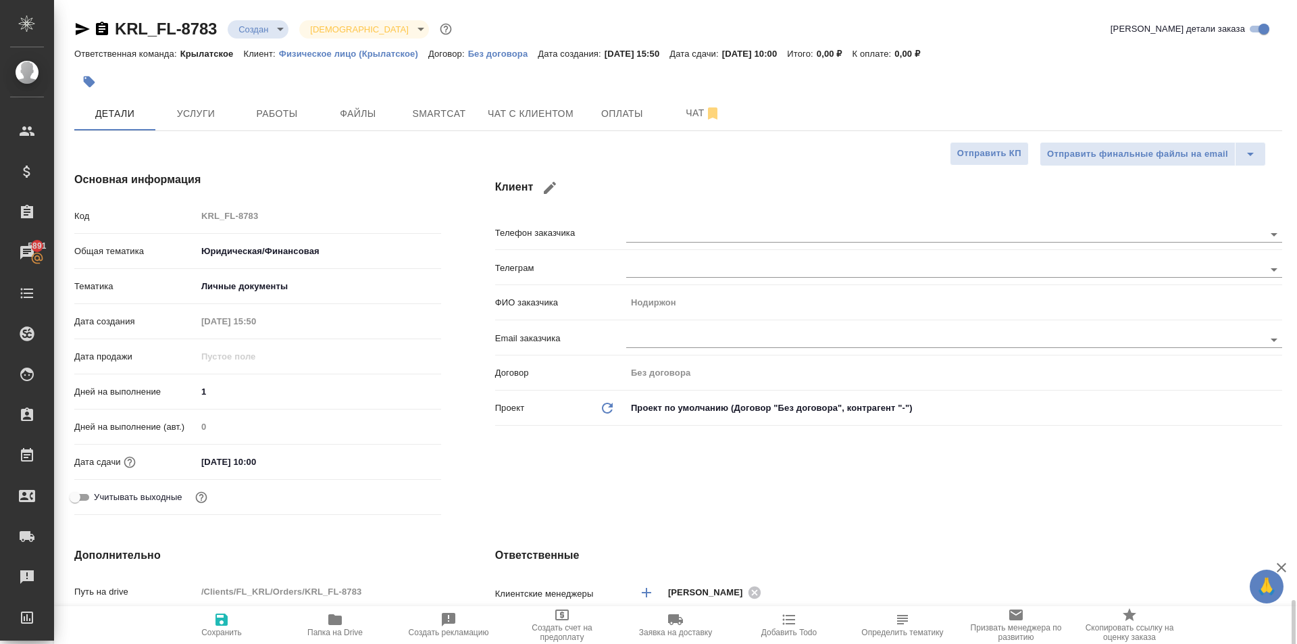
scroll to position [405, 0]
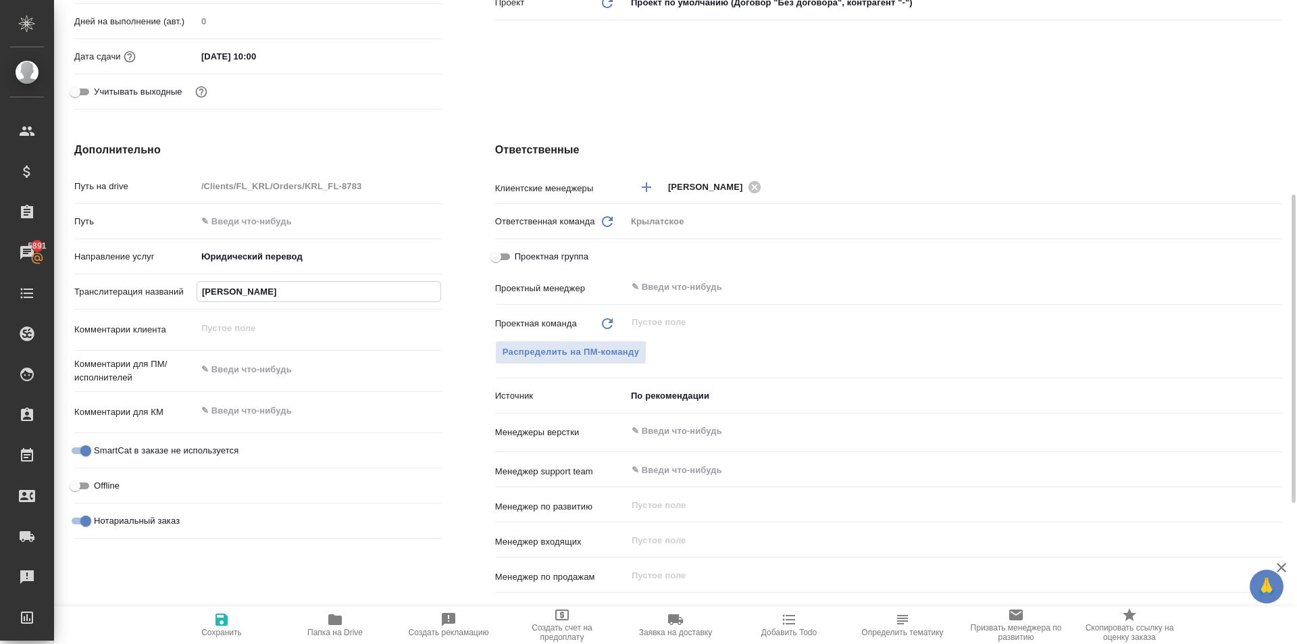
click at [297, 296] on input "МАТКАРИМОВ НОДИРЖОН АБДУМУМИНОВИЧ" at bounding box center [318, 292] width 243 height 20
click at [297, 300] on input "МАТКАРИМОВ НОДИРЖОН АБДУМУМИНОВИЧ" at bounding box center [318, 292] width 243 height 20
click at [296, 294] on input "МАТКАРИМОВ НОДИРЖОН АБДУМУМИНОВИЧ" at bounding box center [318, 292] width 243 height 20
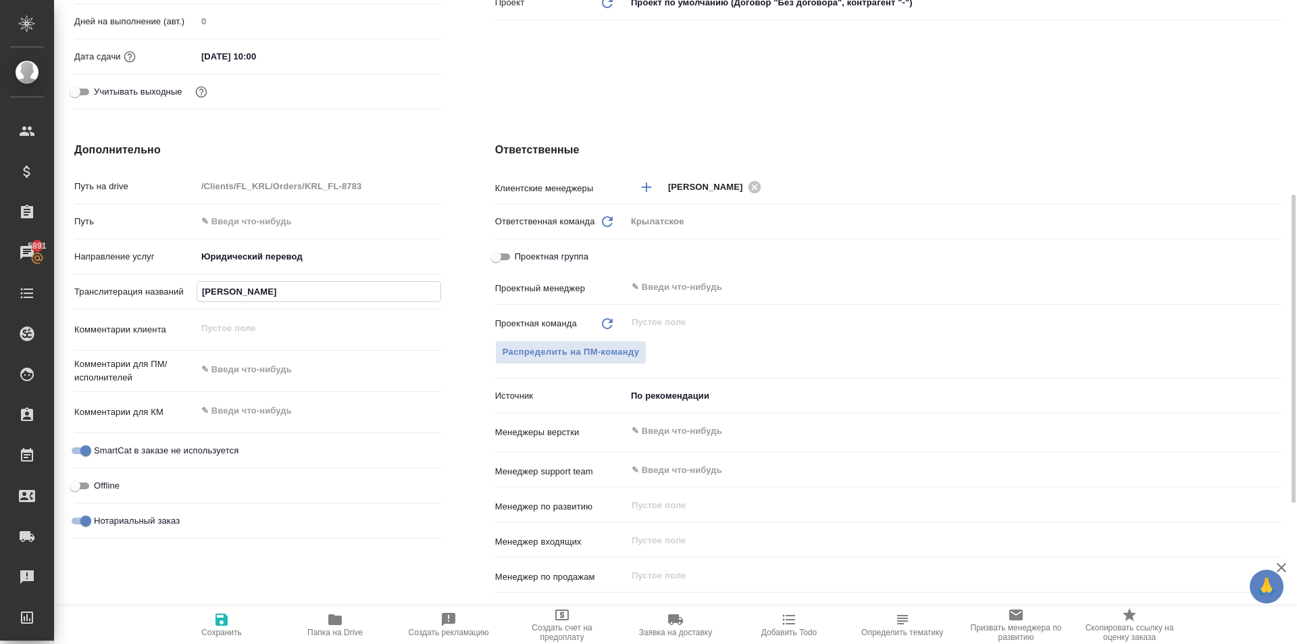
click at [296, 294] on input "МАТКАРИМОВ НОДИРЖОН АБДУМУМИНОВИЧ" at bounding box center [318, 292] width 243 height 20
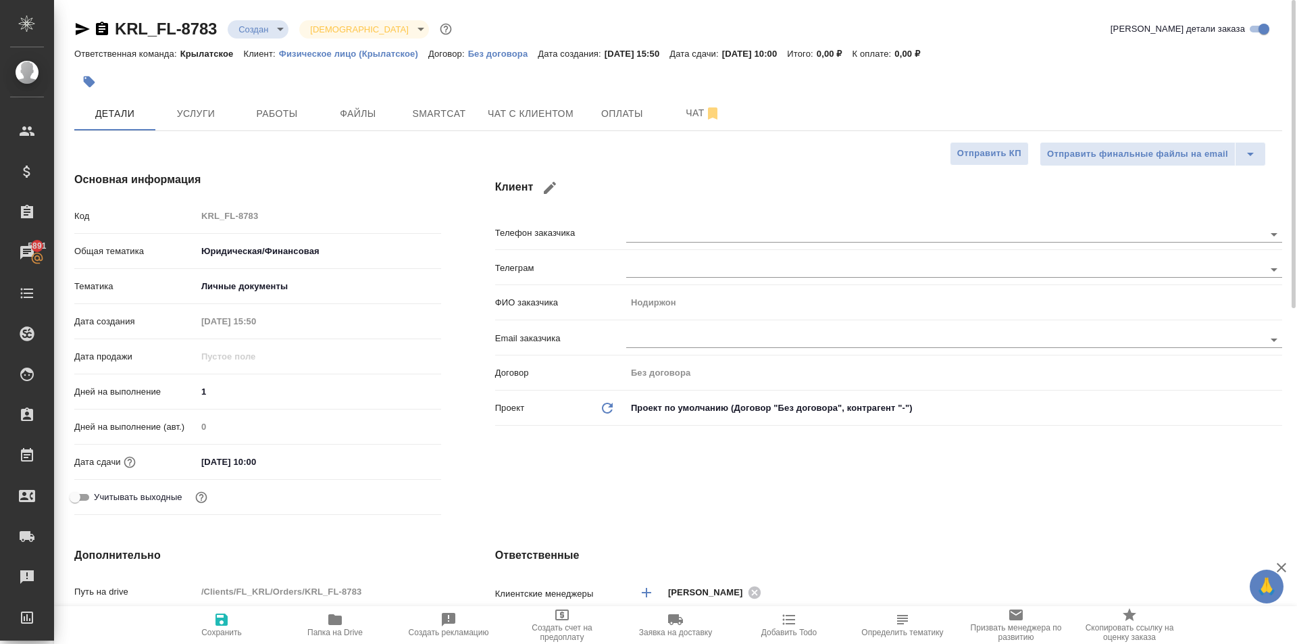
click at [383, 96] on div at bounding box center [476, 82] width 805 height 30
click at [386, 100] on button "Файлы" at bounding box center [357, 114] width 81 height 34
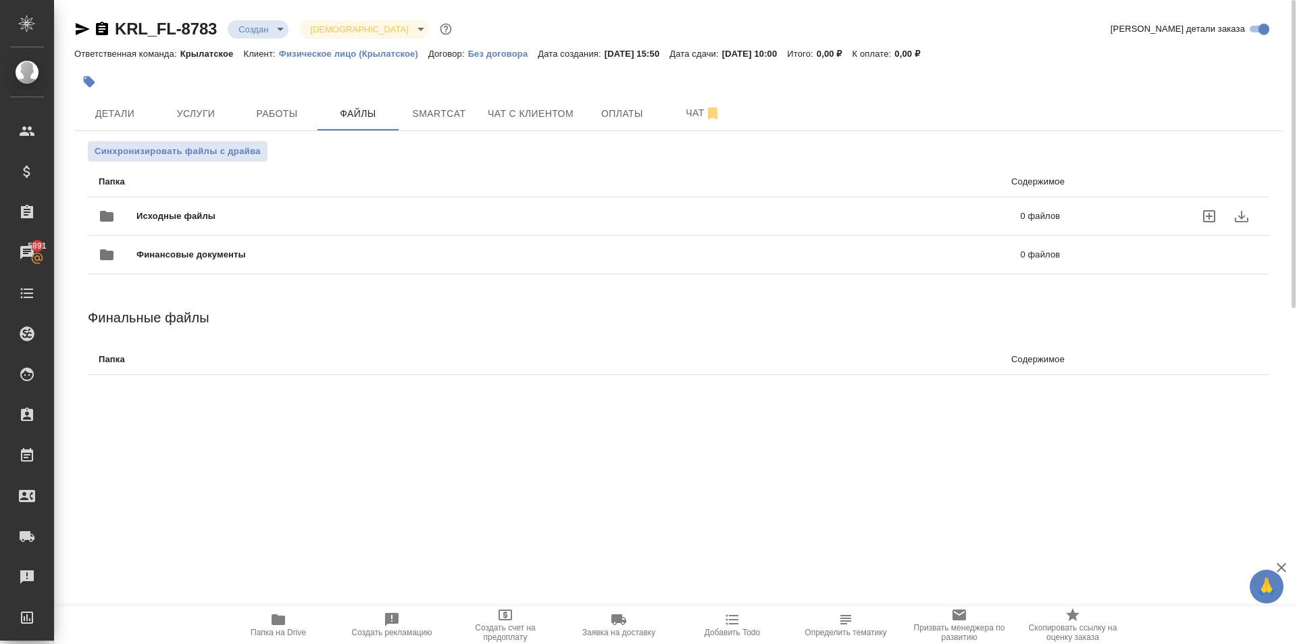
drag, startPoint x: 186, startPoint y: 235, endPoint x: 175, endPoint y: 215, distance: 23.0
click at [175, 215] on ul "Папка Содержимое Исходные файлы 0 файлов Финансовые документы 0 файлов" at bounding box center [678, 220] width 1180 height 118
click at [175, 215] on span "Исходные файлы" at bounding box center [376, 216] width 481 height 14
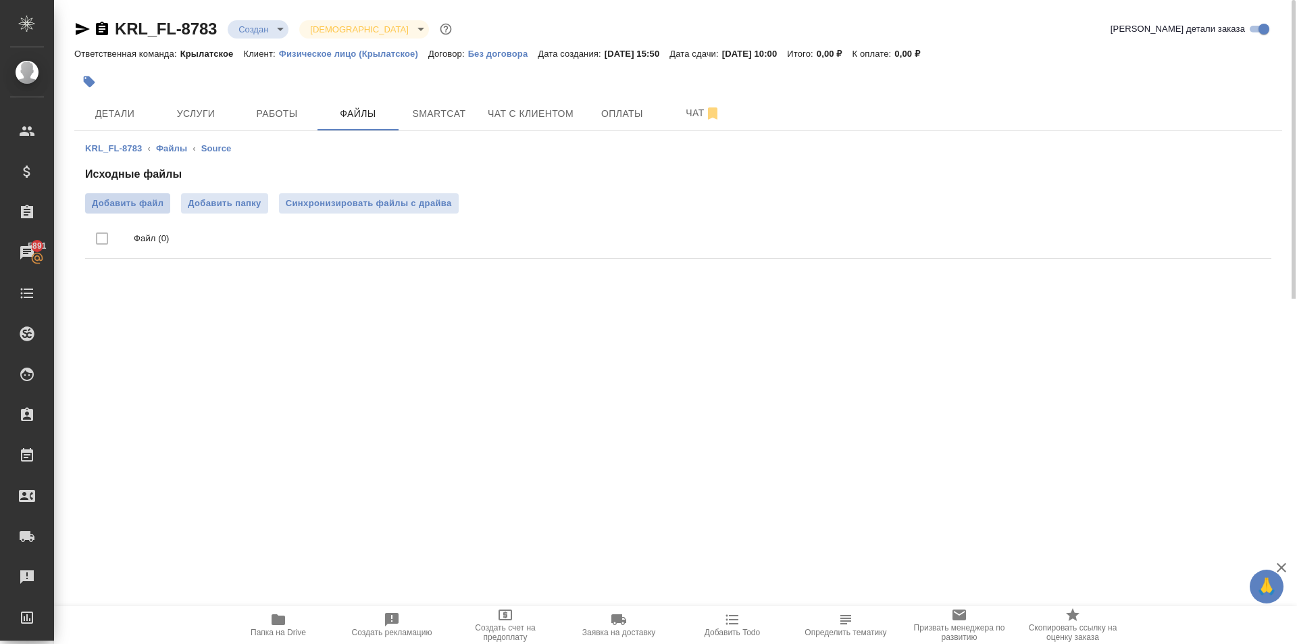
click at [163, 206] on span "Добавить файл" at bounding box center [128, 204] width 72 height 14
click at [0, 0] on input "Добавить файл" at bounding box center [0, 0] width 0 height 0
drag, startPoint x: 254, startPoint y: 109, endPoint x: 315, endPoint y: 115, distance: 61.8
click at [256, 109] on span "Работы" at bounding box center [276, 113] width 65 height 17
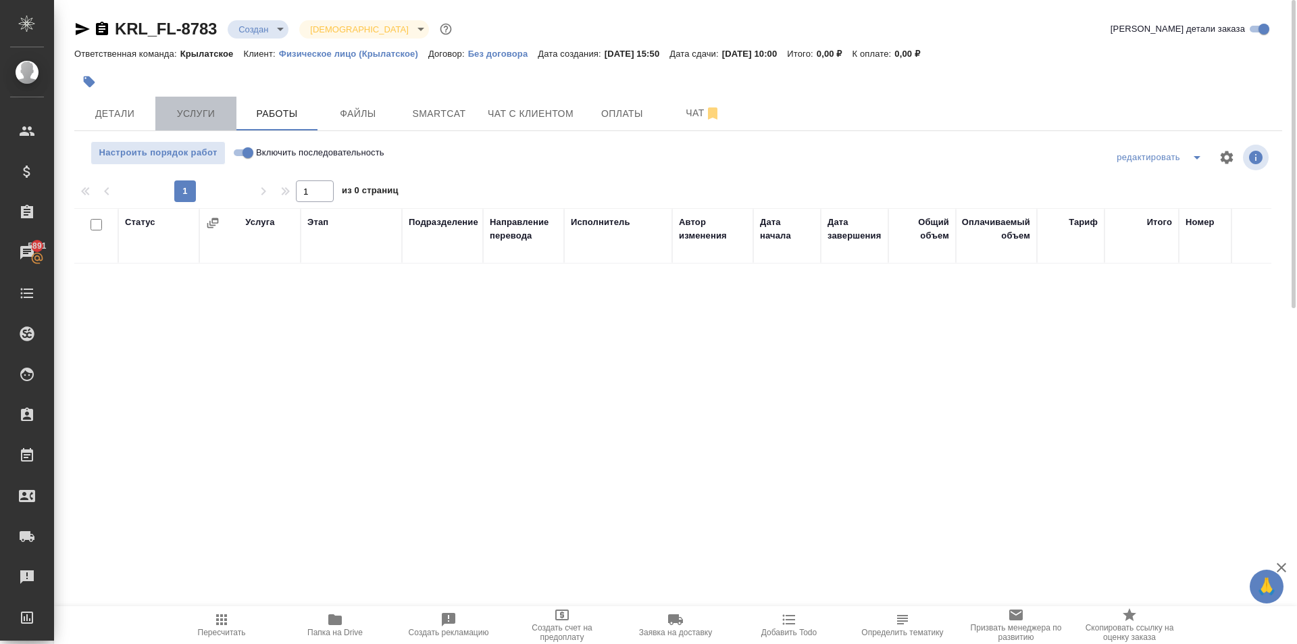
click at [207, 118] on span "Услуги" at bounding box center [195, 113] width 65 height 17
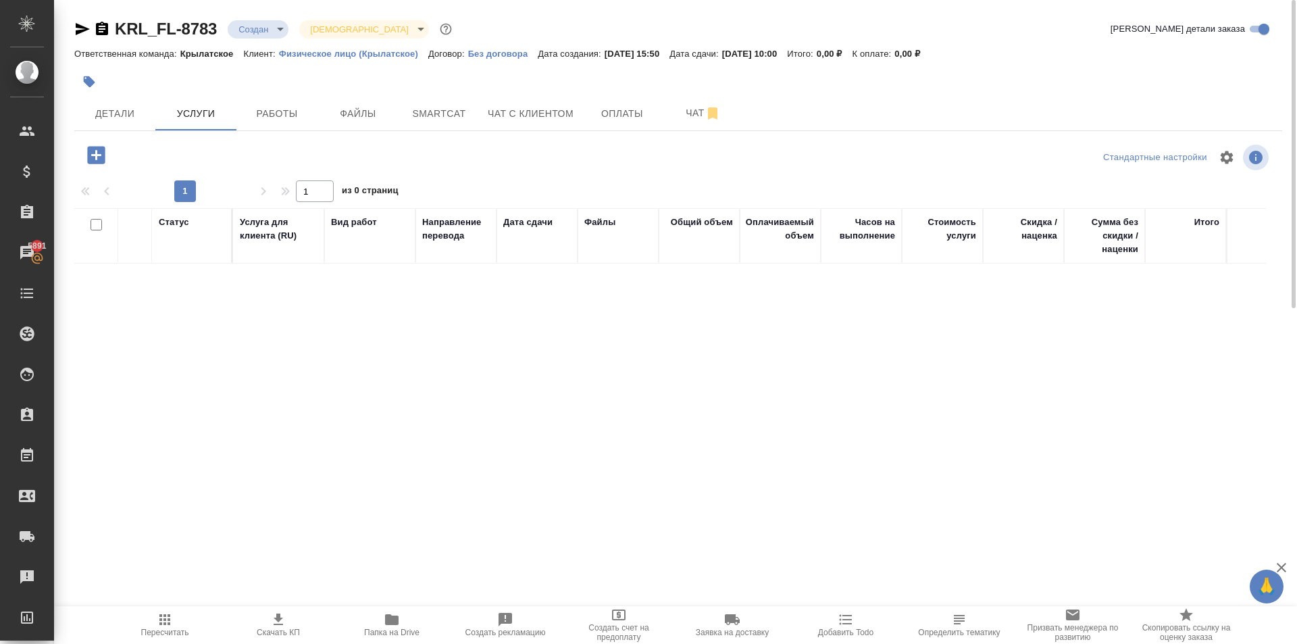
click at [107, 174] on div at bounding box center [677, 177] width 1207 height 7
click at [95, 151] on icon "button" at bounding box center [96, 155] width 18 height 18
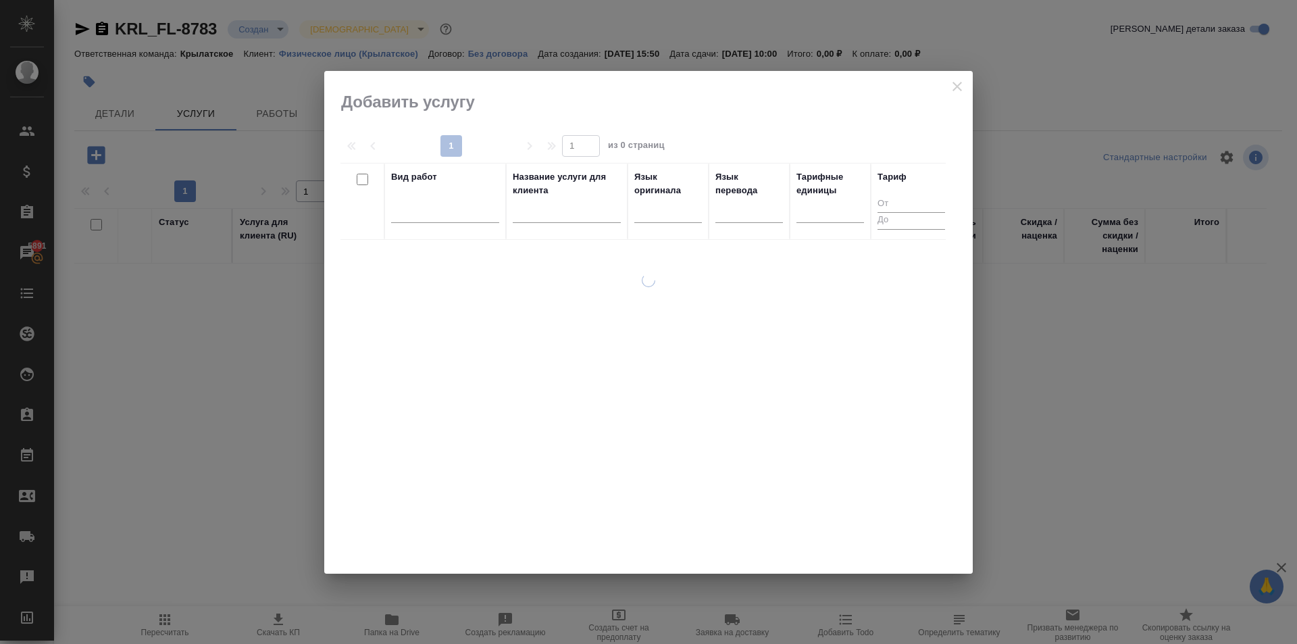
click at [483, 190] on div "Вид работ" at bounding box center [445, 201] width 108 height 62
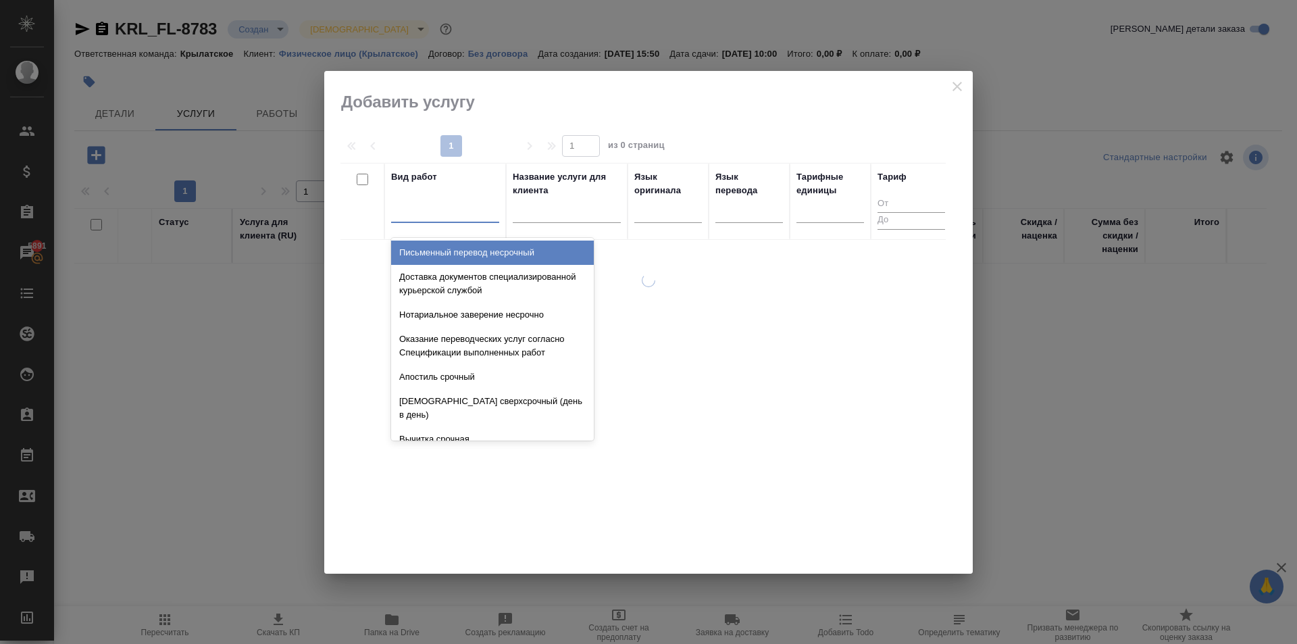
click at [494, 209] on div at bounding box center [445, 209] width 108 height 20
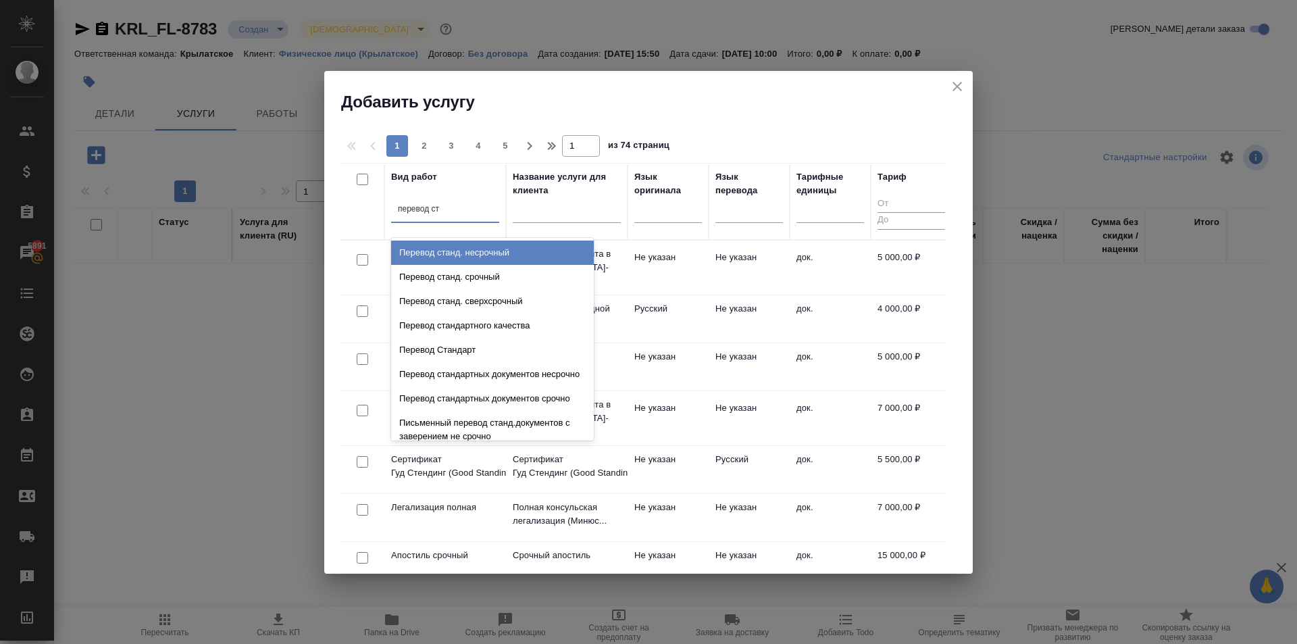
click at [529, 259] on div "Перевод станд. несрочный" at bounding box center [492, 252] width 203 height 24
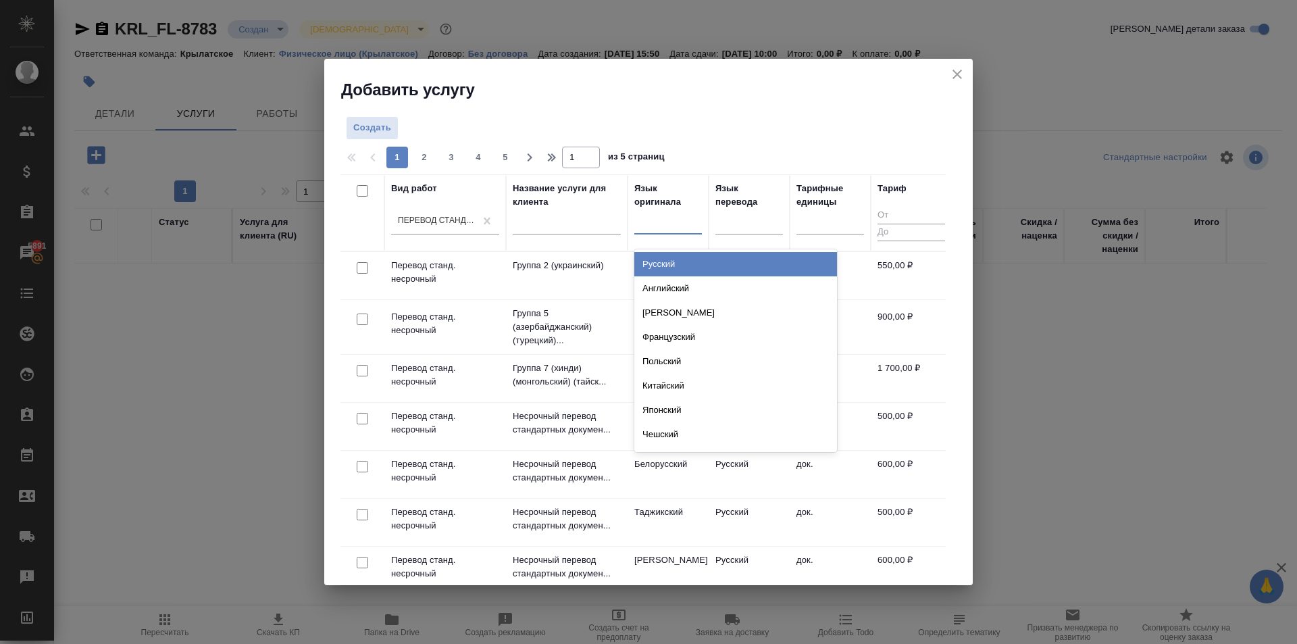
click at [679, 223] on div at bounding box center [668, 221] width 68 height 20
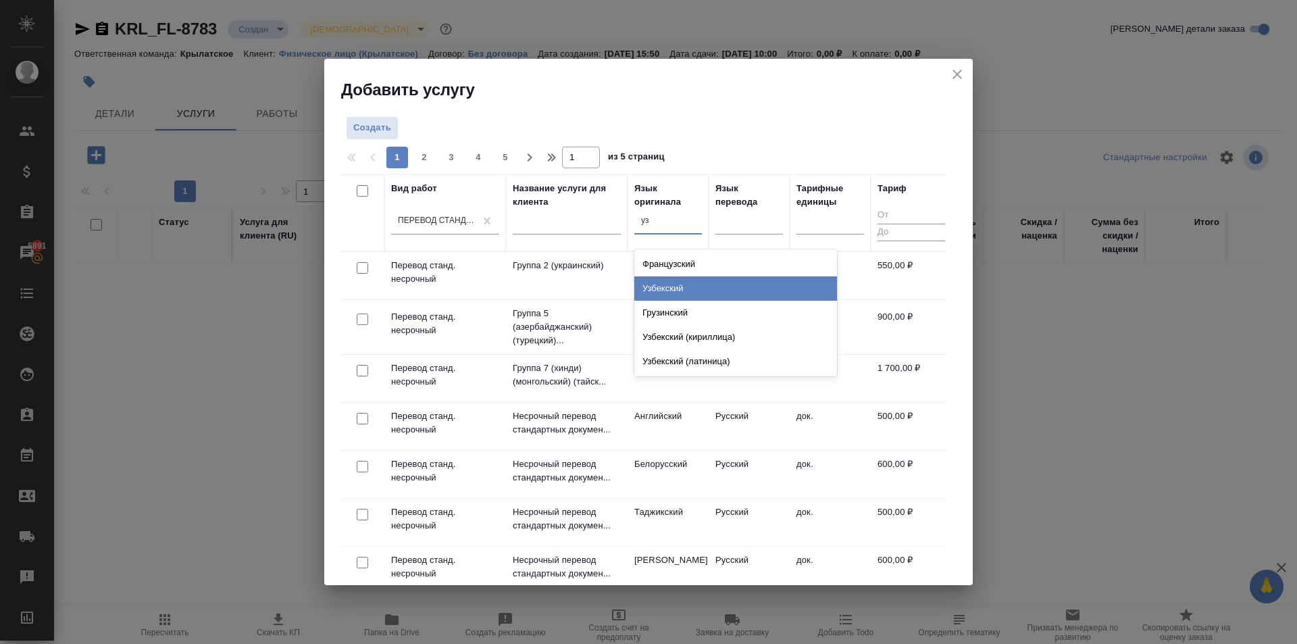
click at [673, 288] on div "Узбекский" at bounding box center [735, 288] width 203 height 24
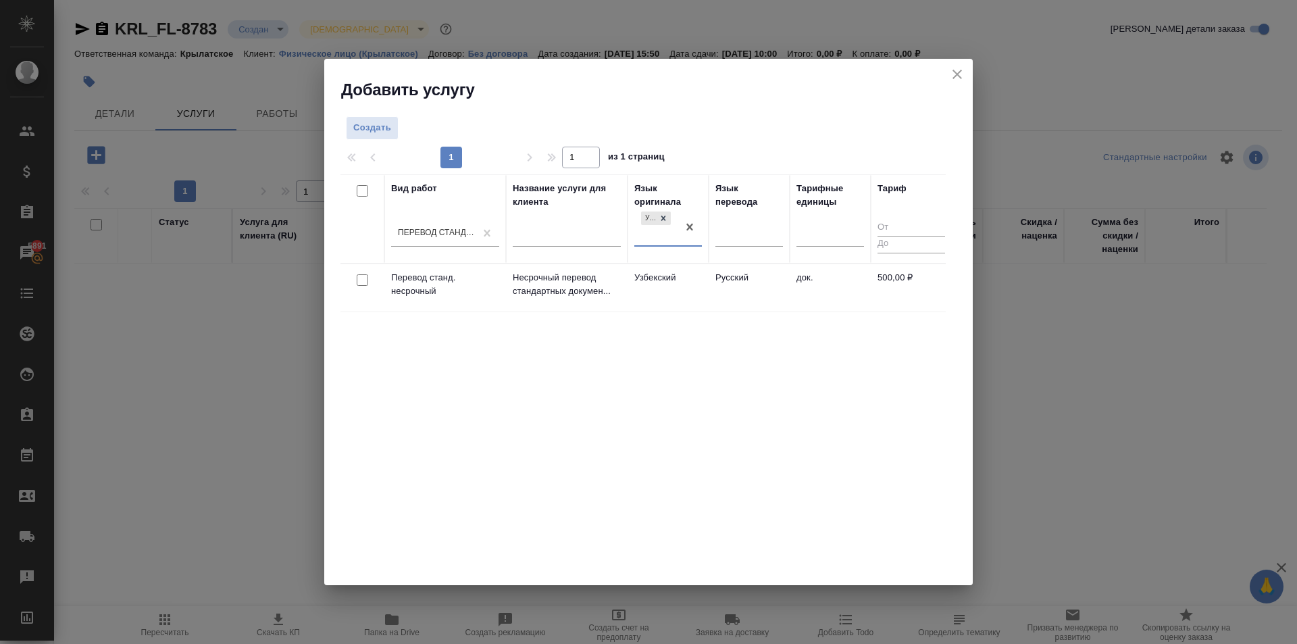
click at [673, 288] on td "Узбекский" at bounding box center [667, 287] width 81 height 47
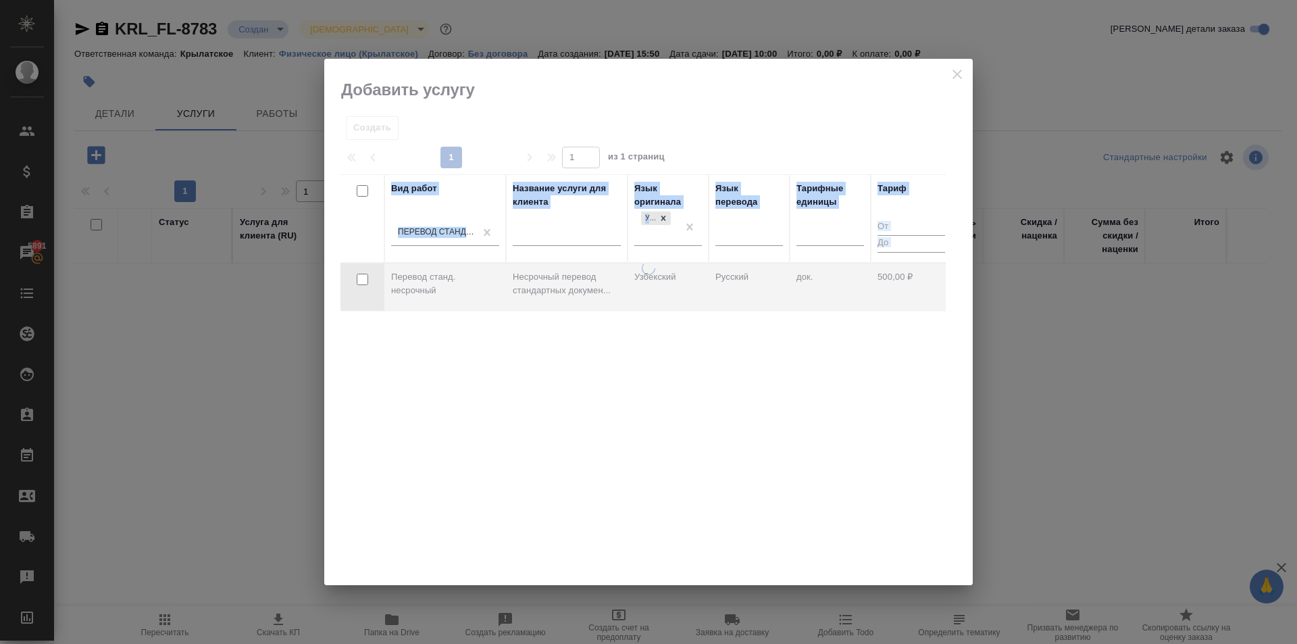
click at [672, 288] on div at bounding box center [648, 422] width 648 height 323
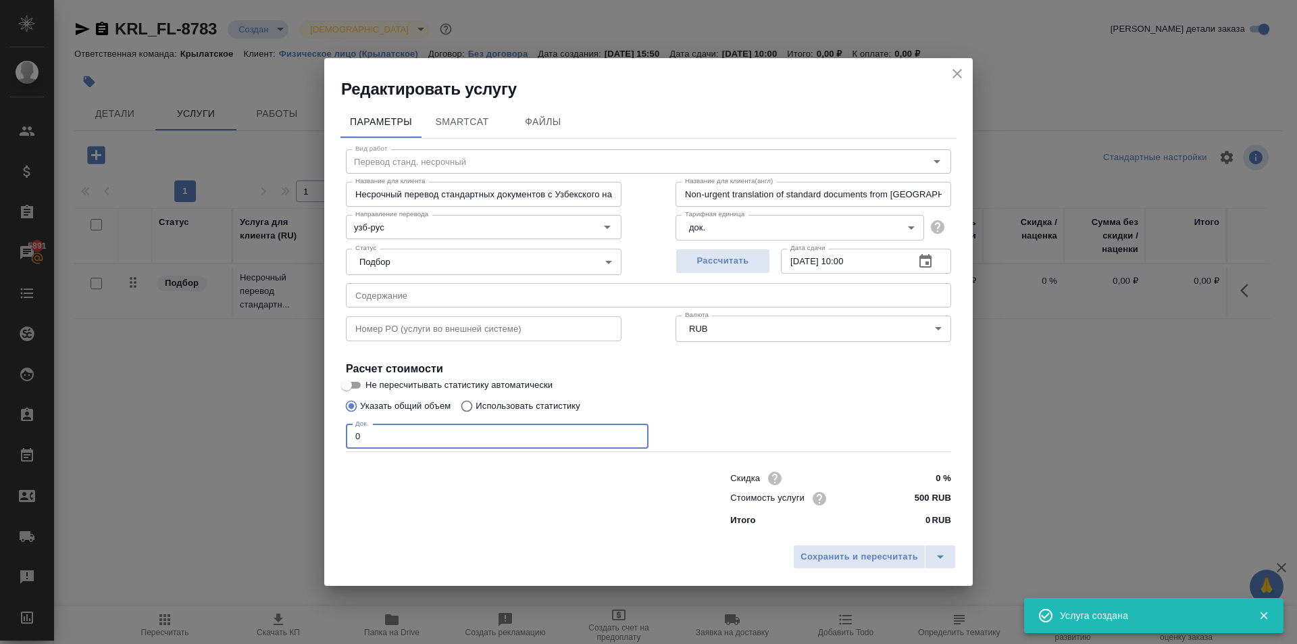
drag, startPoint x: 413, startPoint y: 436, endPoint x: 325, endPoint y: 439, distance: 87.8
click at [325, 439] on div "Параметры SmartCat Файлы Вид работ Перевод станд. несрочный Вид работ Название …" at bounding box center [648, 319] width 648 height 438
click at [860, 554] on span "Сохранить и пересчитать" at bounding box center [859, 557] width 118 height 16
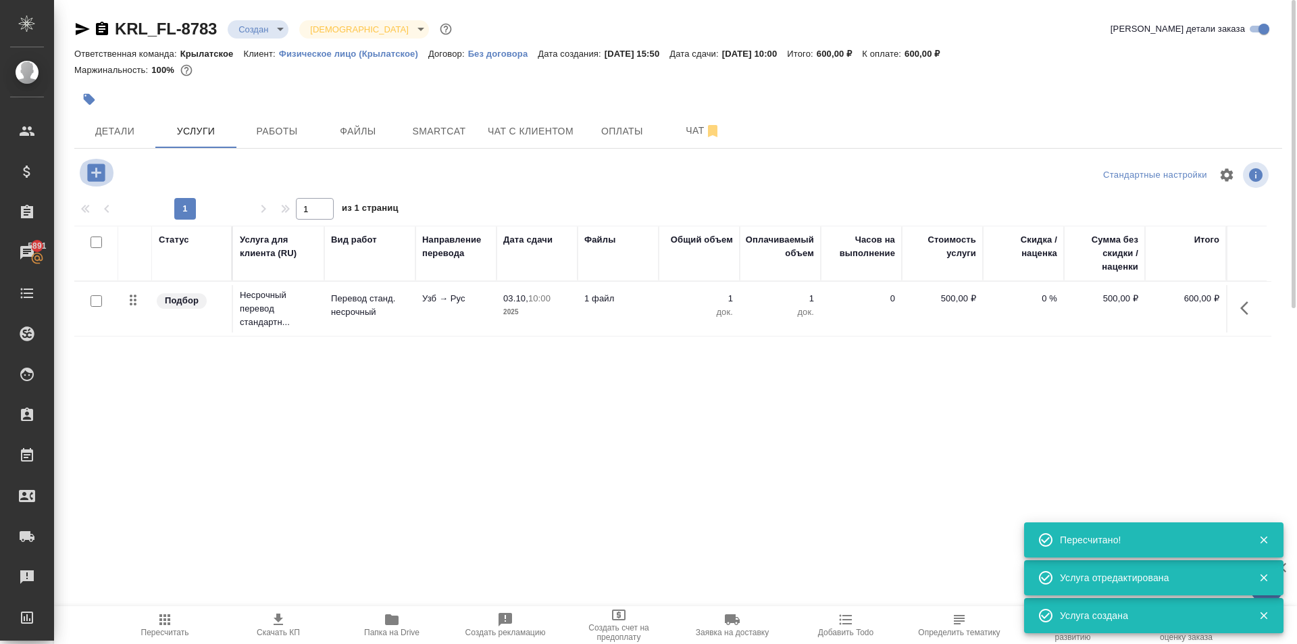
click at [99, 170] on icon "button" at bounding box center [96, 172] width 18 height 18
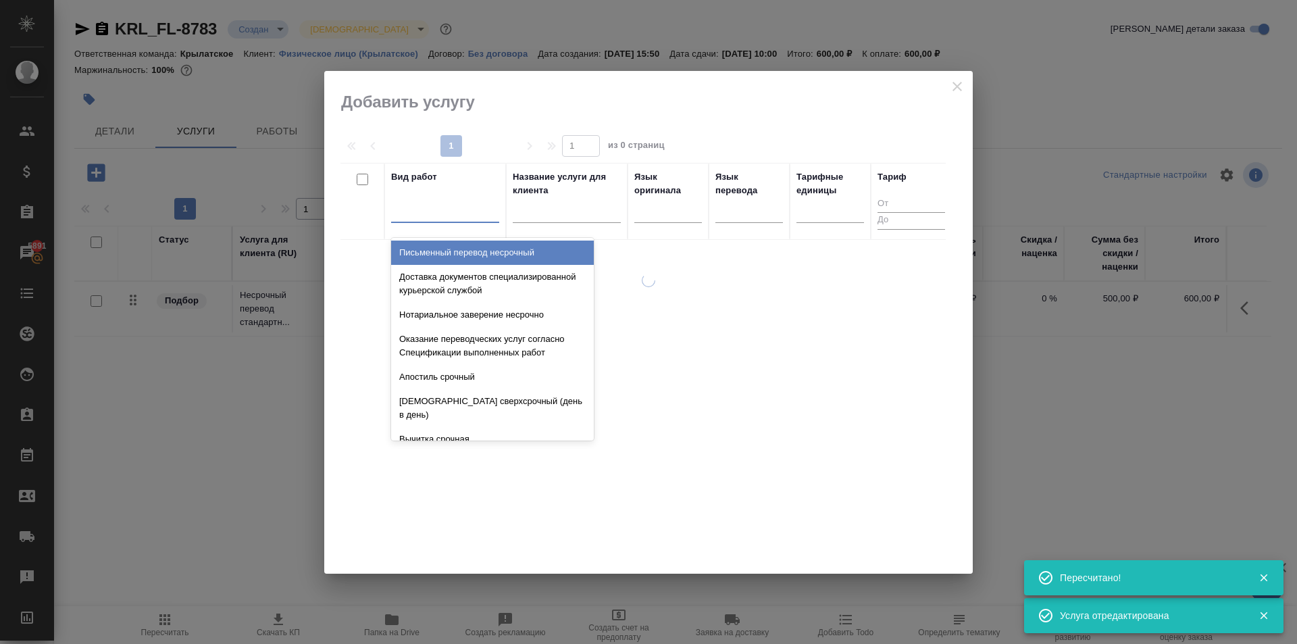
click at [451, 212] on div at bounding box center [445, 209] width 108 height 20
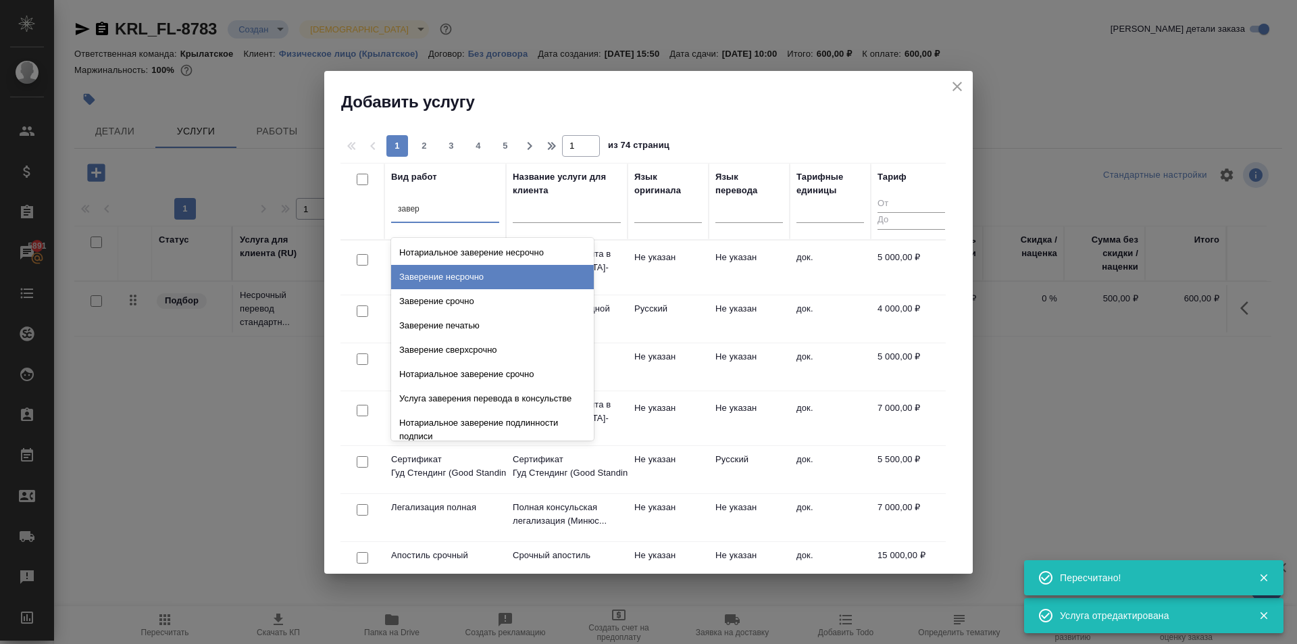
click at [486, 284] on div "Заверение несрочно" at bounding box center [492, 277] width 203 height 24
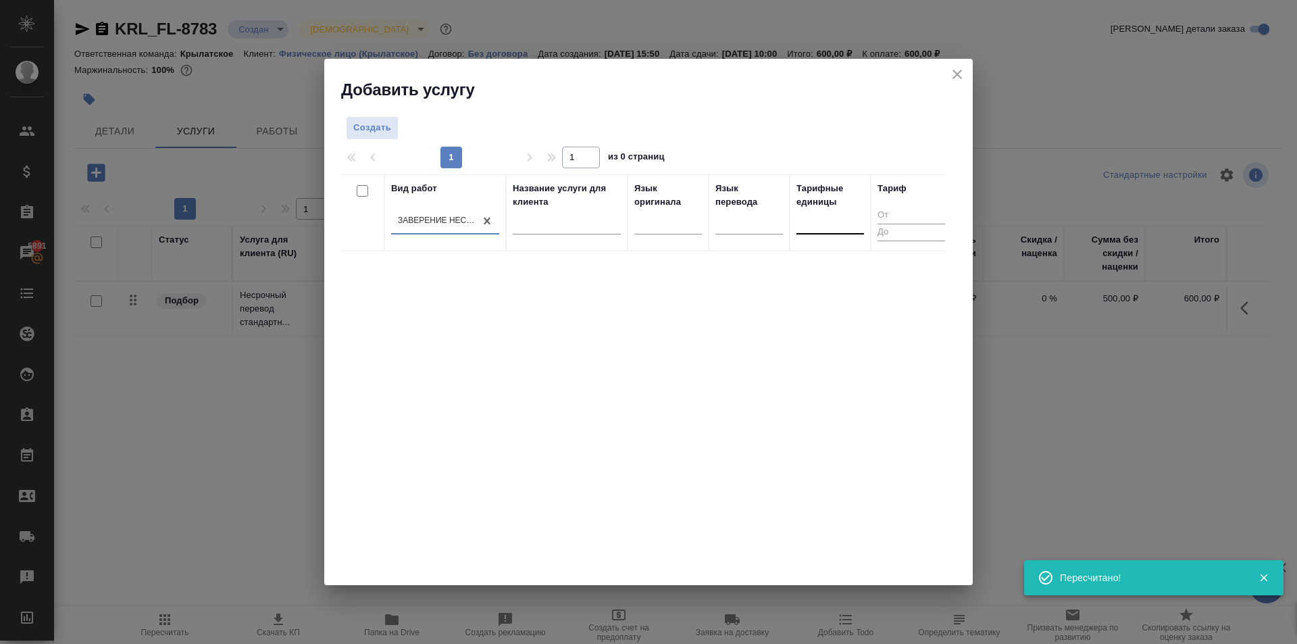
click at [815, 215] on div at bounding box center [830, 221] width 68 height 20
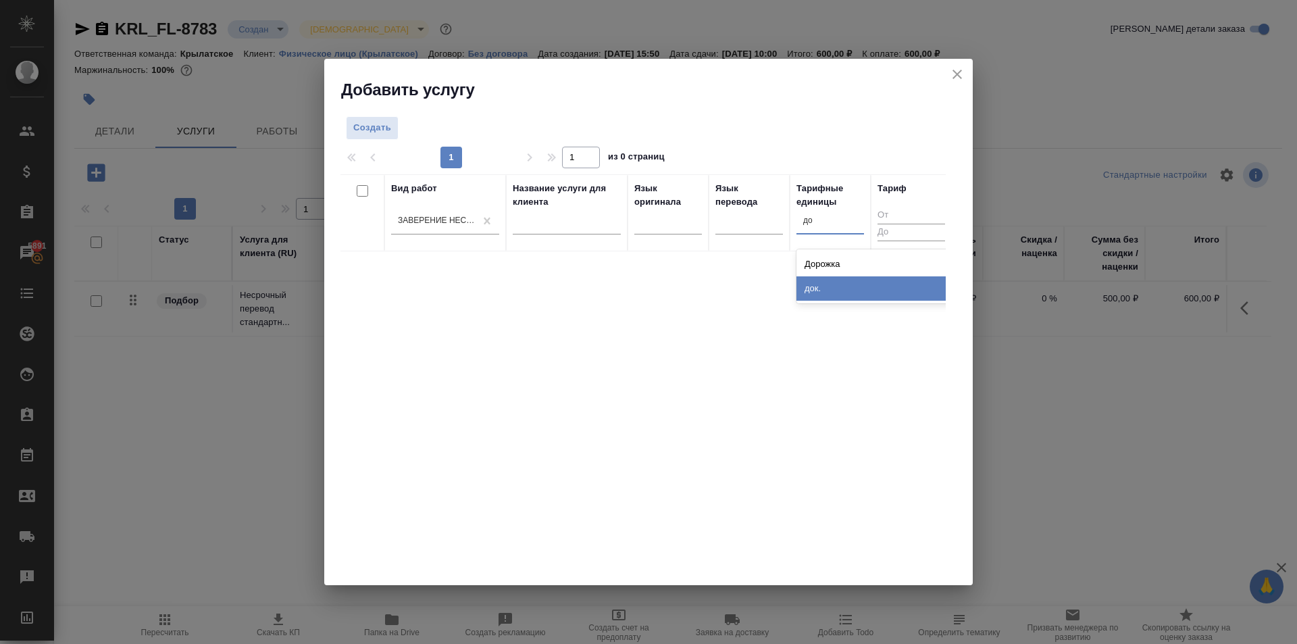
click at [818, 286] on div "док." at bounding box center [897, 288] width 203 height 24
click at [386, 122] on span "Создать" at bounding box center [372, 128] width 38 height 16
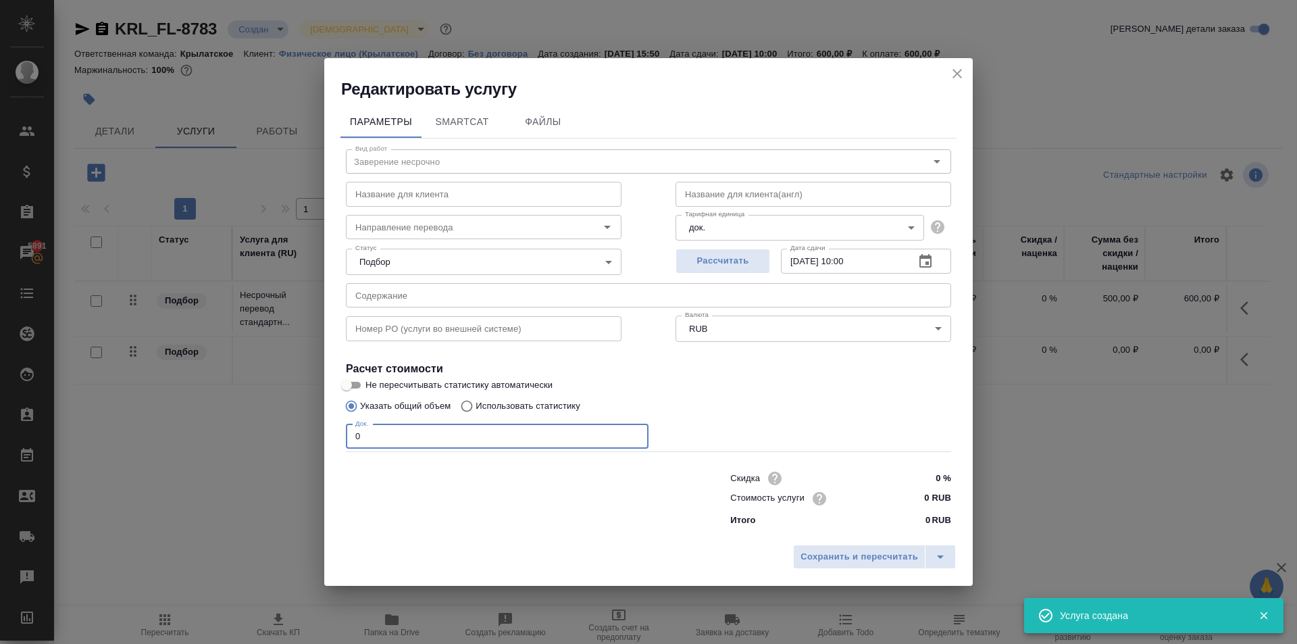
drag, startPoint x: 374, startPoint y: 440, endPoint x: 318, endPoint y: 444, distance: 56.2
click at [318, 444] on div "Редактировать услугу Параметры SmartCat Файлы Вид работ Заверение несрочно Вид …" at bounding box center [648, 322] width 1297 height 644
click at [924, 495] on input "0 RUB" at bounding box center [925, 498] width 51 height 20
click at [868, 550] on span "Сохранить и пересчитать" at bounding box center [859, 558] width 118 height 16
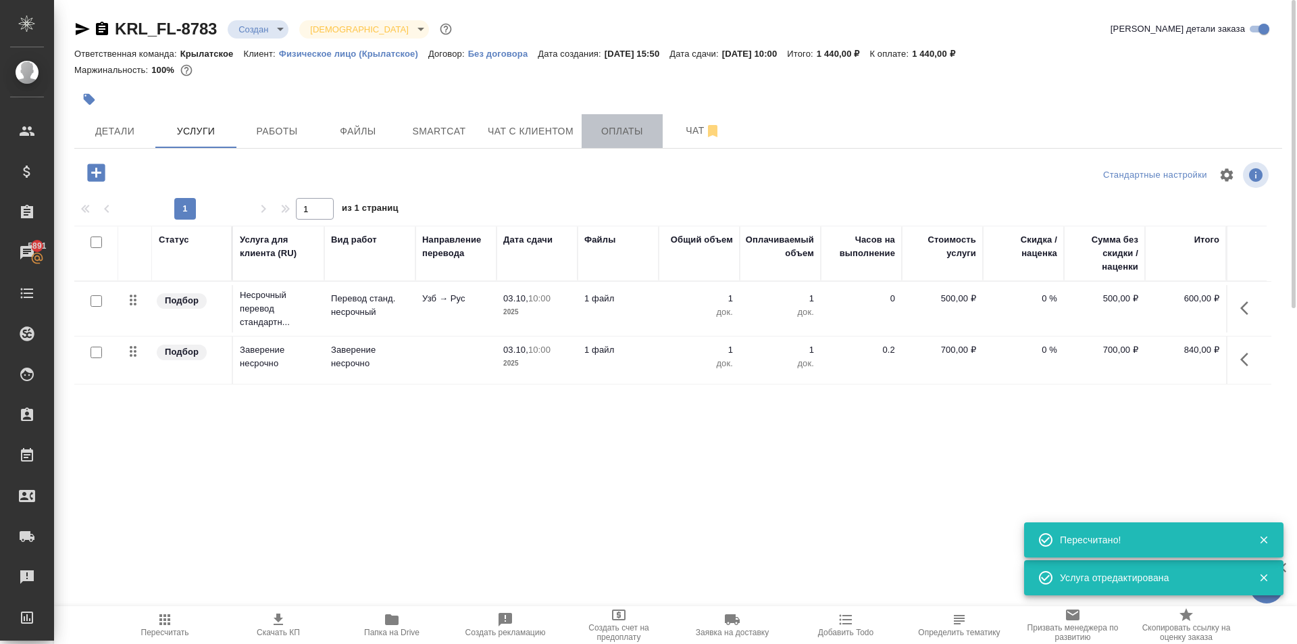
drag, startPoint x: 609, startPoint y: 124, endPoint x: 592, endPoint y: 130, distance: 17.7
click at [608, 124] on span "Оплаты" at bounding box center [622, 131] width 65 height 17
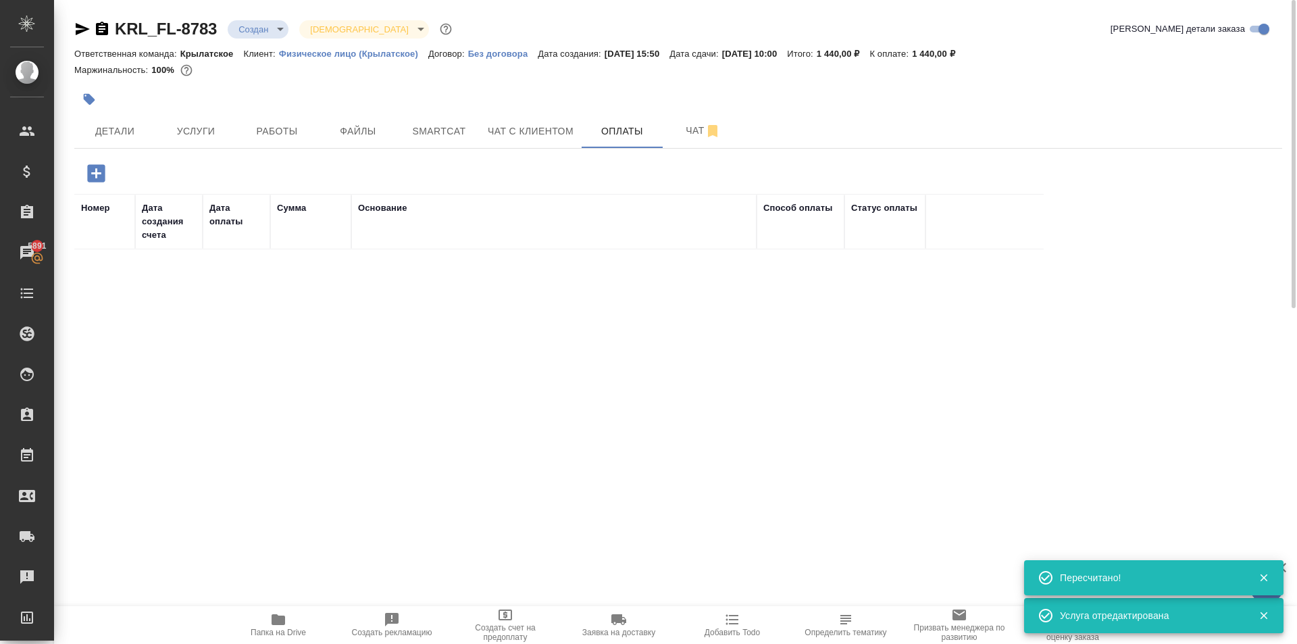
click at [94, 166] on icon "button" at bounding box center [96, 173] width 18 height 18
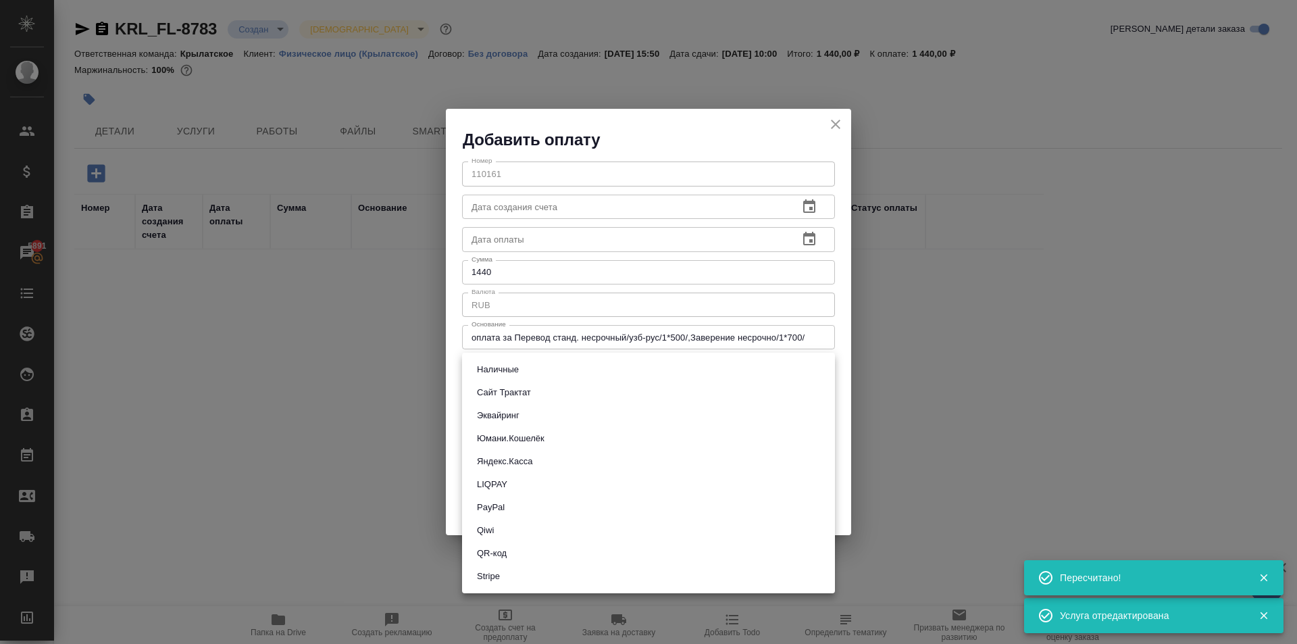
click at [531, 381] on body "🙏 .cls-1 fill:#fff; AWATERA Kasymov Timur Клиенты Спецификации Заказы 5891 Чаты…" at bounding box center [648, 322] width 1297 height 644
click at [517, 412] on button "Эквайринг" at bounding box center [498, 415] width 51 height 15
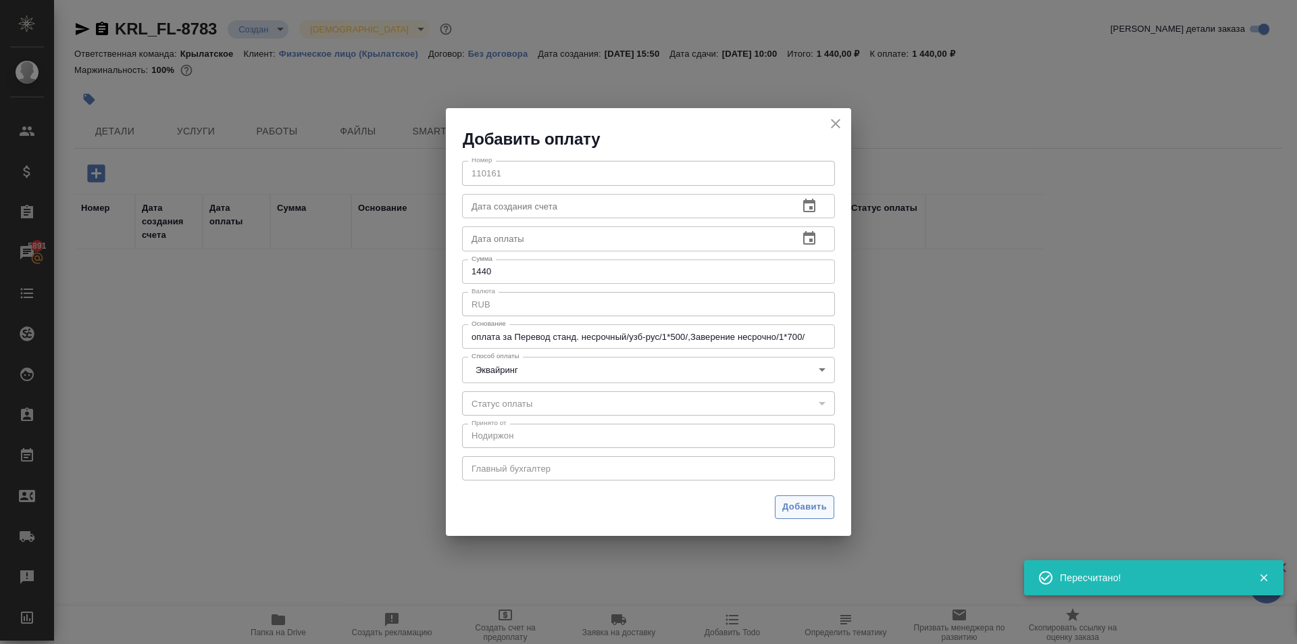
drag, startPoint x: 807, startPoint y: 486, endPoint x: 810, endPoint y: 496, distance: 9.8
click at [809, 487] on div "Номер 110161 Номер Дата создания счета Дата создания счета Дата оплаты Дата опл…" at bounding box center [648, 319] width 405 height 338
click at [810, 496] on button "Добавить" at bounding box center [804, 507] width 59 height 24
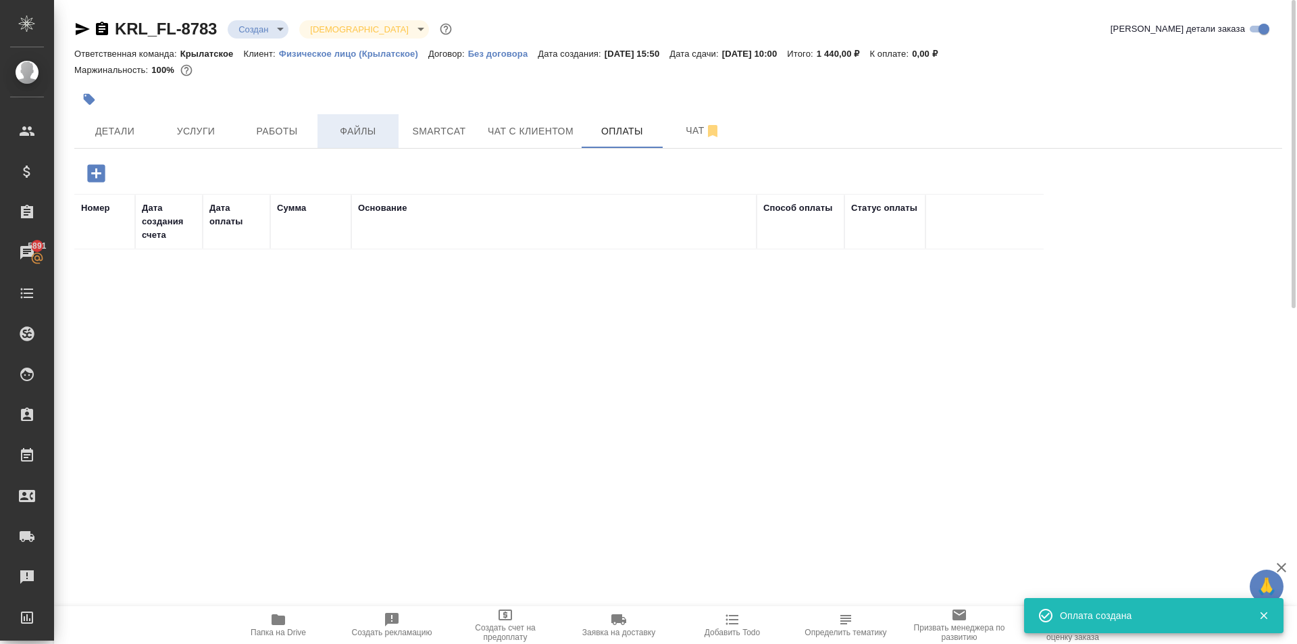
click at [357, 123] on span "Файлы" at bounding box center [357, 131] width 65 height 17
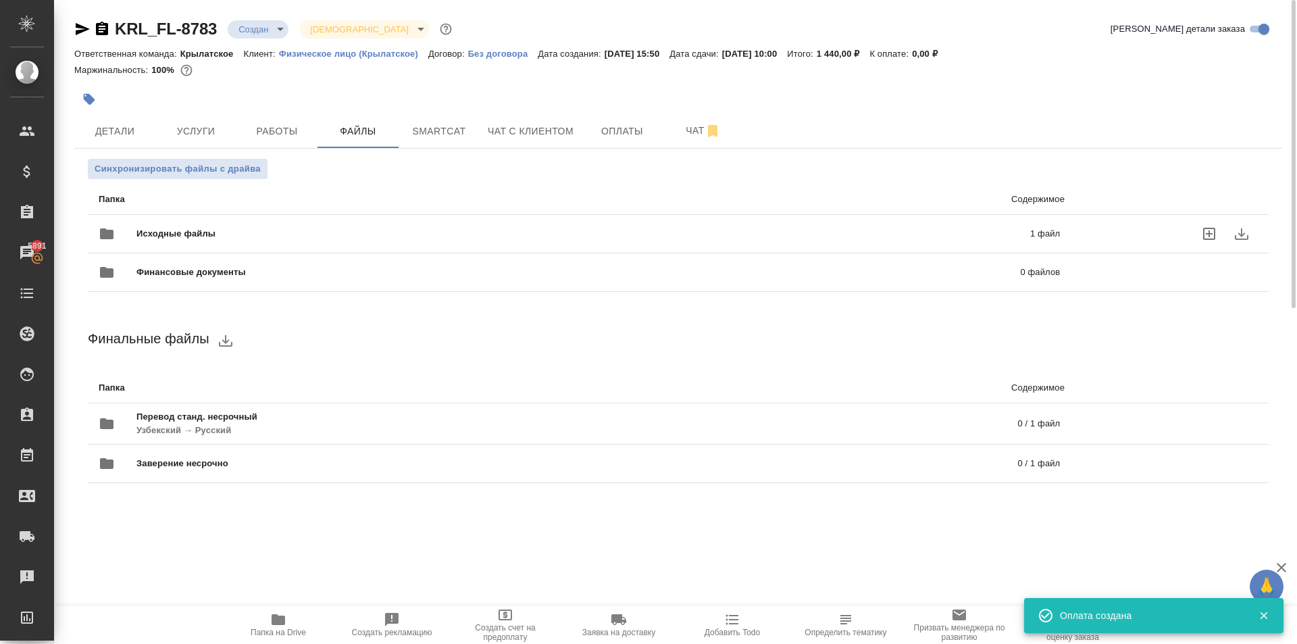
click at [236, 206] on div "Исходные файлы 1 файл" at bounding box center [579, 233] width 988 height 59
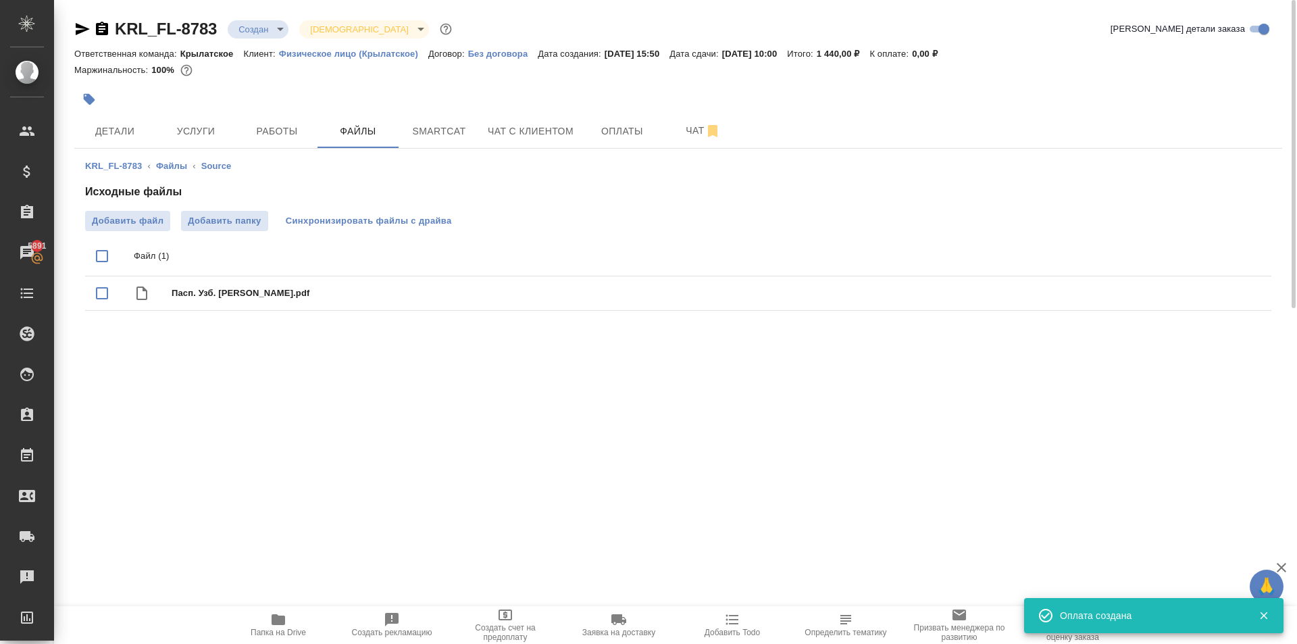
drag, startPoint x: 393, startPoint y: 207, endPoint x: 390, endPoint y: 219, distance: 11.8
click at [392, 207] on div "Исходные файлы Добавить файл Добавить папку Синхронизировать файлы с драйва Фай…" at bounding box center [678, 250] width 1186 height 132
click at [391, 220] on span "Синхронизировать файлы с драйва" at bounding box center [369, 221] width 166 height 14
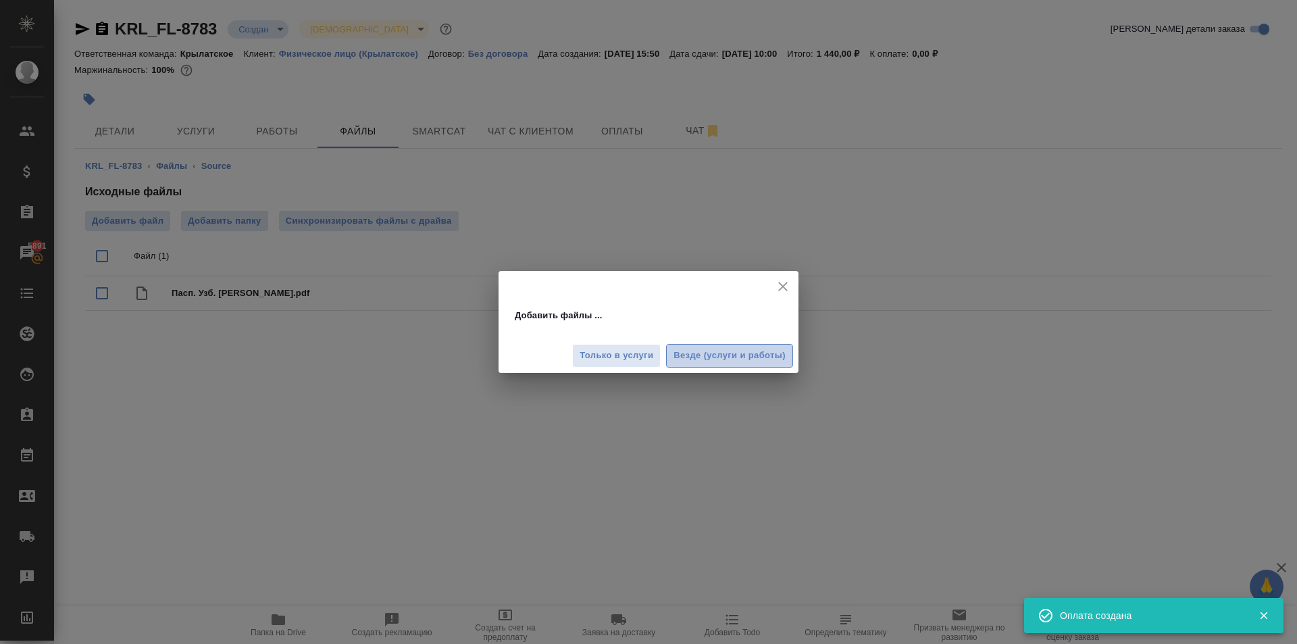
drag, startPoint x: 737, startPoint y: 350, endPoint x: 709, endPoint y: 335, distance: 31.7
click at [736, 350] on span "Везде (услуги и работы)" at bounding box center [729, 356] width 112 height 16
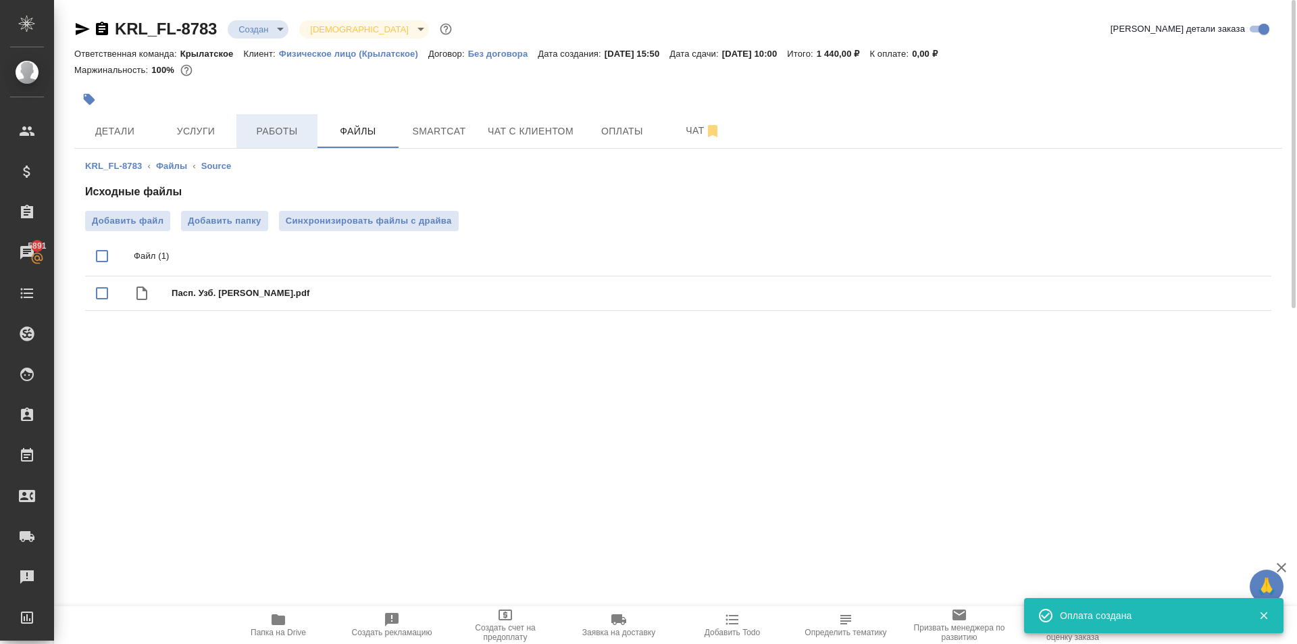
click at [291, 126] on span "Работы" at bounding box center [276, 131] width 65 height 17
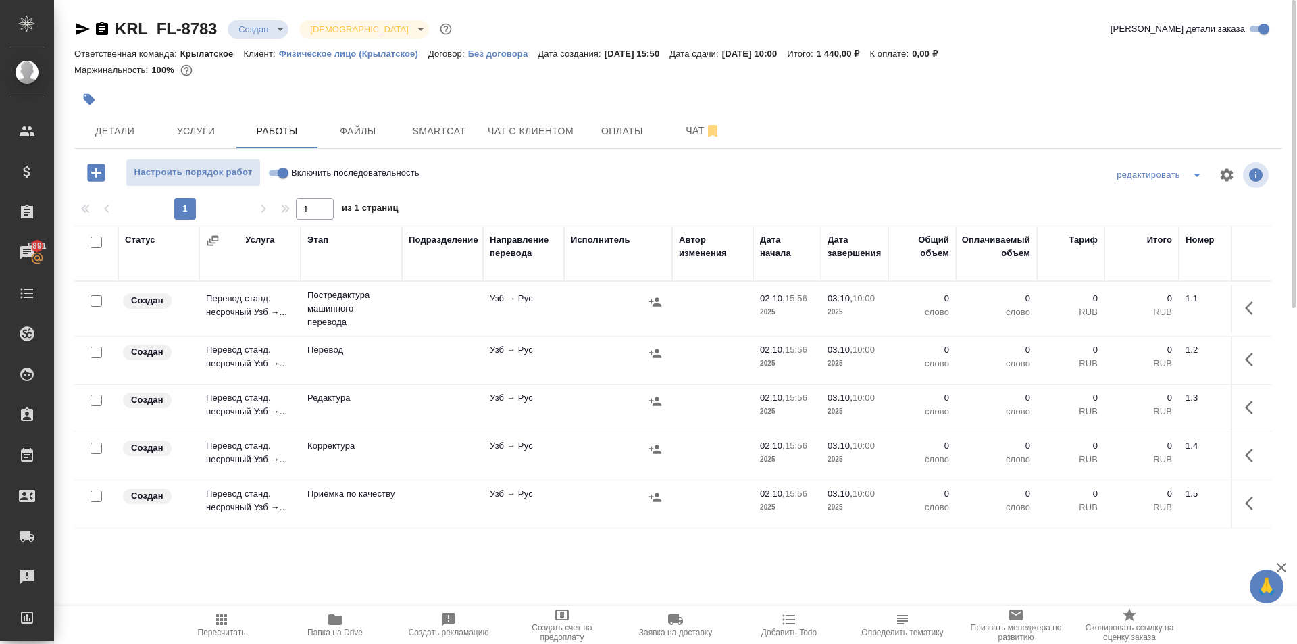
click at [277, 173] on input "Включить последовательность" at bounding box center [283, 173] width 49 height 16
click at [95, 238] on input "checkbox" at bounding box center [95, 241] width 11 height 11
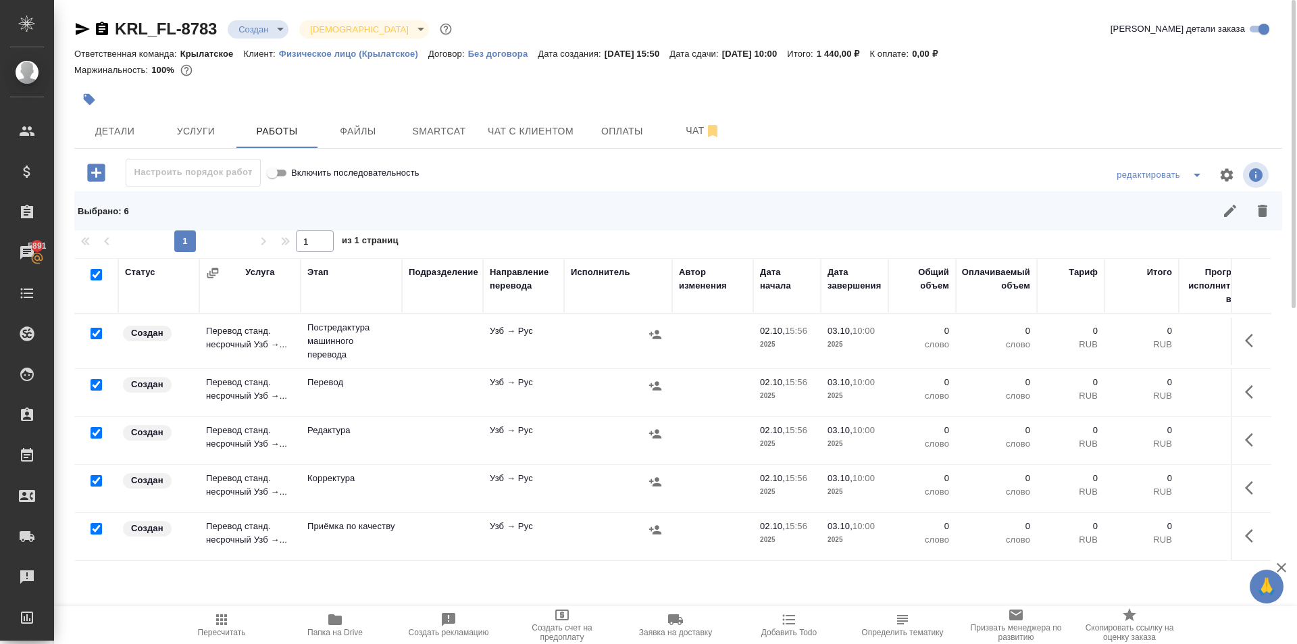
click at [94, 381] on input "checkbox" at bounding box center [95, 384] width 11 height 11
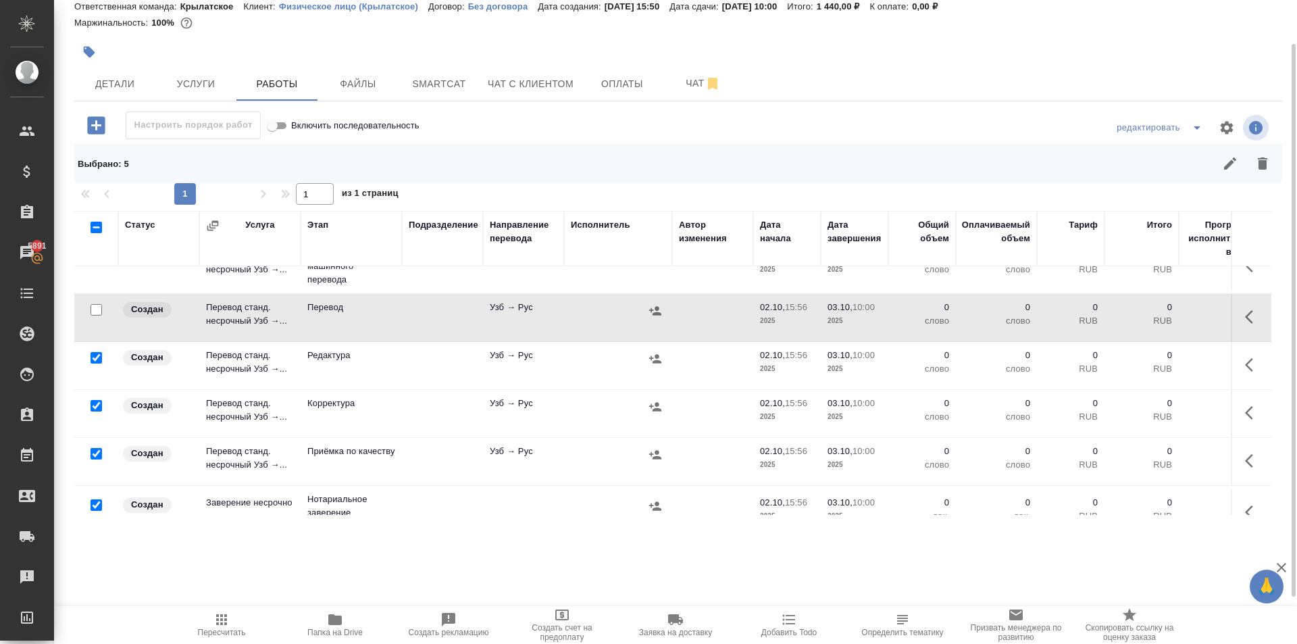
scroll to position [63, 0]
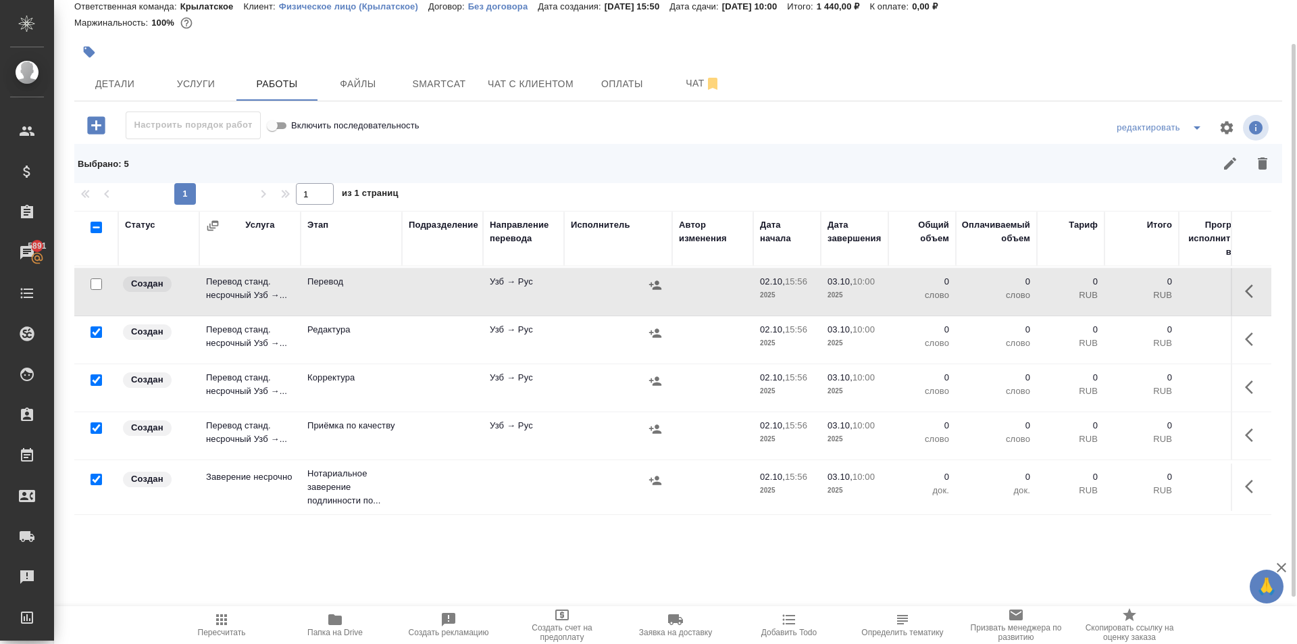
click at [90, 473] on div at bounding box center [96, 479] width 30 height 19
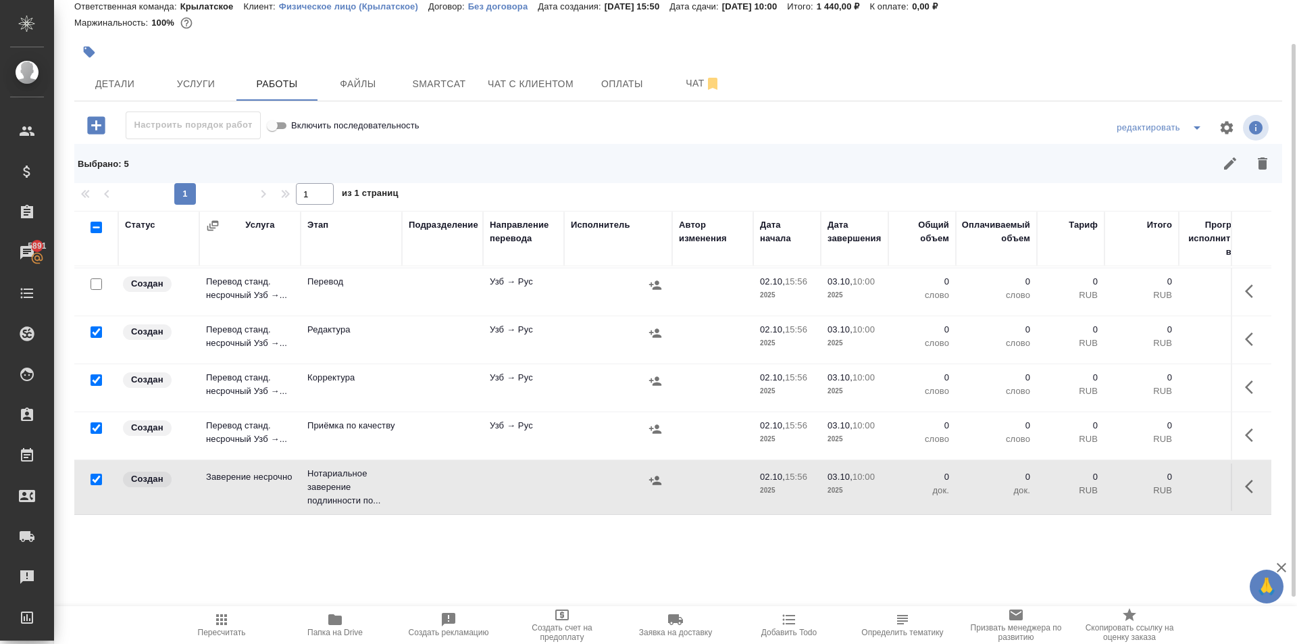
click at [97, 473] on input "checkbox" at bounding box center [95, 478] width 11 height 11
click at [1278, 180] on div "Выбрано : 4" at bounding box center [677, 163] width 1207 height 39
click at [1268, 167] on icon "button" at bounding box center [1262, 163] width 16 height 16
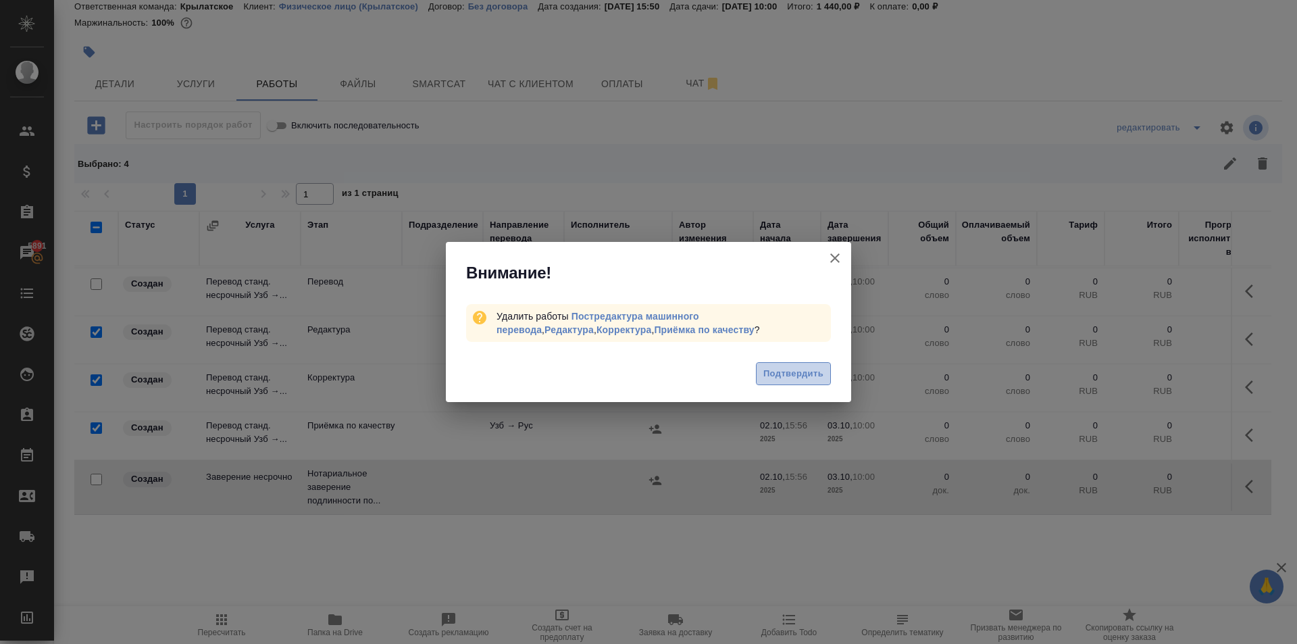
click at [812, 371] on span "Подтвердить" at bounding box center [793, 374] width 60 height 16
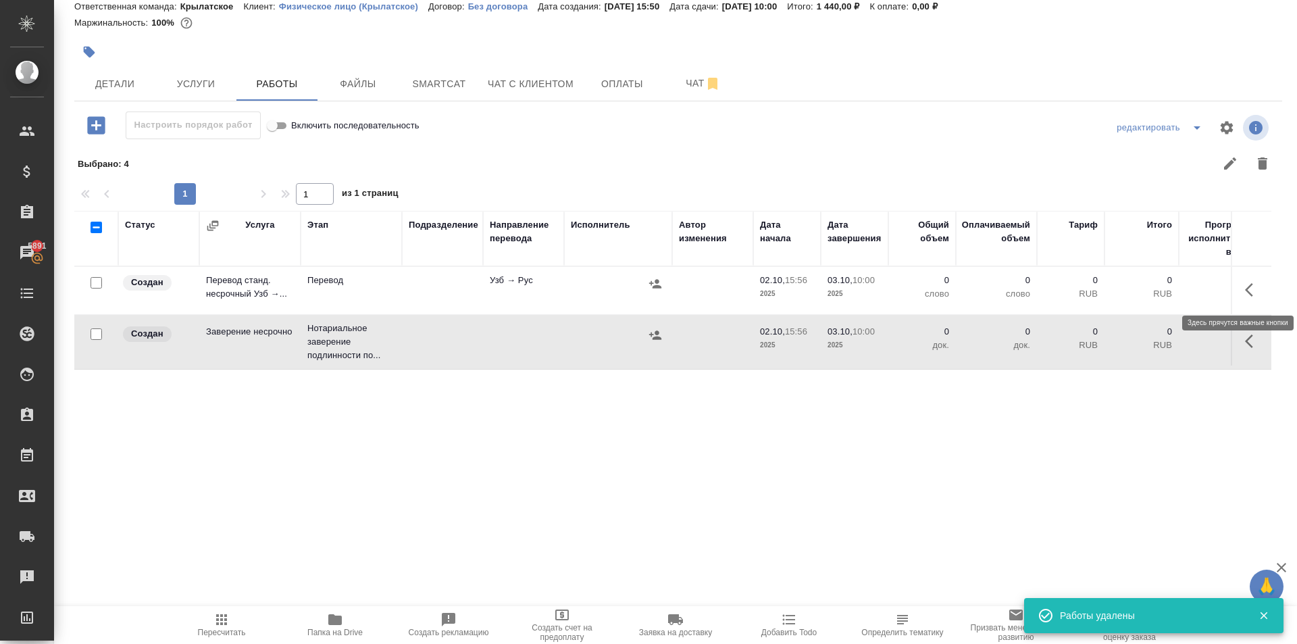
scroll to position [0, 0]
click at [1249, 294] on icon "button" at bounding box center [1249, 290] width 8 height 14
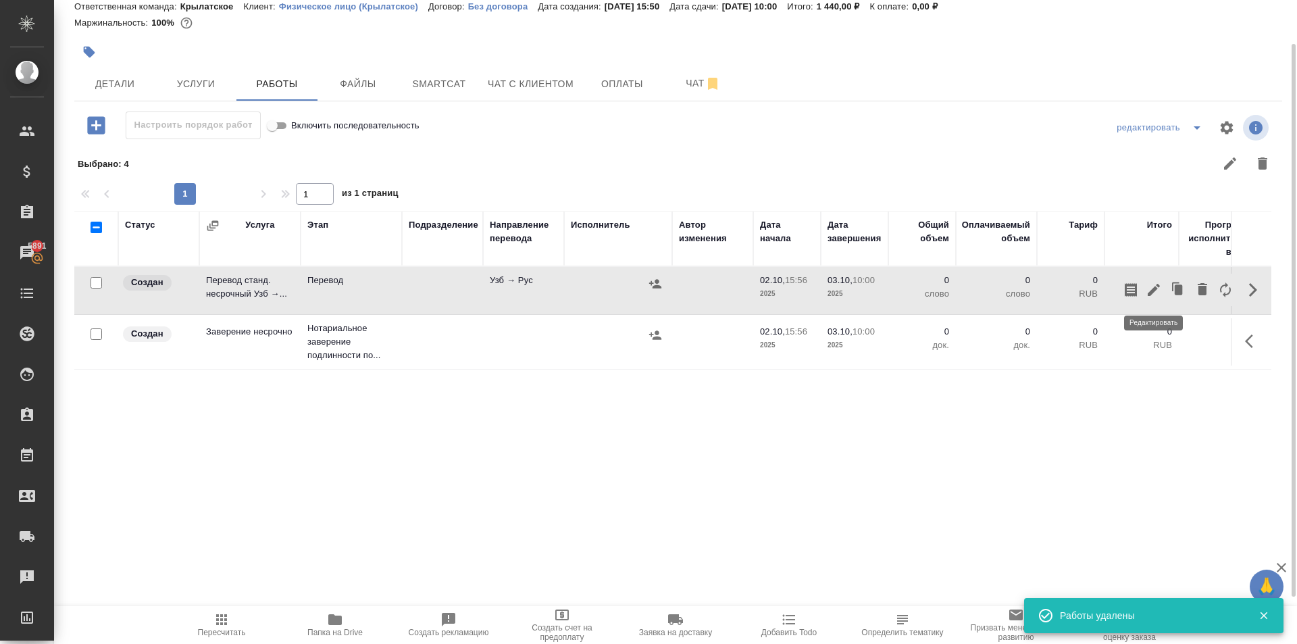
click at [1152, 287] on icon "button" at bounding box center [1153, 290] width 16 height 16
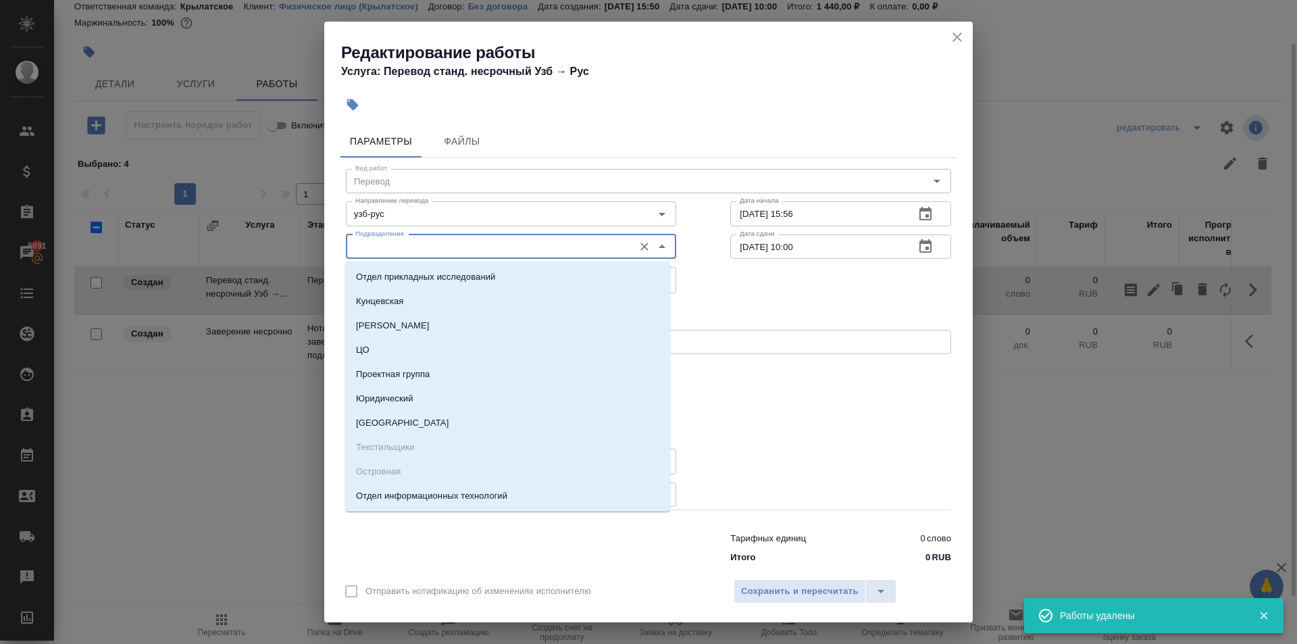
click at [477, 249] on input "Подразделение" at bounding box center [488, 246] width 277 height 16
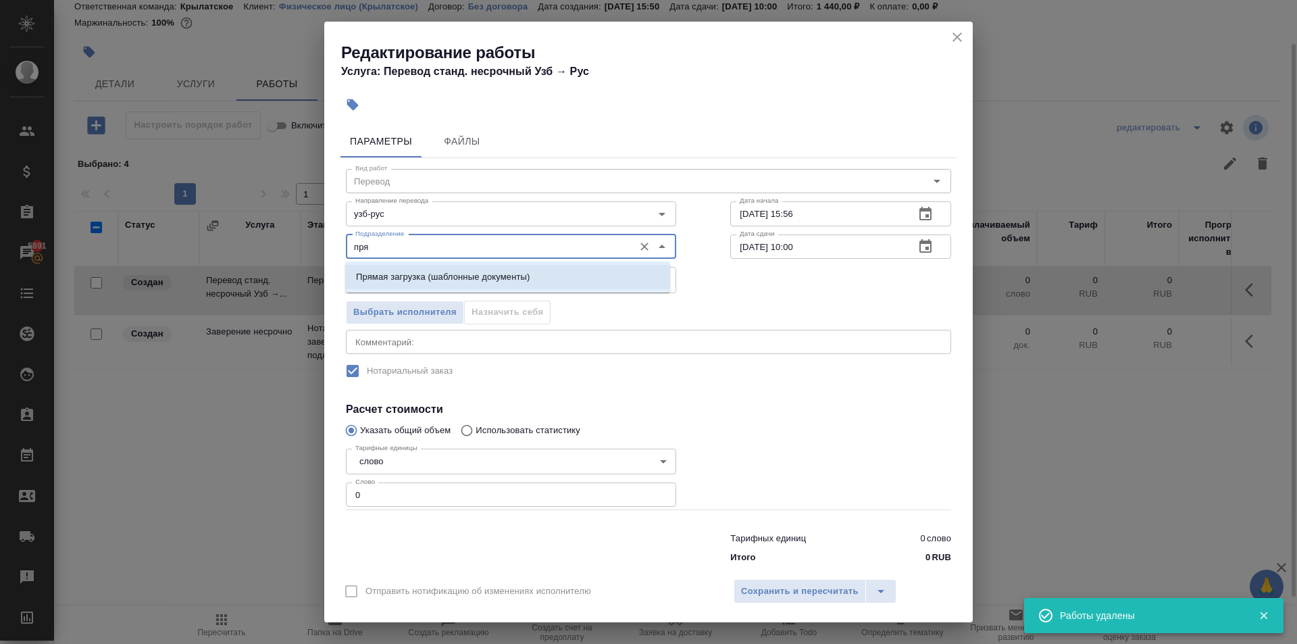
drag, startPoint x: 480, startPoint y: 272, endPoint x: 496, endPoint y: 278, distance: 17.1
click at [481, 272] on p "Прямая загрузка (шаблонные документы)" at bounding box center [443, 277] width 174 height 14
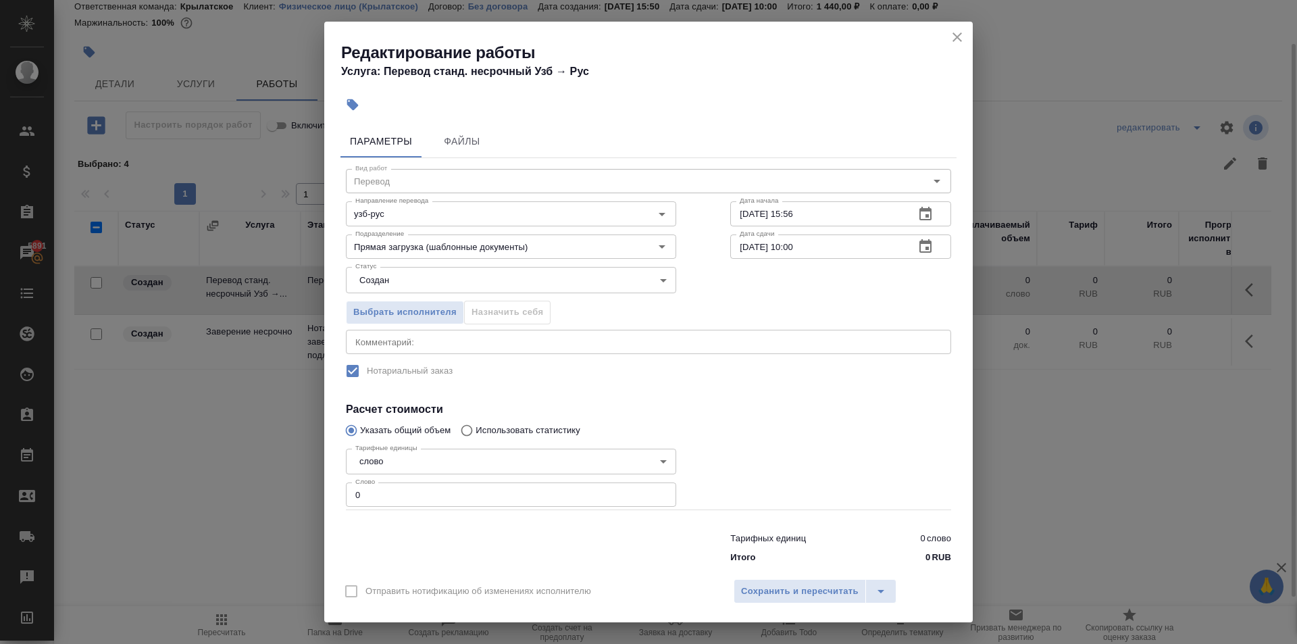
drag, startPoint x: 355, startPoint y: 481, endPoint x: 359, endPoint y: 487, distance: 7.7
click at [359, 487] on div "Тарифные единицы слово 5a8b1489cc6b4906c91bfd90 Тарифные единицы Слово 0 Слово" at bounding box center [511, 476] width 330 height 67
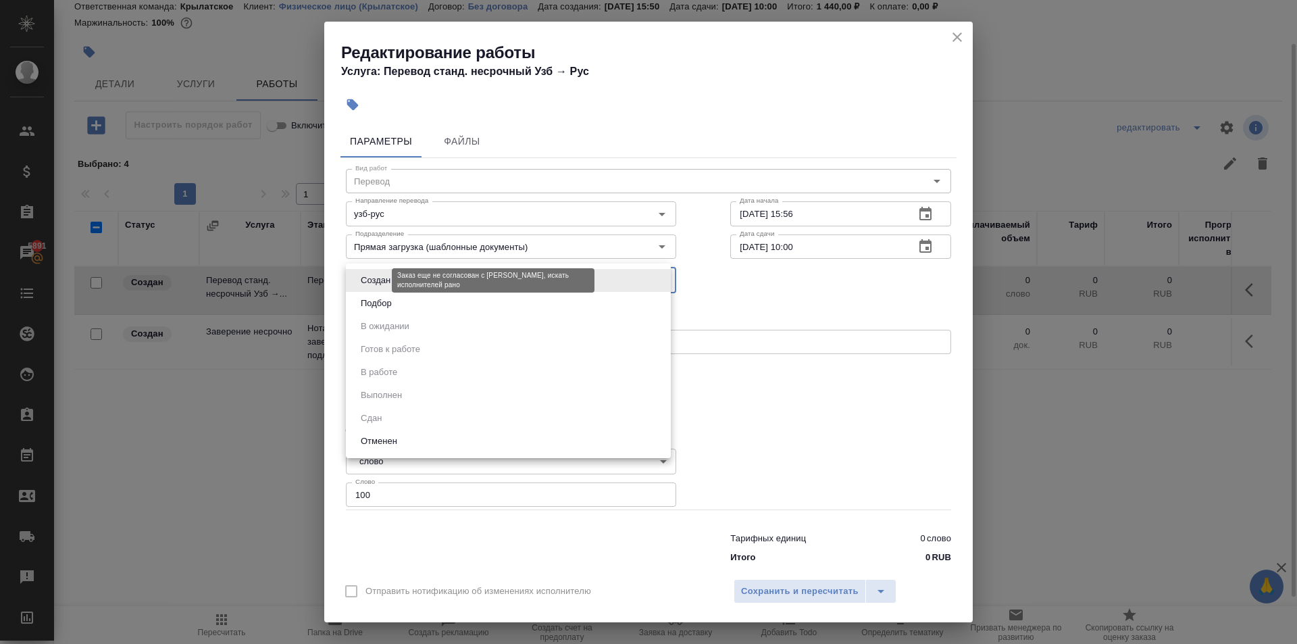
drag, startPoint x: 375, startPoint y: 277, endPoint x: 375, endPoint y: 293, distance: 16.2
click at [375, 278] on body "🙏 .cls-1 fill:#fff; AWATERA Kasymov Timur Клиенты Спецификации Заказы 5891 Чаты…" at bounding box center [648, 322] width 1297 height 644
click at [375, 293] on li "Подбор" at bounding box center [508, 303] width 325 height 23
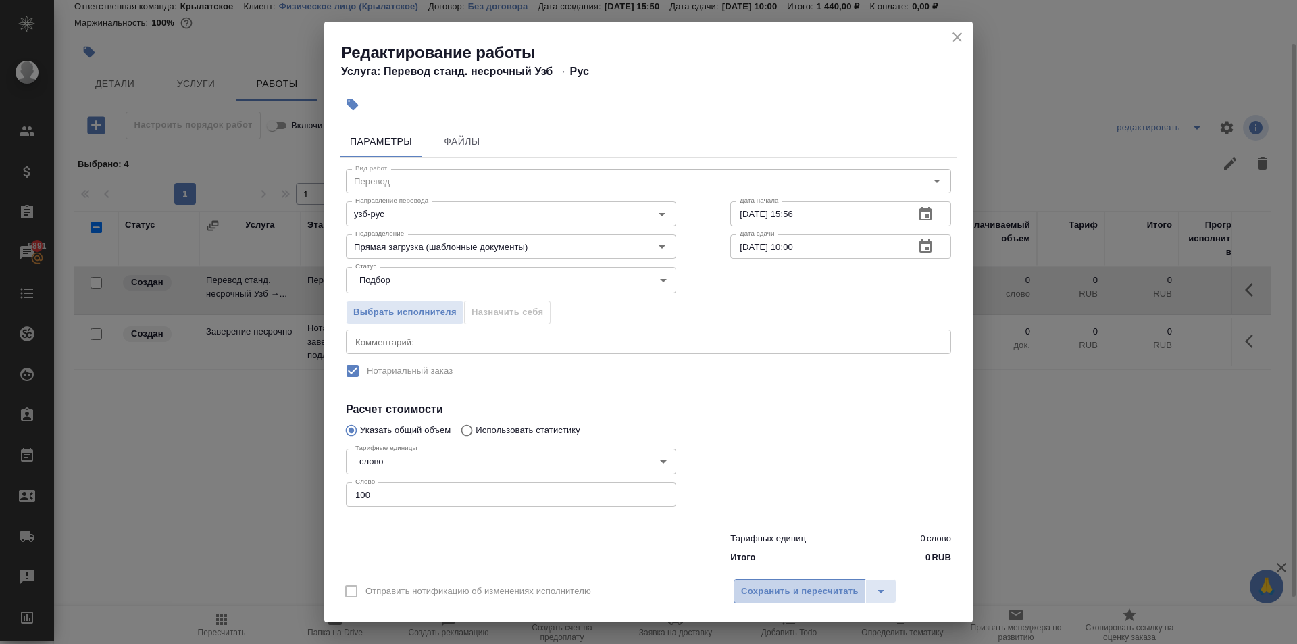
click at [835, 588] on span "Сохранить и пересчитать" at bounding box center [800, 591] width 118 height 16
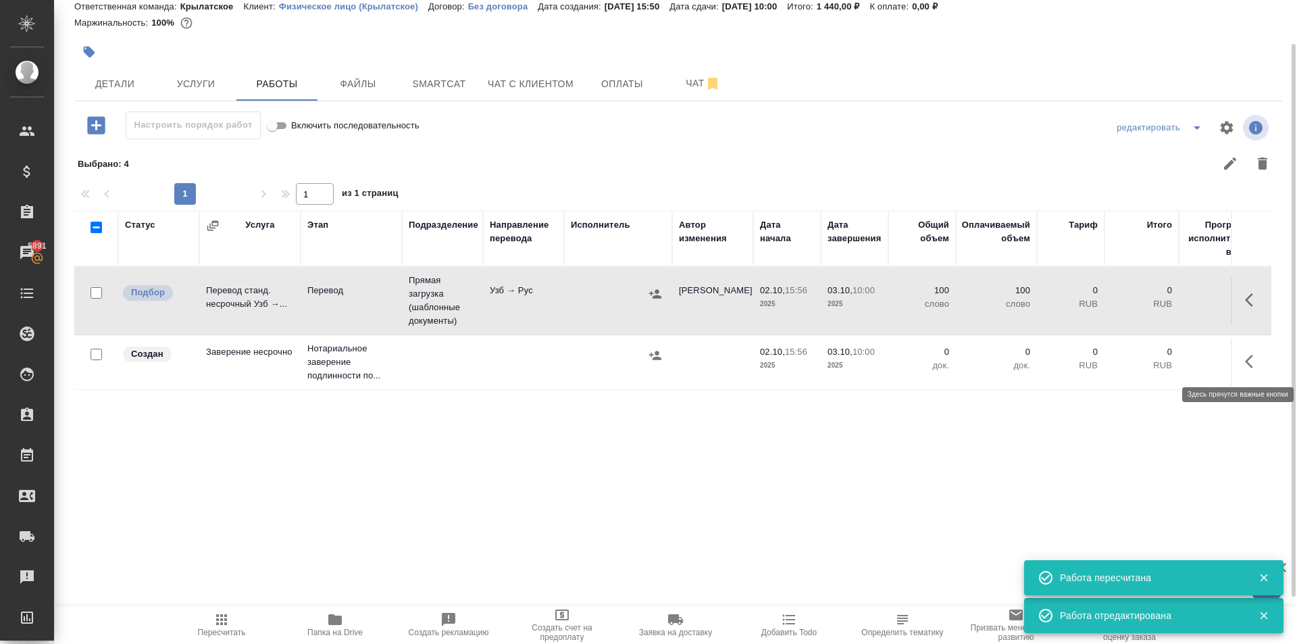
click at [1255, 356] on icon "button" at bounding box center [1253, 361] width 16 height 16
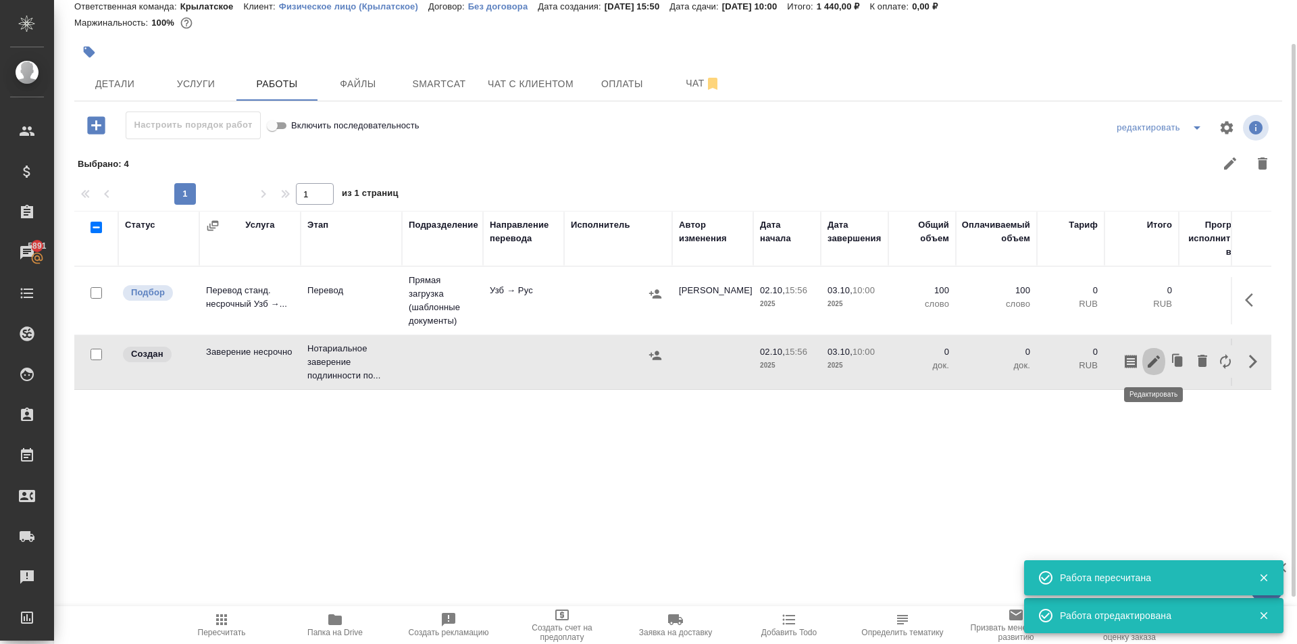
click at [1151, 365] on icon "button" at bounding box center [1153, 361] width 12 height 12
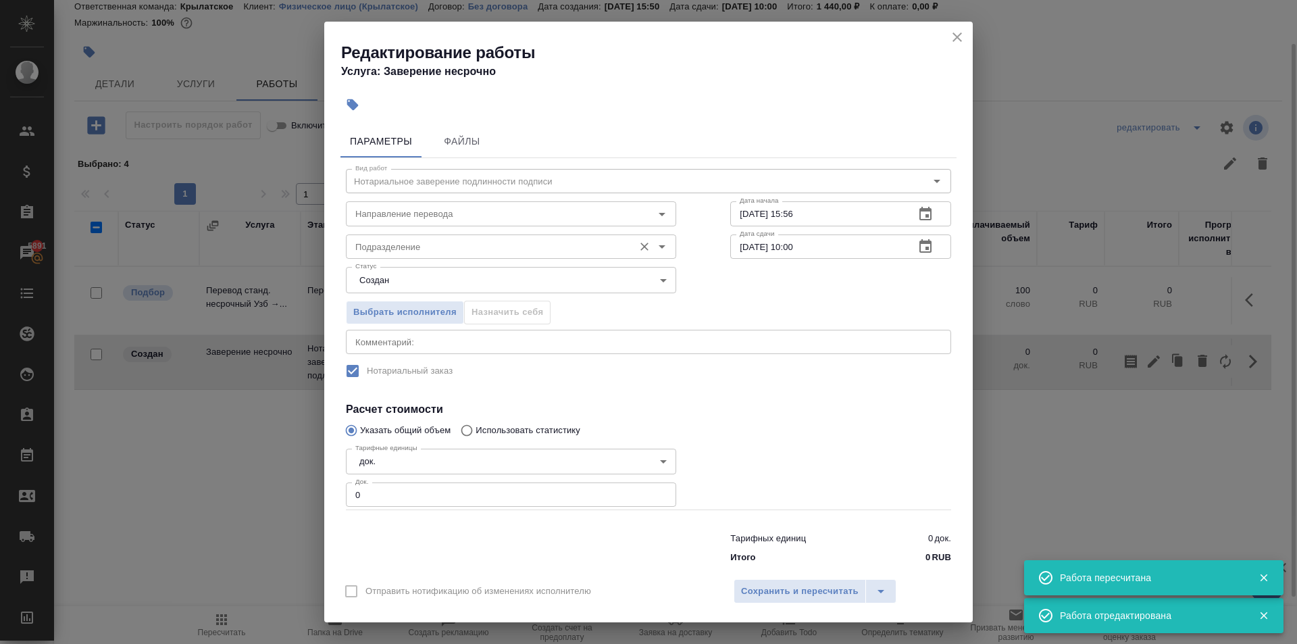
click at [388, 253] on input "Подразделение" at bounding box center [488, 246] width 277 height 16
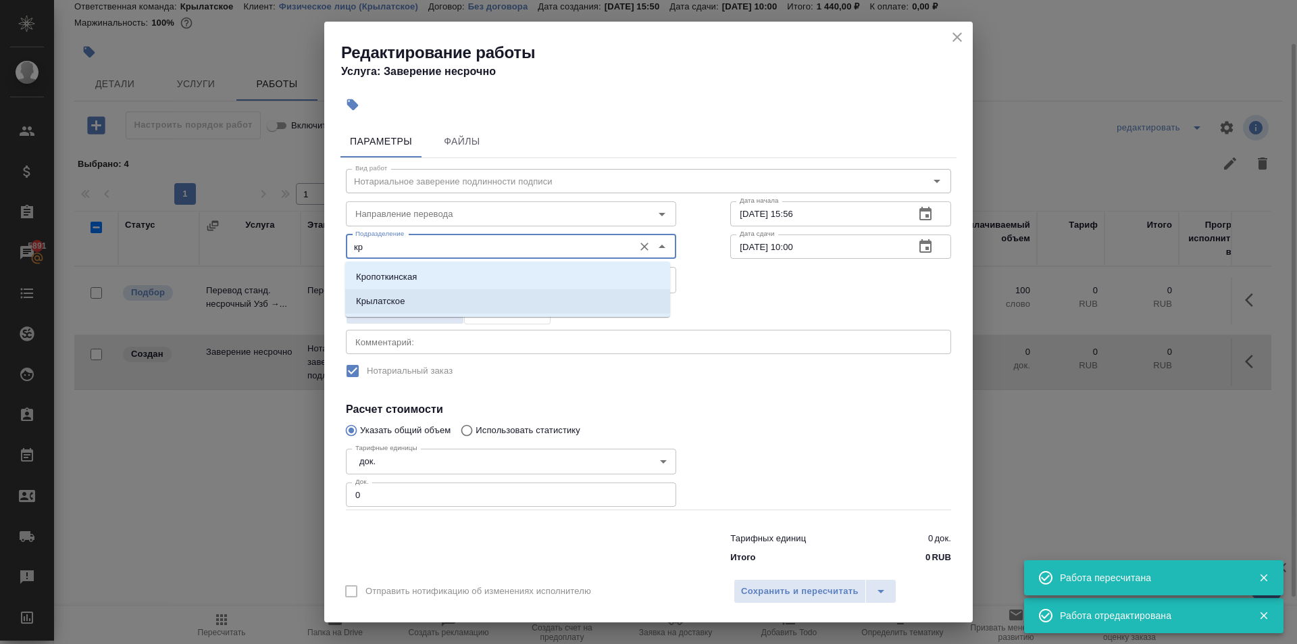
click at [391, 298] on p "Крылатское" at bounding box center [380, 301] width 49 height 14
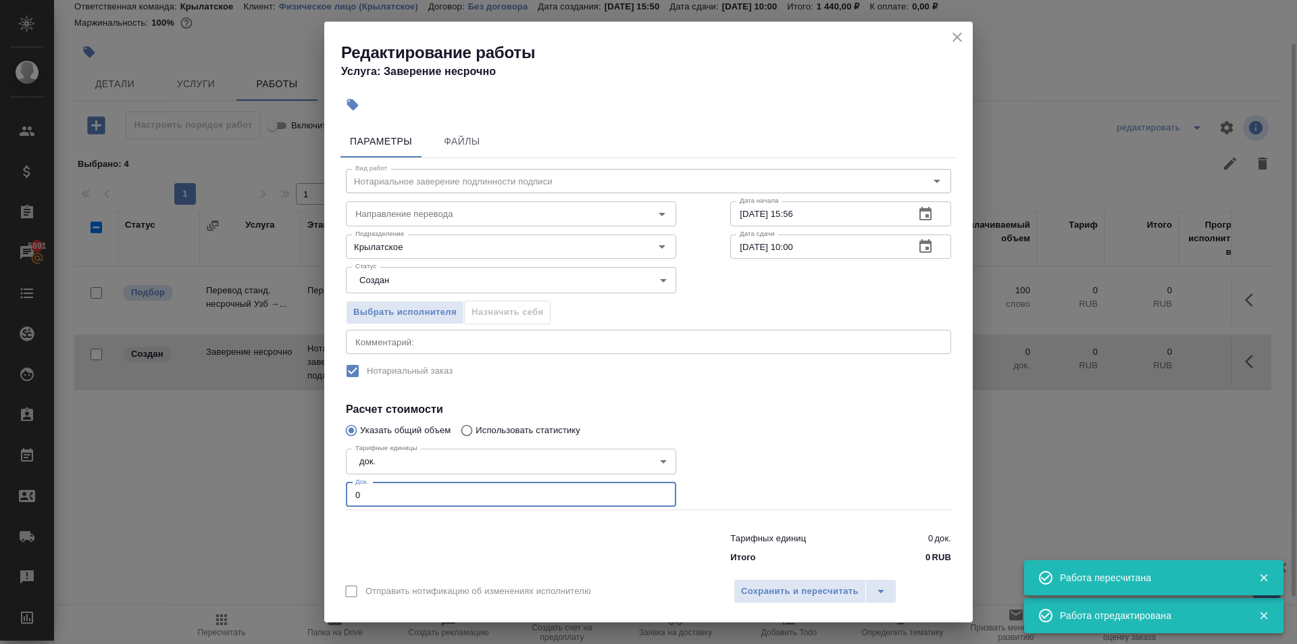
drag, startPoint x: 369, startPoint y: 502, endPoint x: 346, endPoint y: 495, distance: 24.8
click at [346, 495] on input "0" at bounding box center [511, 494] width 330 height 24
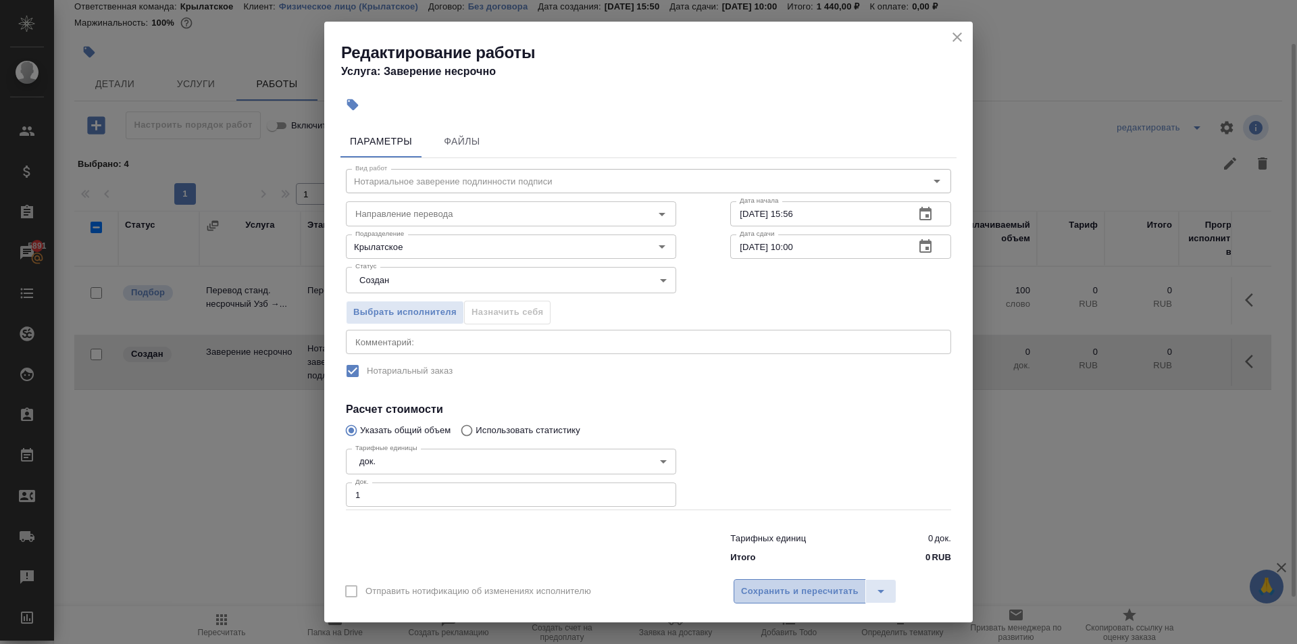
click at [833, 601] on button "Сохранить и пересчитать" at bounding box center [799, 591] width 132 height 24
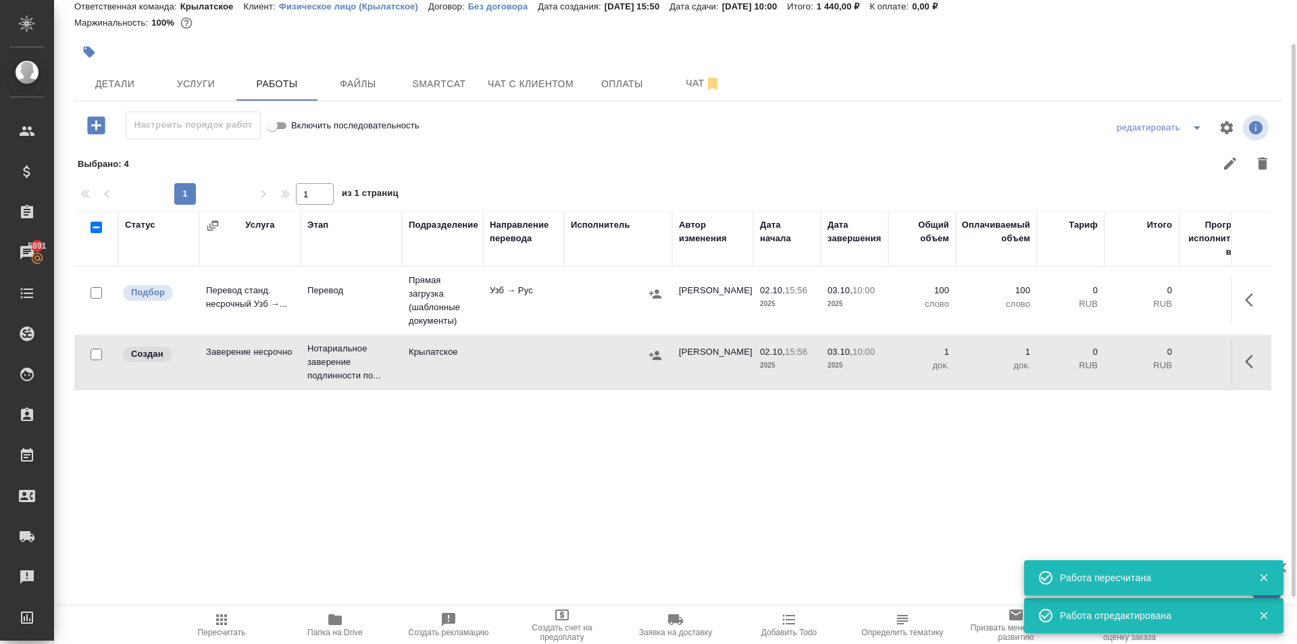
click at [663, 360] on button "button" at bounding box center [655, 355] width 20 height 20
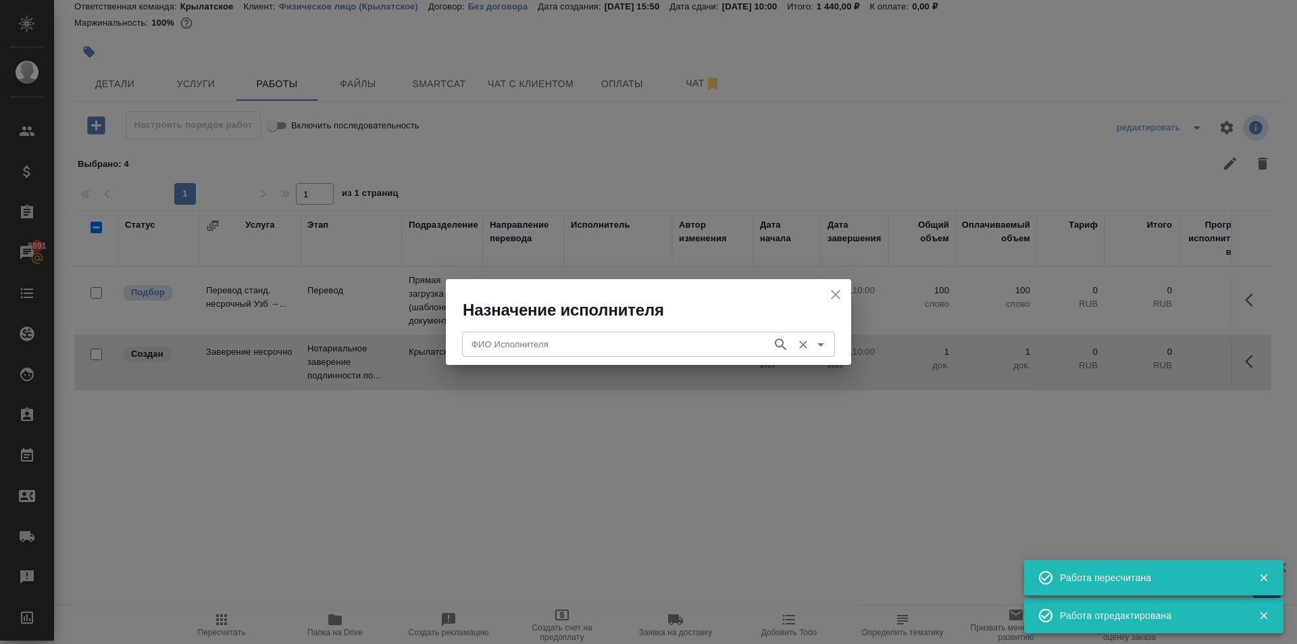
click at [636, 351] on input "ФИО Исполнителя" at bounding box center [615, 344] width 299 height 16
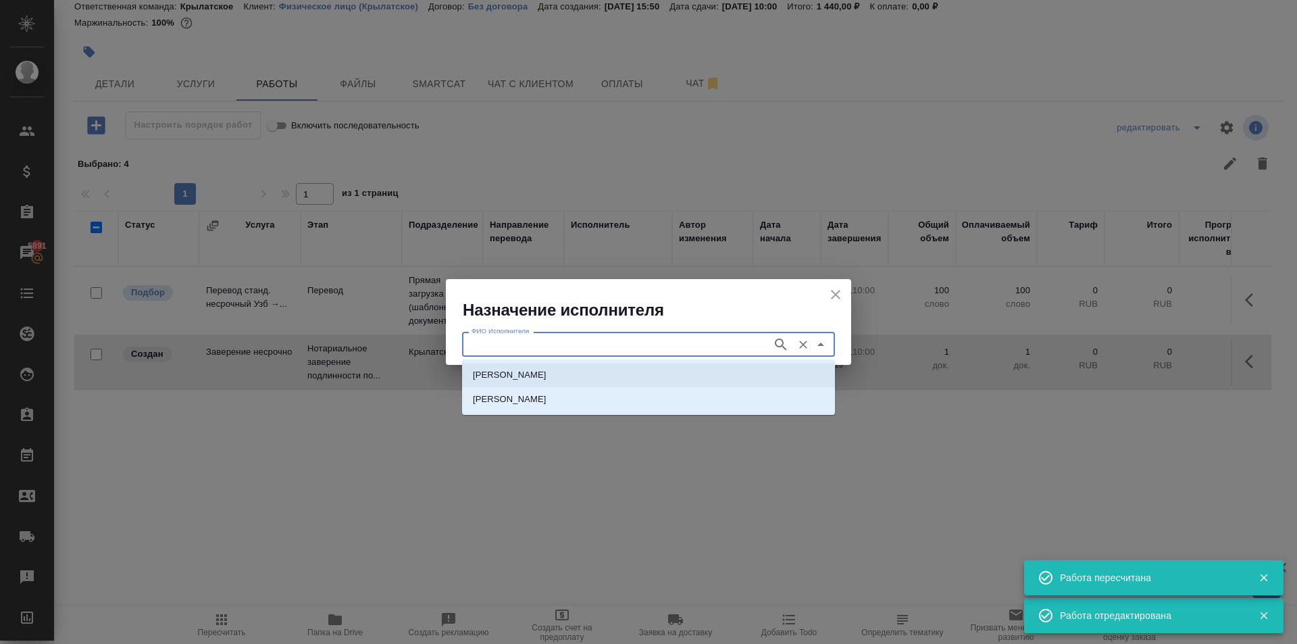
click at [541, 372] on p "НОТАРИУС Мацуленко Юлия Юрьевна" at bounding box center [510, 375] width 74 height 14
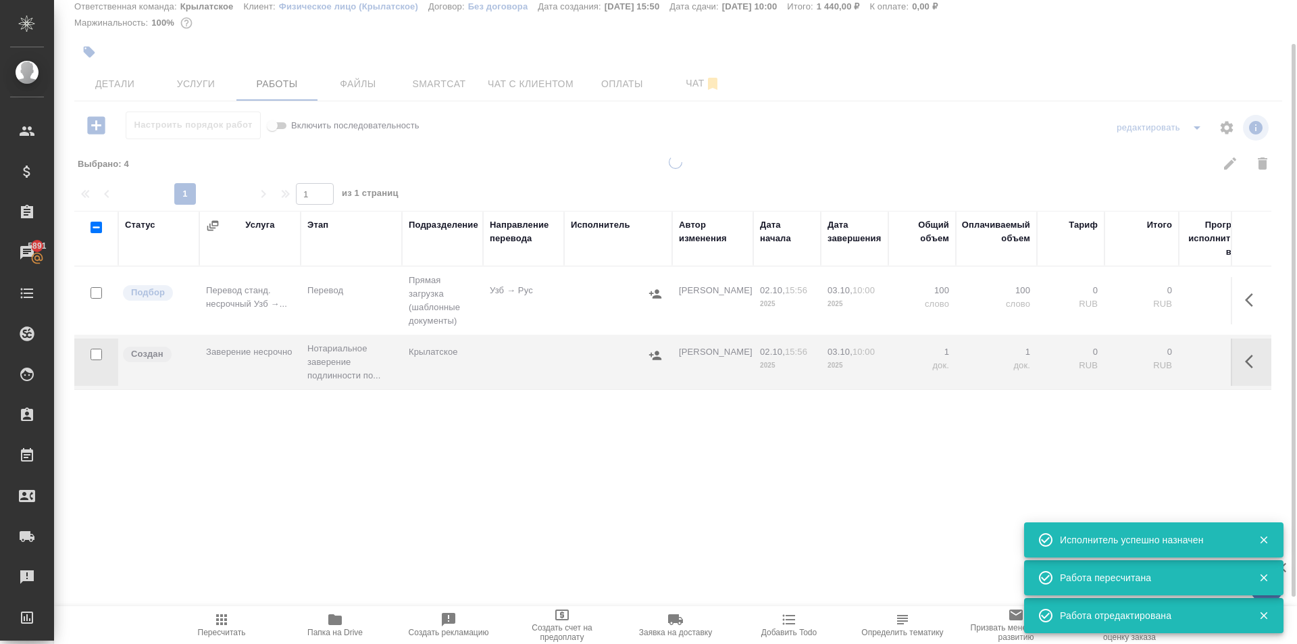
click at [194, 621] on span "Пересчитать" at bounding box center [221, 624] width 97 height 26
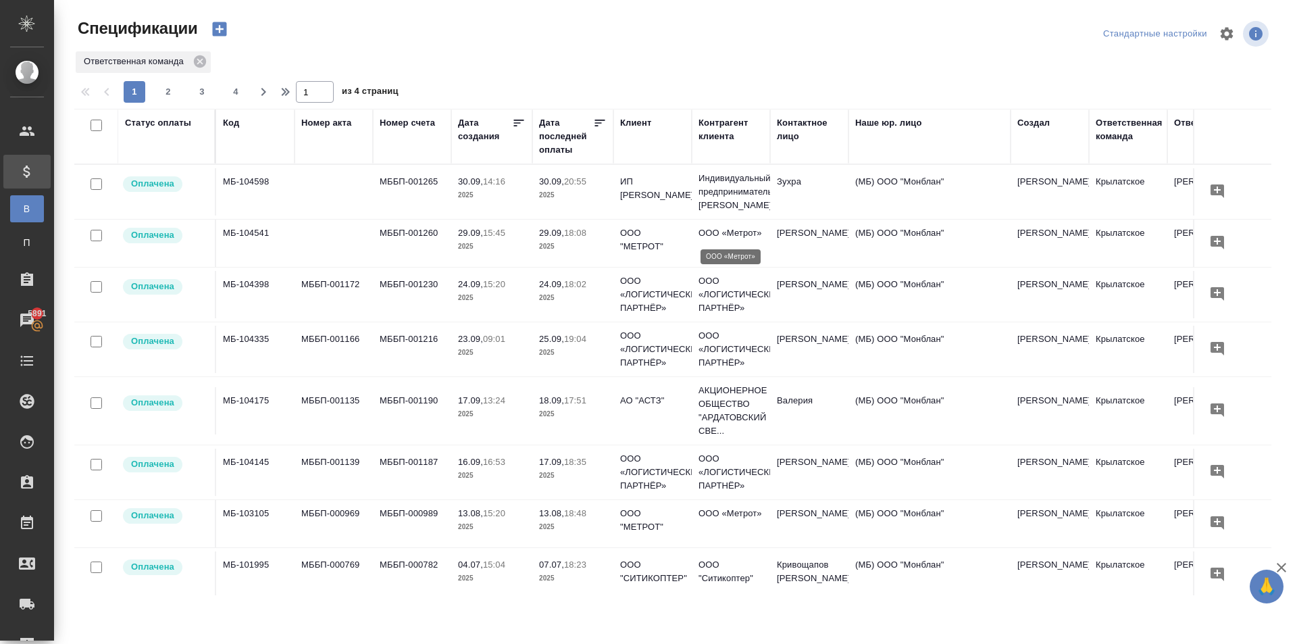
click at [731, 230] on p "ООО «Метрот»" at bounding box center [730, 233] width 65 height 14
click at [732, 230] on p "ООО «Метрот»" at bounding box center [730, 233] width 65 height 14
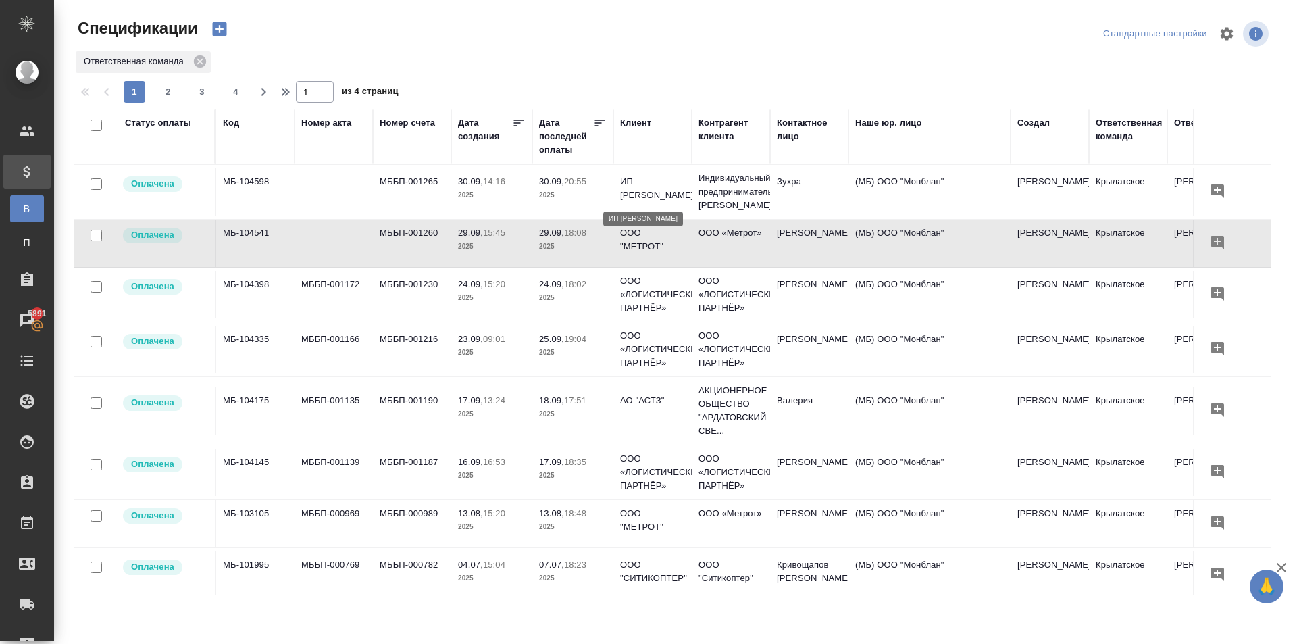
click at [654, 185] on p "ИП Чжан Анна Робертовна" at bounding box center [652, 188] width 65 height 27
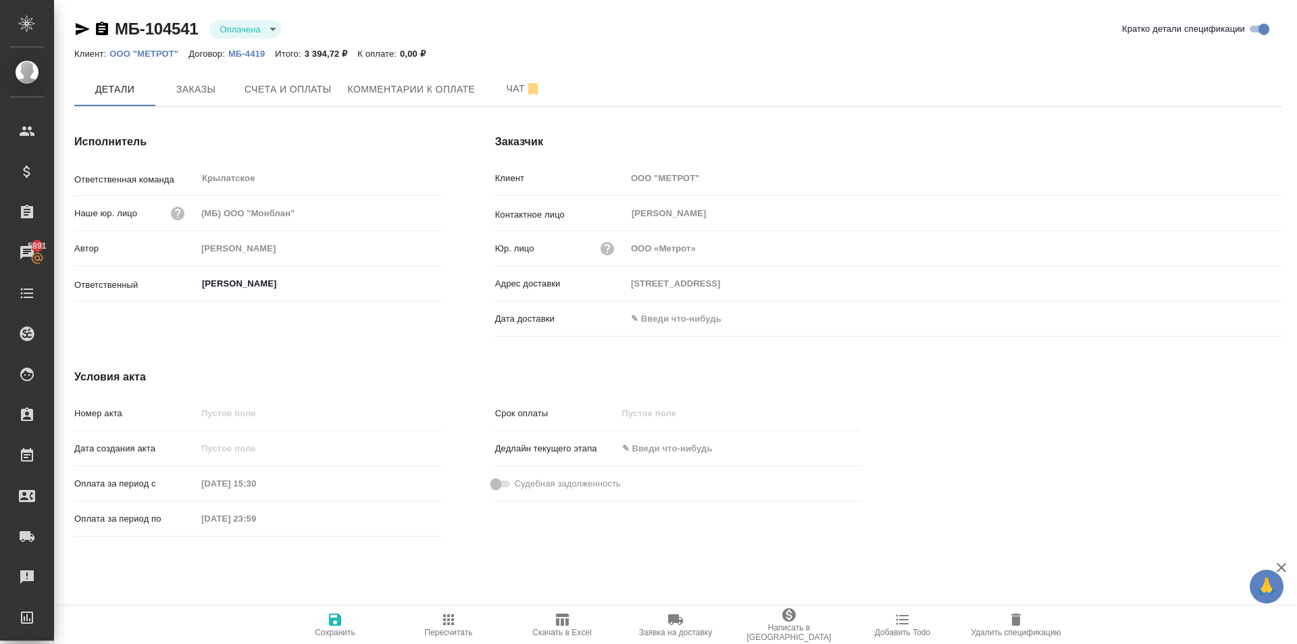
click at [296, 111] on div "Исполнитель Ответственная команда Крылатское ​ Наше юр. лицо (МБ) ООО "Монблан"…" at bounding box center [257, 238] width 421 height 262
click at [212, 96] on span "Заказы" at bounding box center [195, 89] width 65 height 17
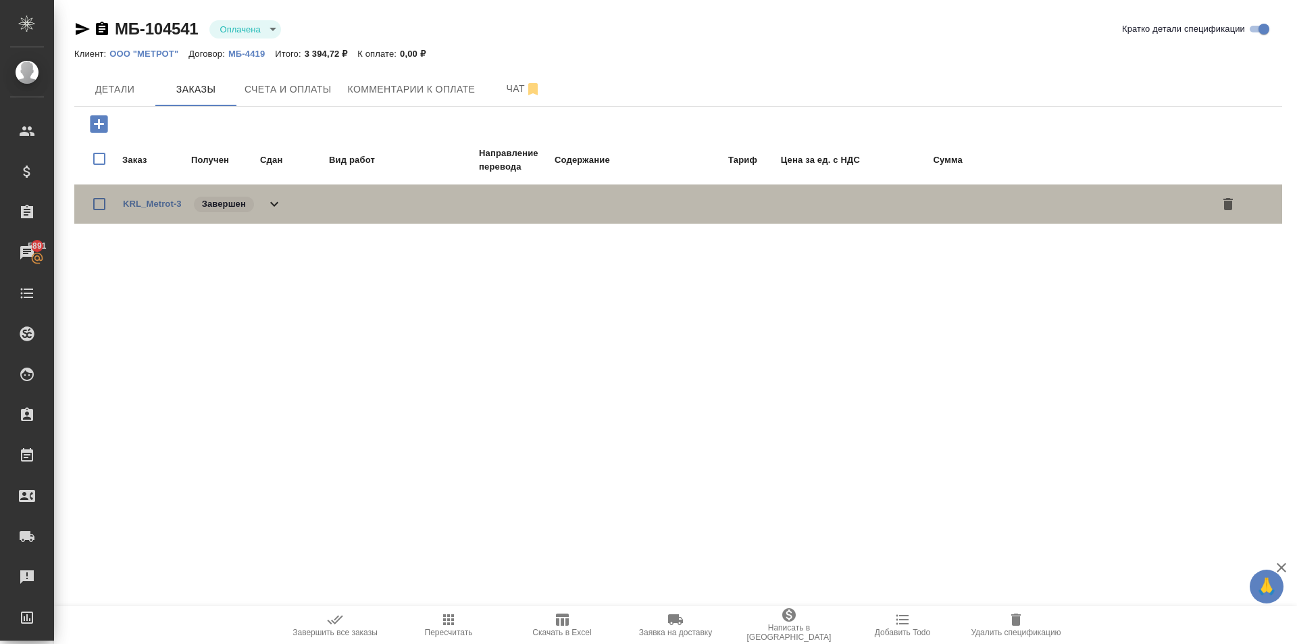
click at [271, 206] on icon at bounding box center [274, 204] width 16 height 16
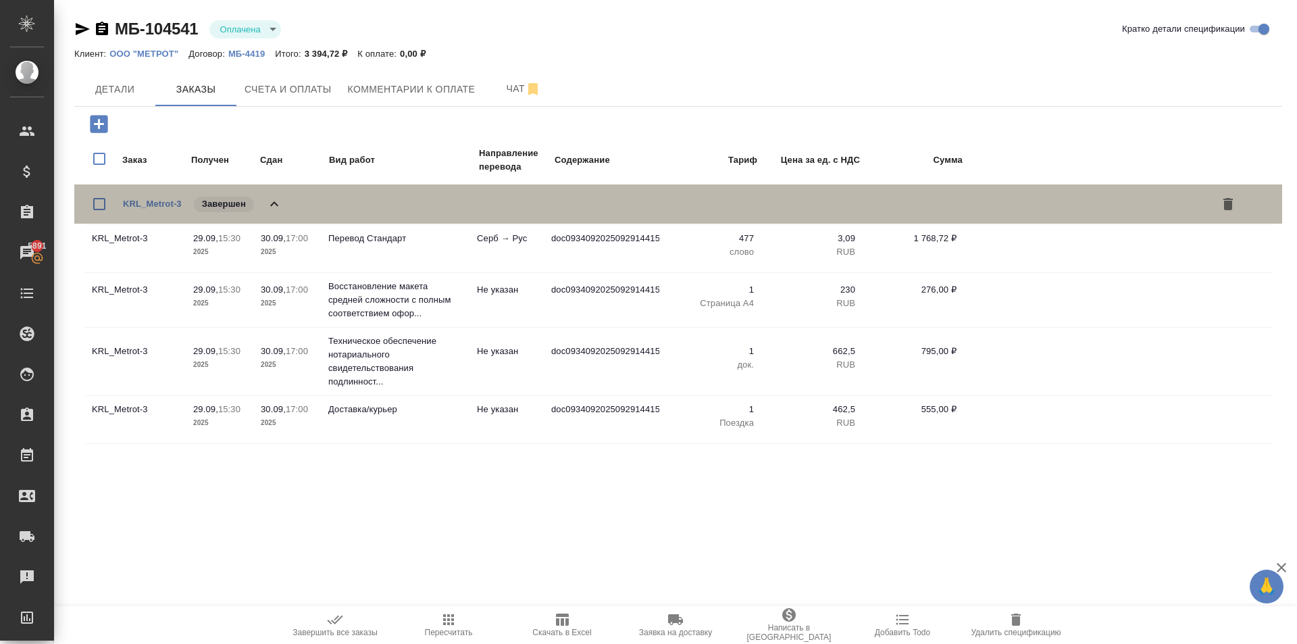
click at [271, 206] on icon at bounding box center [274, 204] width 16 height 16
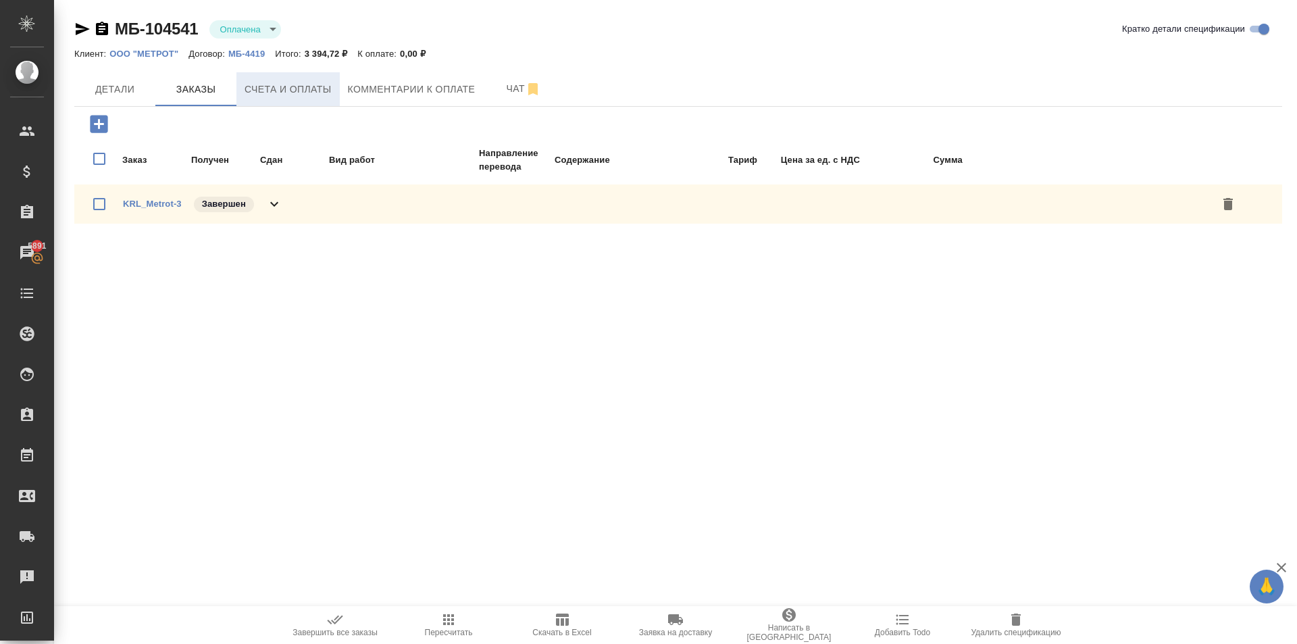
click at [281, 73] on div "МБ-104541 Оплачена payed Кратко детали спецификации Клиент: ООО "МЕТРОТ" Догово…" at bounding box center [678, 131] width 1222 height 263
click at [355, 86] on span "Комментарии к оплате" at bounding box center [412, 89] width 128 height 17
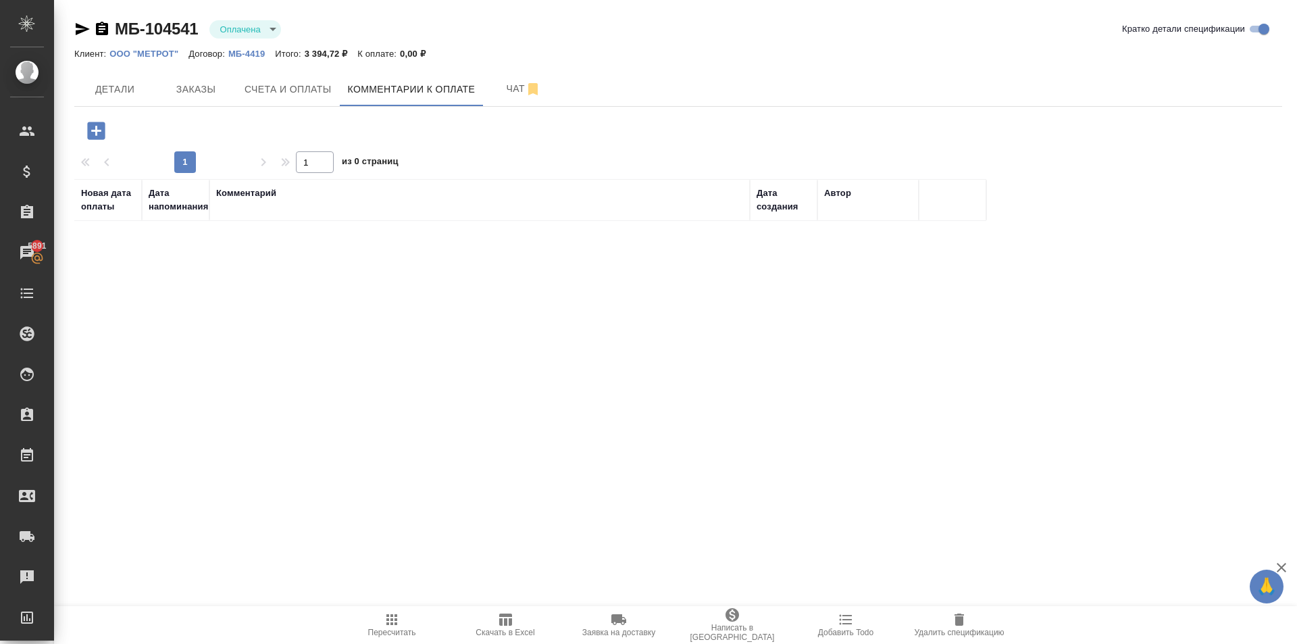
click at [309, 90] on span "Счета и оплаты" at bounding box center [287, 89] width 87 height 17
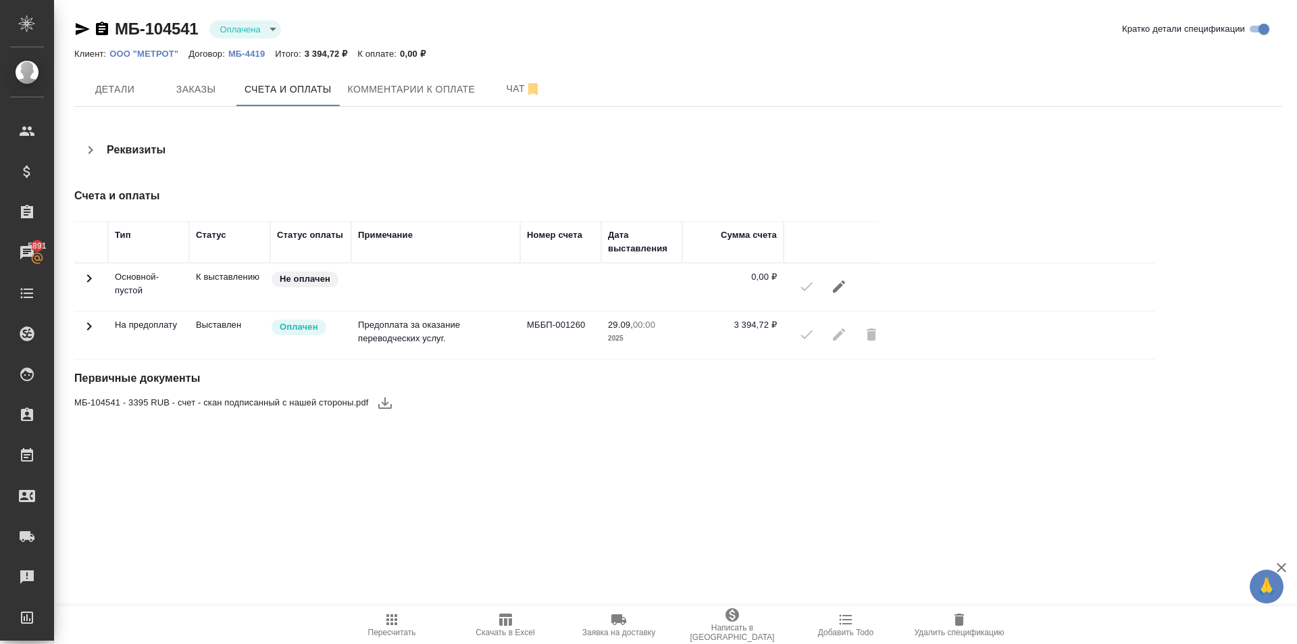
click at [729, 621] on icon "button" at bounding box center [732, 615] width 14 height 14
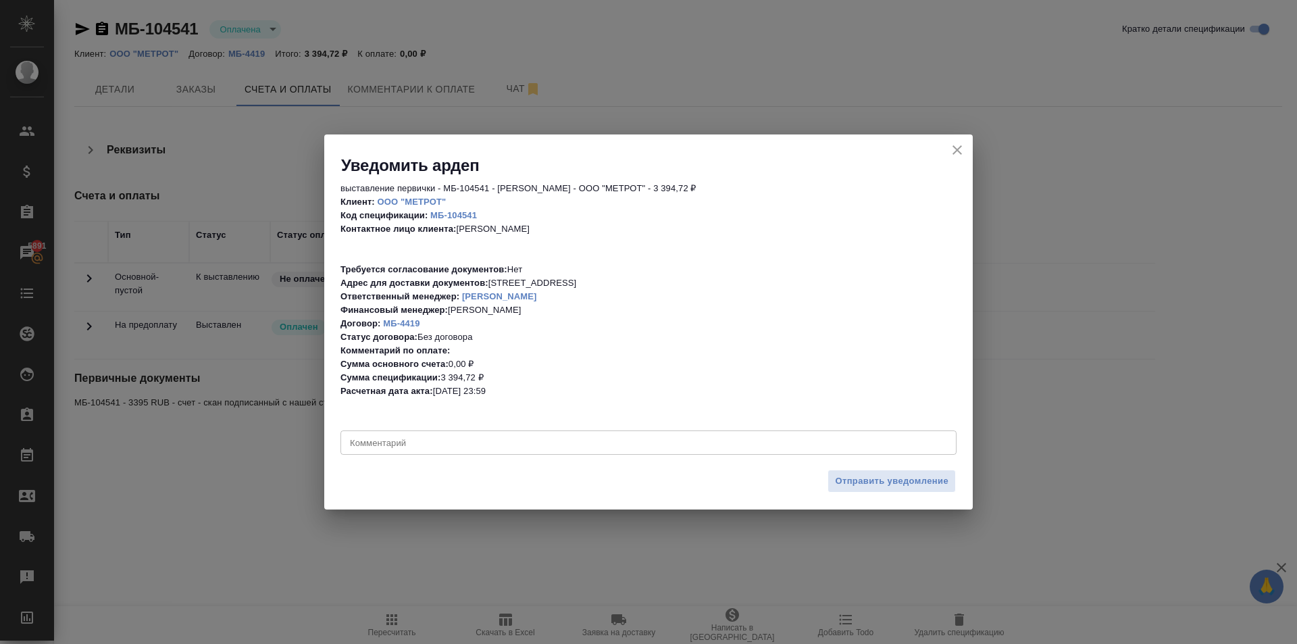
click at [924, 466] on div "Отправить уведомление" at bounding box center [648, 486] width 648 height 47
click at [908, 478] on span "Отправить уведомление" at bounding box center [891, 481] width 113 height 16
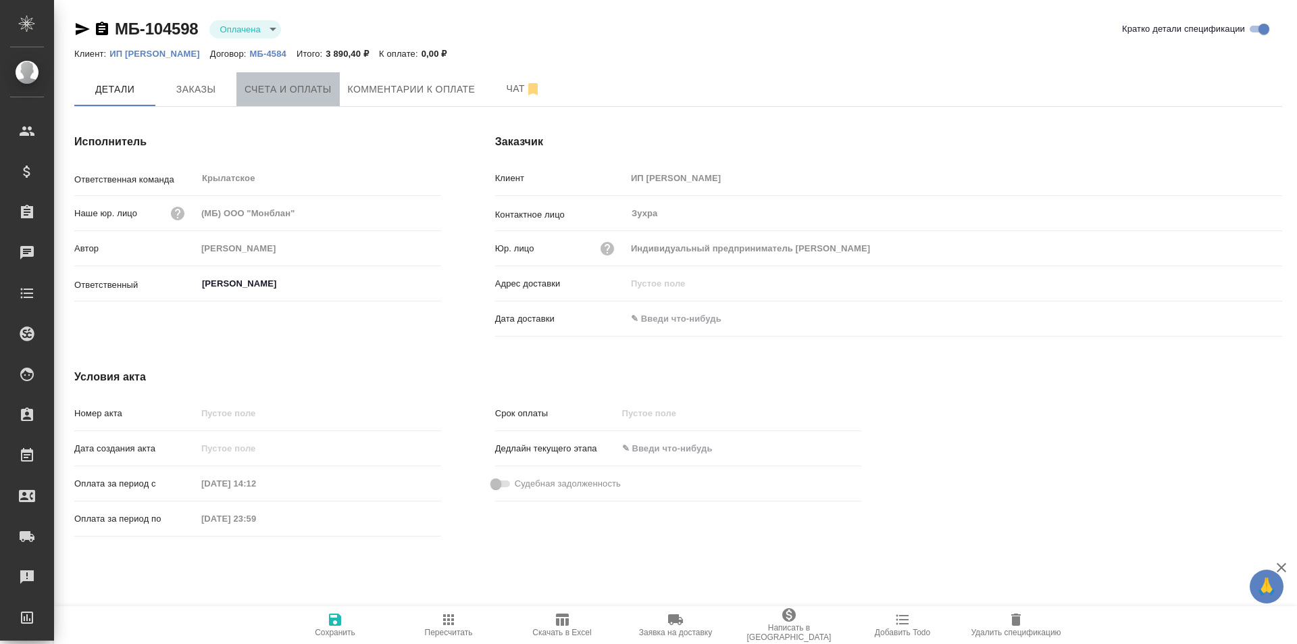
click at [318, 88] on span "Счета и оплаты" at bounding box center [287, 89] width 87 height 17
